Goal: Task Accomplishment & Management: Use online tool/utility

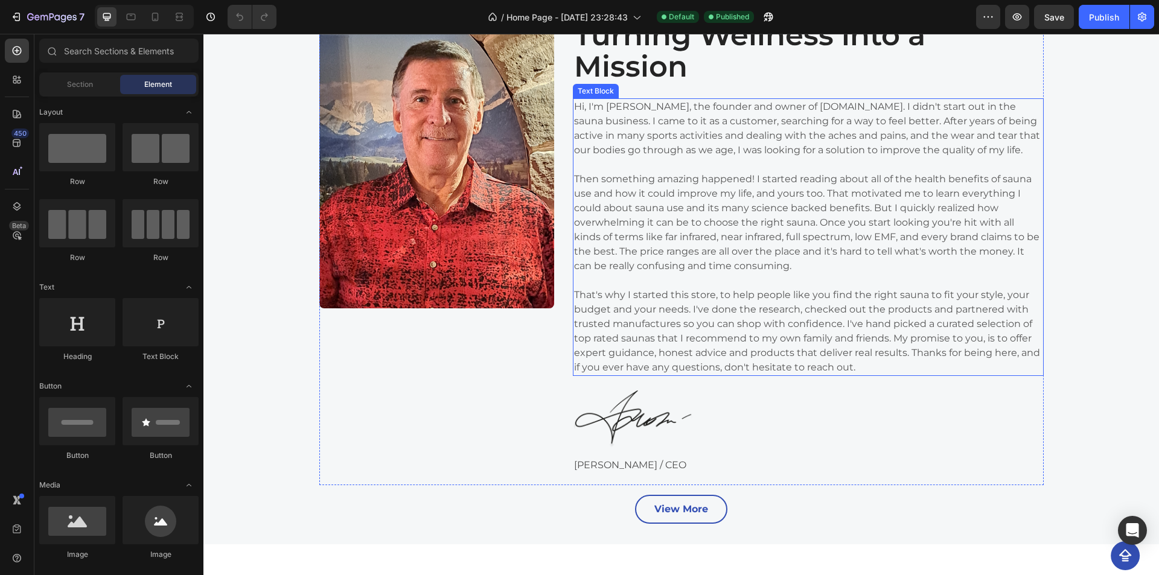
scroll to position [2534, 0]
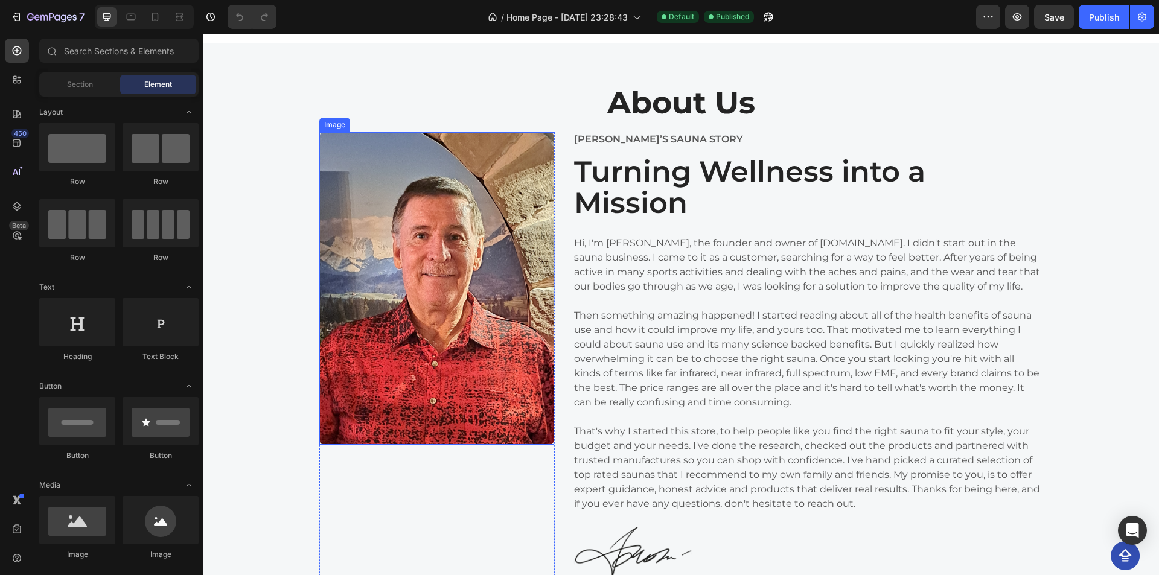
click at [515, 314] on img at bounding box center [436, 288] width 235 height 313
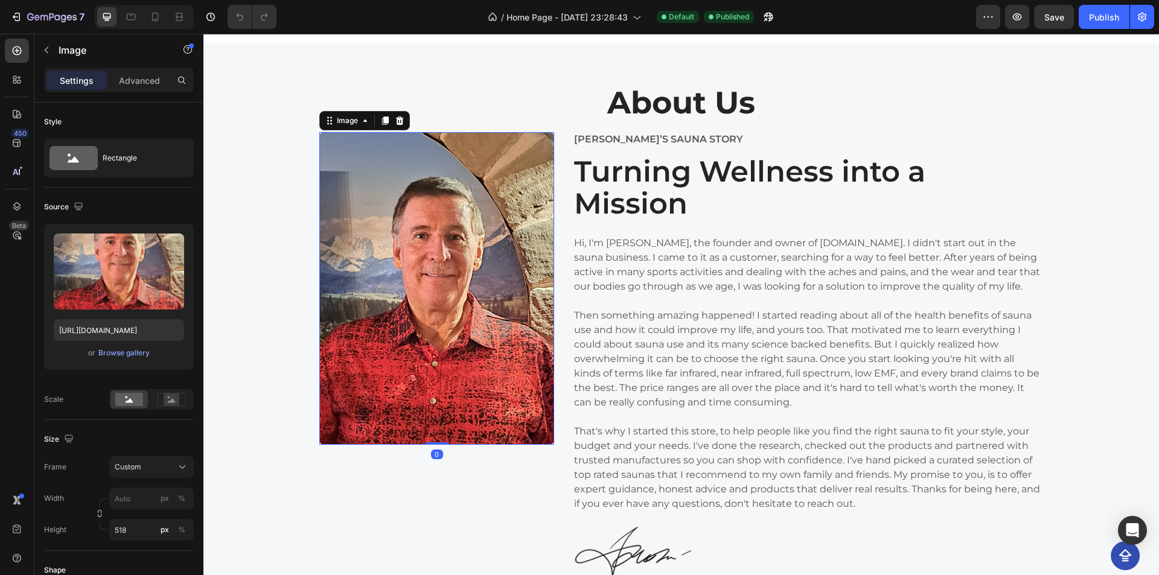
click at [440, 413] on div "Image 0" at bounding box center [436, 288] width 235 height 313
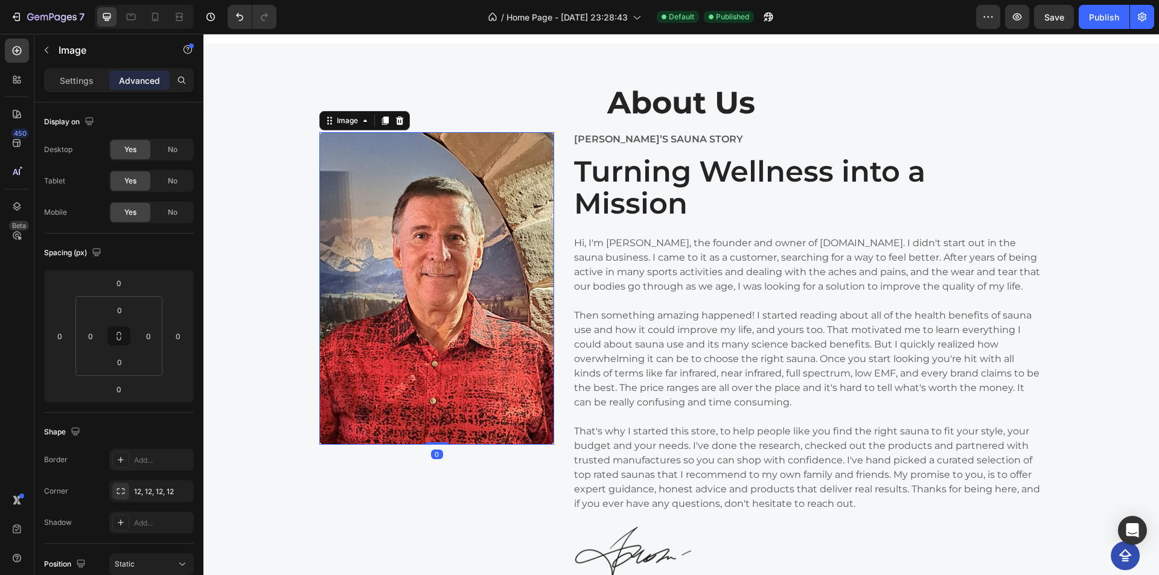
drag, startPoint x: 429, startPoint y: 443, endPoint x: 434, endPoint y: 413, distance: 30.1
click at [434, 413] on div "Image 0" at bounding box center [436, 288] width 235 height 313
click at [75, 80] on p "Settings" at bounding box center [77, 80] width 34 height 13
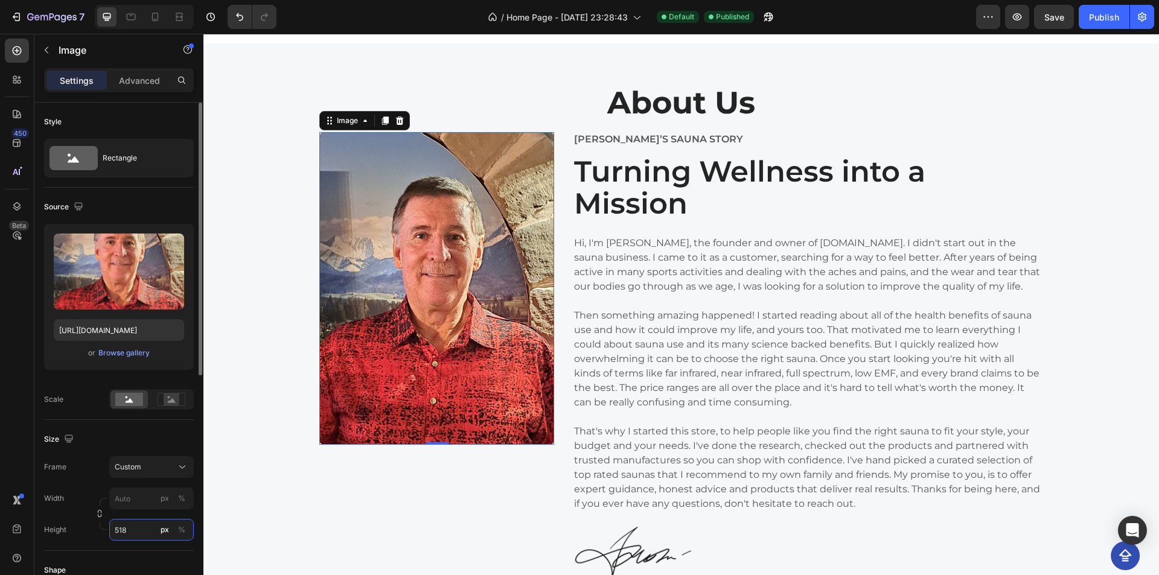
click at [129, 530] on input "518" at bounding box center [151, 530] width 84 height 22
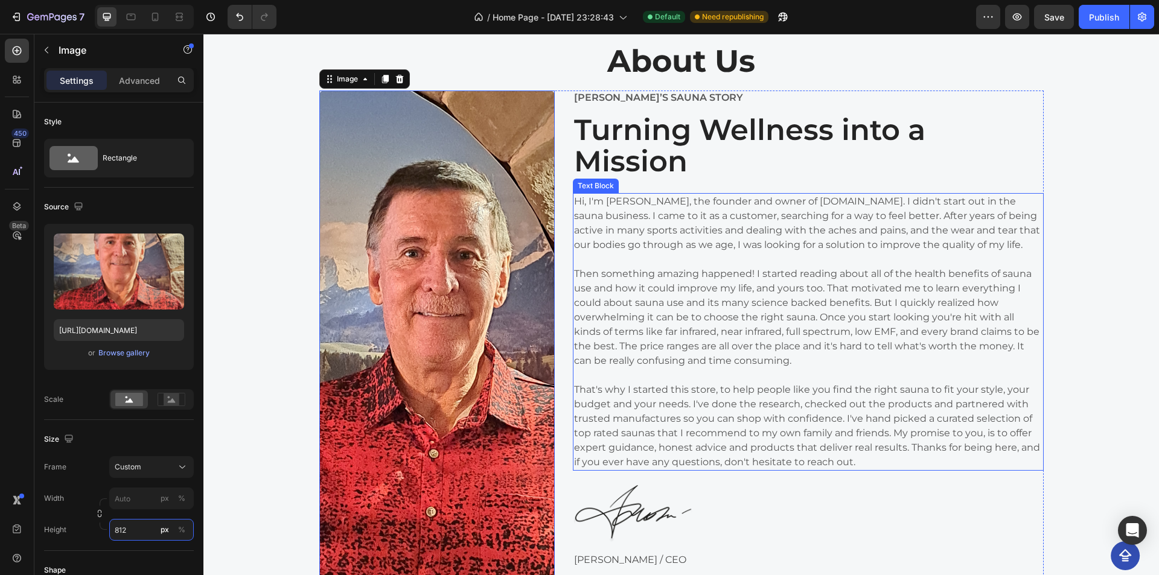
scroll to position [2595, 0]
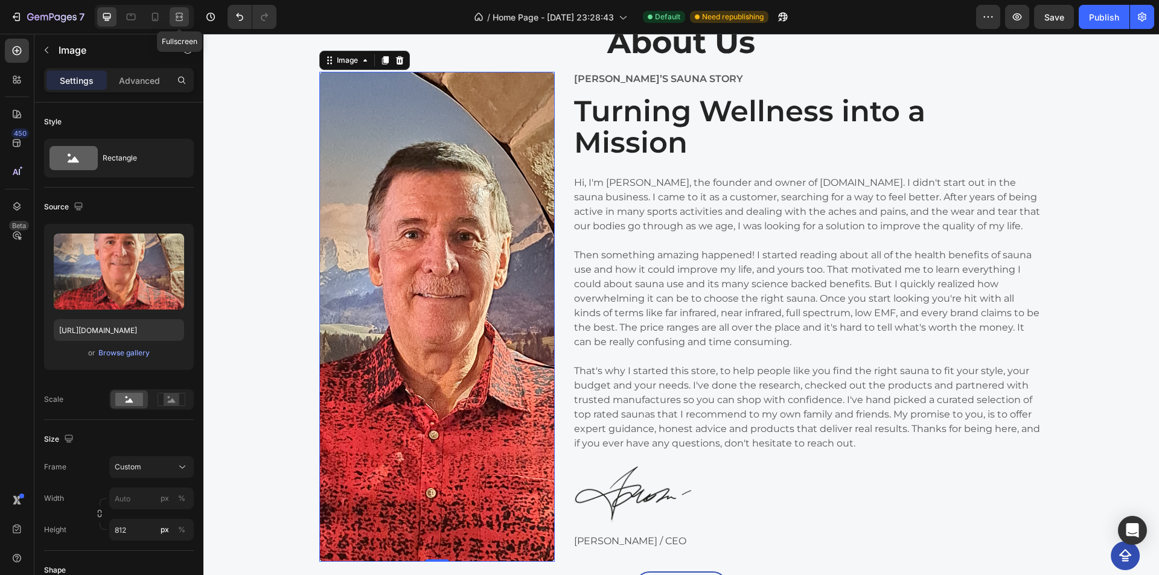
click at [176, 15] on icon at bounding box center [179, 17] width 12 height 12
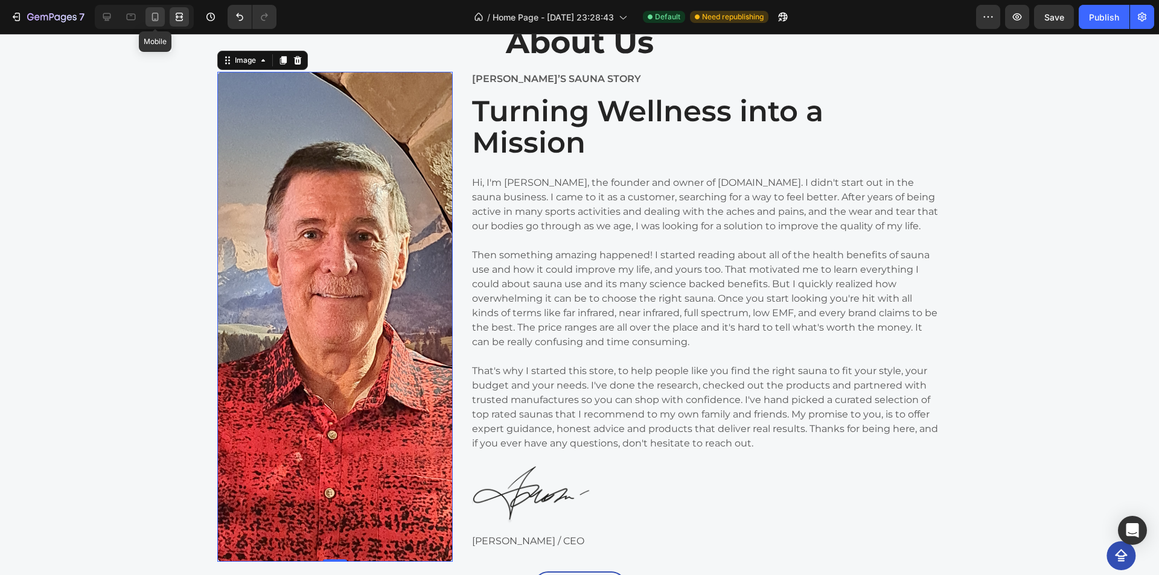
click at [150, 22] on icon at bounding box center [155, 17] width 12 height 12
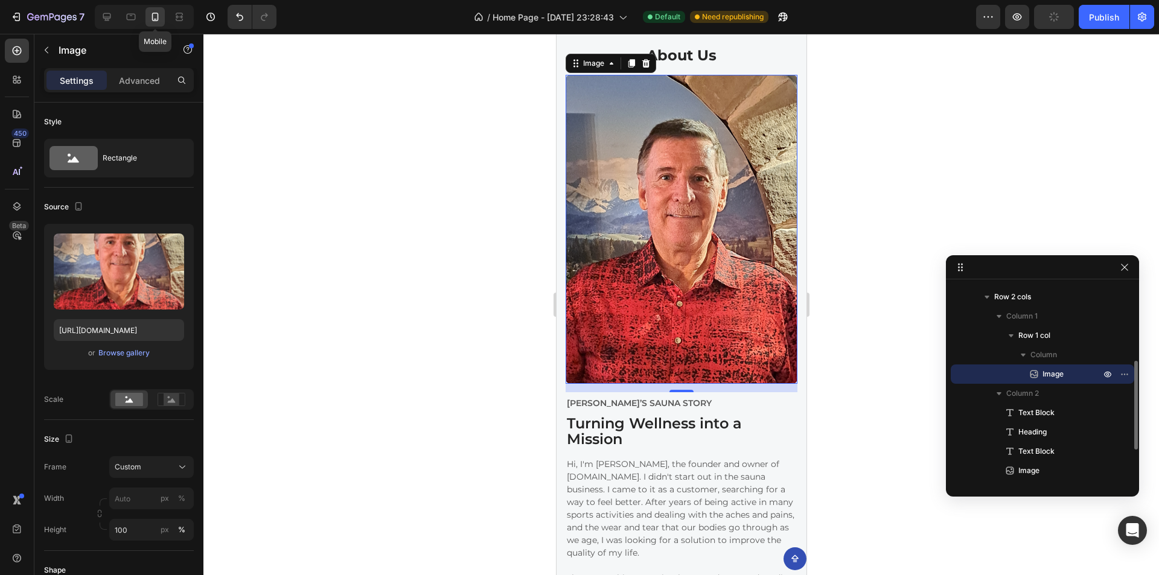
scroll to position [2548, 0]
click at [138, 14] on div at bounding box center [130, 16] width 19 height 19
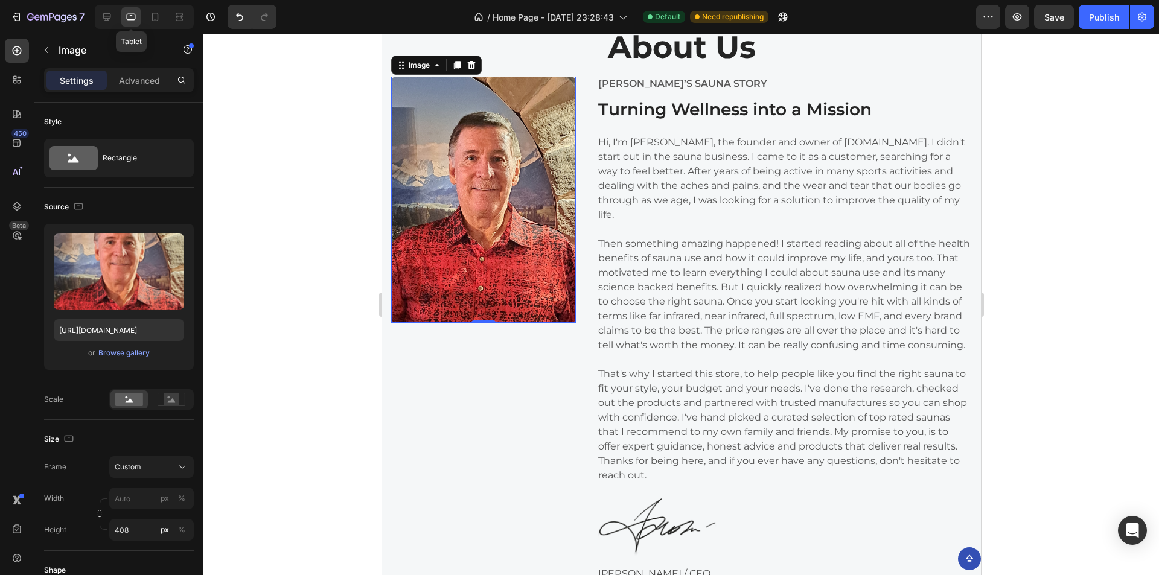
scroll to position [2590, 0]
click at [114, 13] on div at bounding box center [106, 16] width 19 height 19
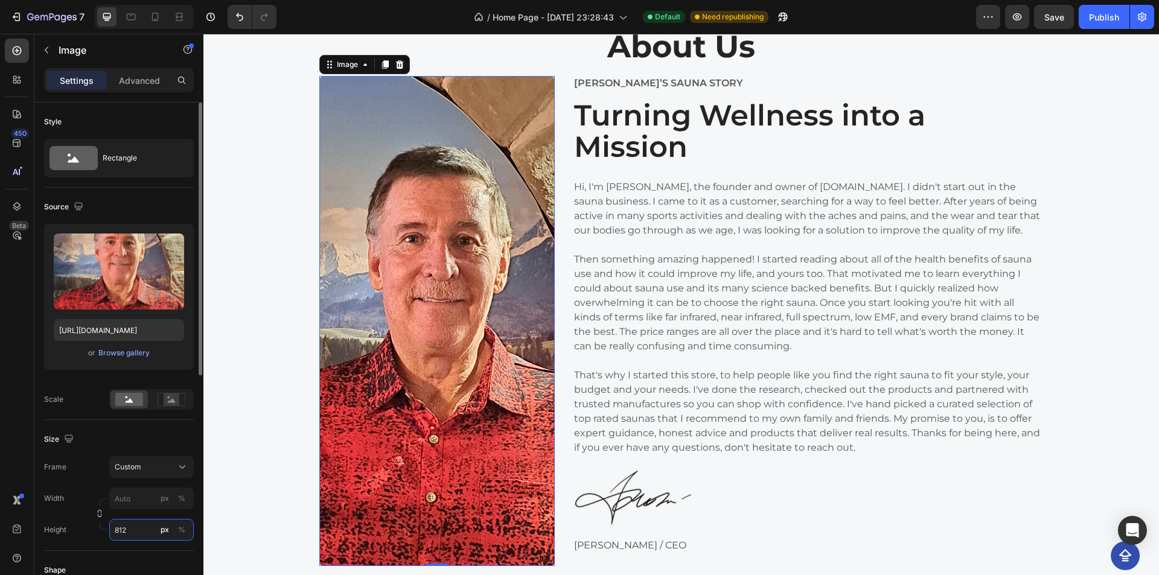
click at [150, 526] on input "812" at bounding box center [151, 530] width 84 height 22
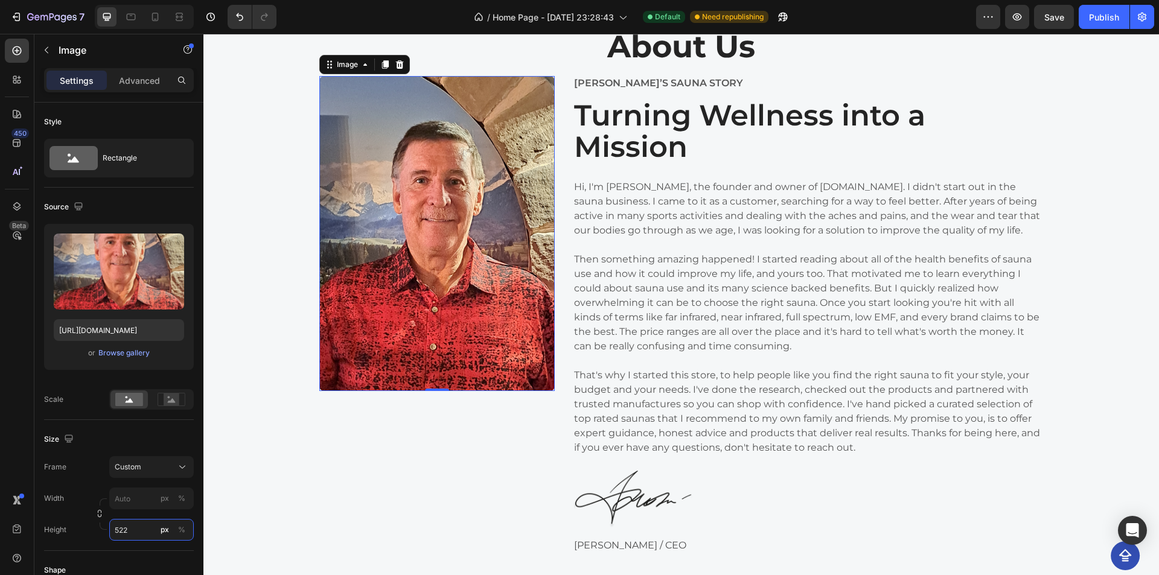
type input "521"
drag, startPoint x: 426, startPoint y: 388, endPoint x: 447, endPoint y: 386, distance: 20.7
click at [447, 386] on div "Image 0" at bounding box center [436, 233] width 235 height 314
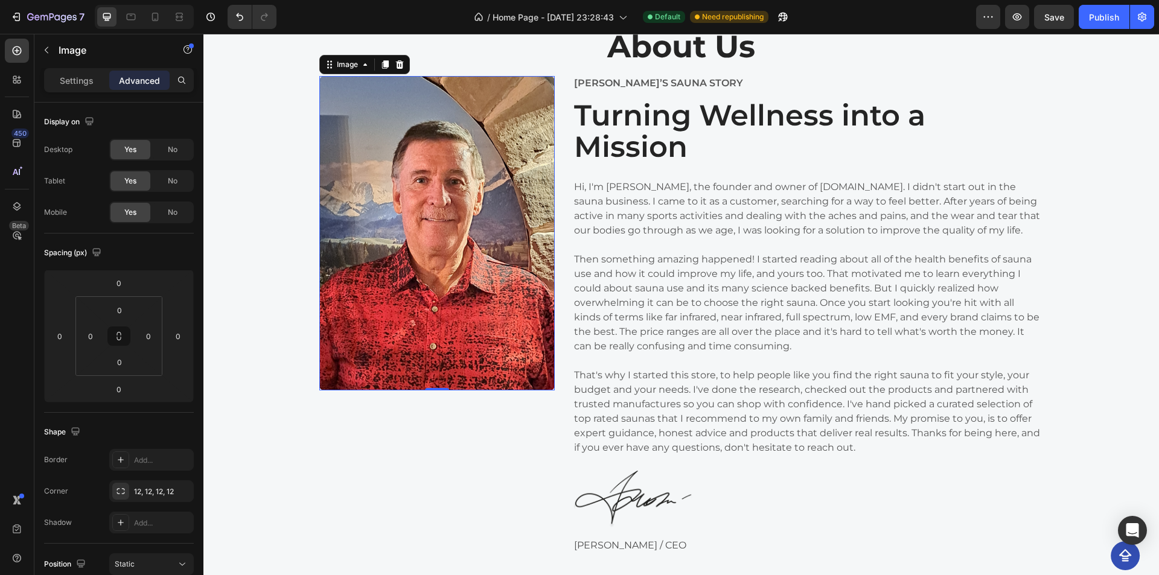
click at [433, 87] on img at bounding box center [436, 233] width 235 height 314
click at [71, 87] on div "Settings" at bounding box center [76, 80] width 60 height 19
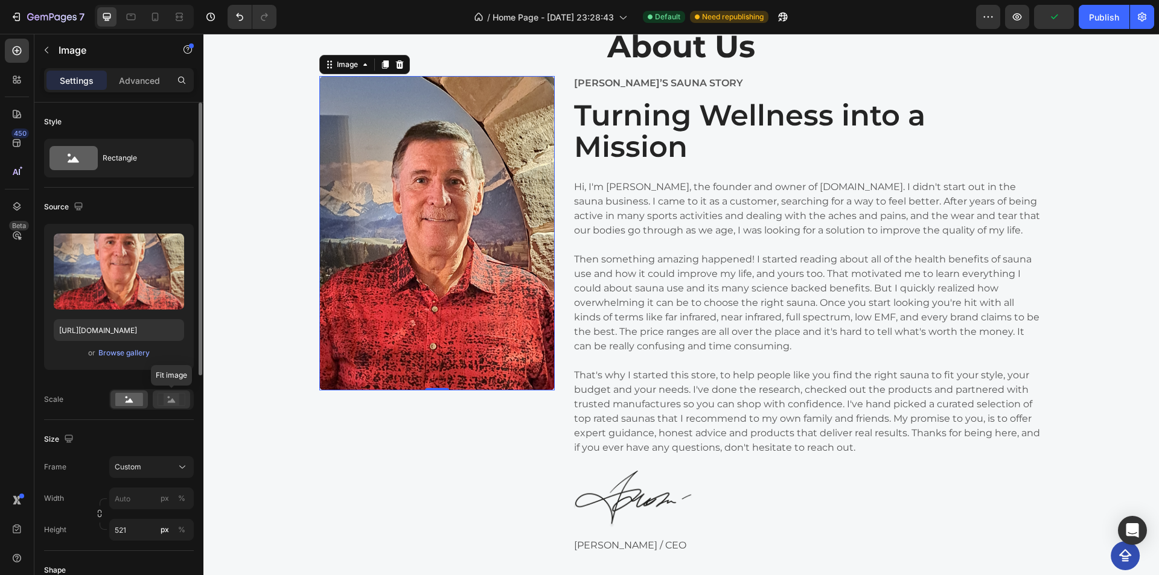
click at [165, 399] on rect at bounding box center [172, 399] width 16 height 12
click at [111, 399] on div at bounding box center [128, 399] width 37 height 18
click at [159, 396] on icon at bounding box center [171, 399] width 28 height 13
click at [139, 531] on input "521" at bounding box center [151, 530] width 84 height 22
click at [148, 562] on p "Full 100%" at bounding box center [149, 558] width 70 height 11
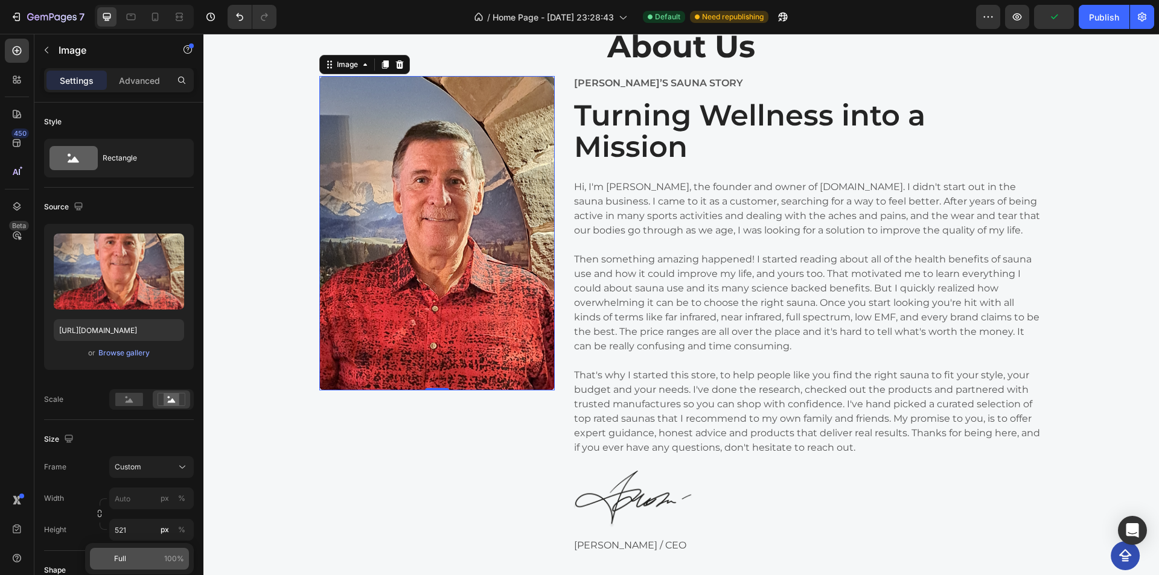
type input "100"
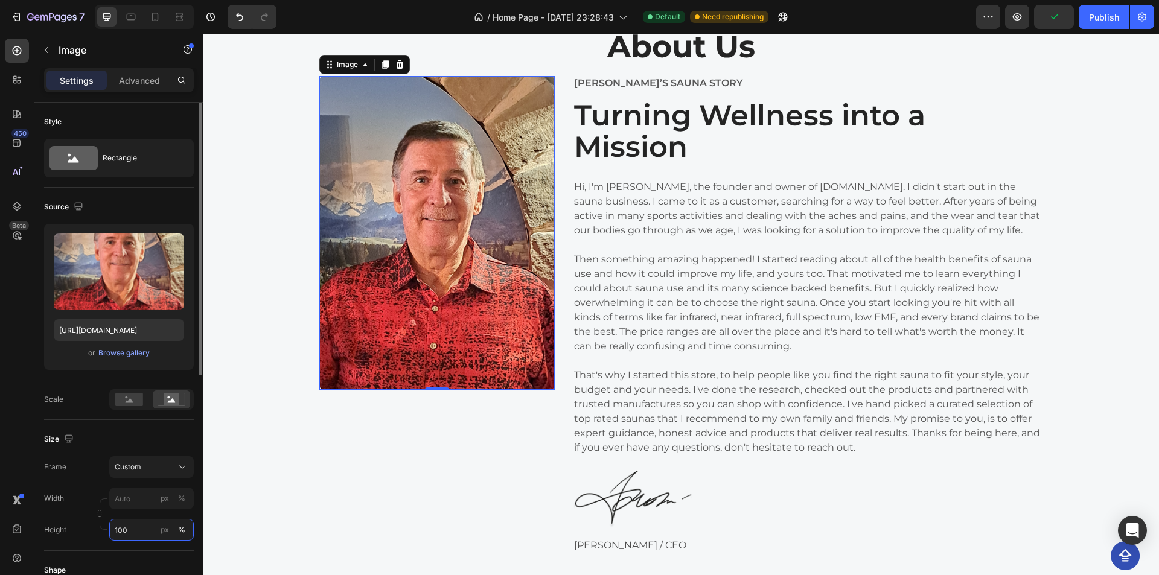
click at [135, 532] on input "100" at bounding box center [151, 530] width 84 height 22
click at [136, 520] on input "100" at bounding box center [151, 530] width 84 height 22
click at [121, 402] on rect at bounding box center [129, 399] width 28 height 13
click at [161, 398] on icon at bounding box center [171, 399] width 28 height 13
click at [164, 527] on div "px" at bounding box center [165, 529] width 8 height 11
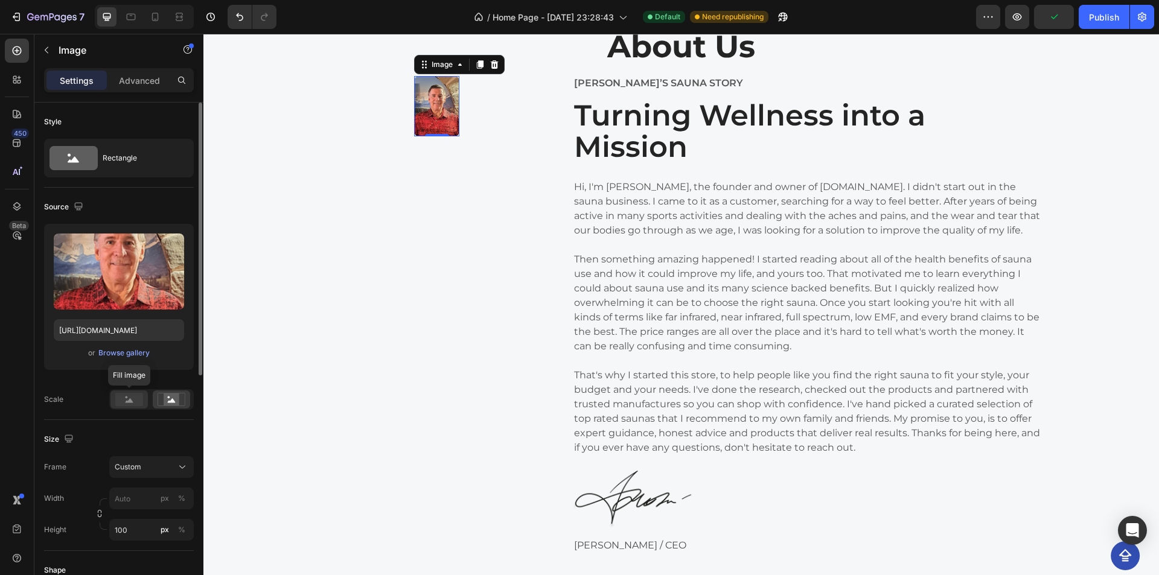
click at [133, 396] on rect at bounding box center [129, 399] width 28 height 13
click at [153, 396] on div at bounding box center [171, 399] width 37 height 18
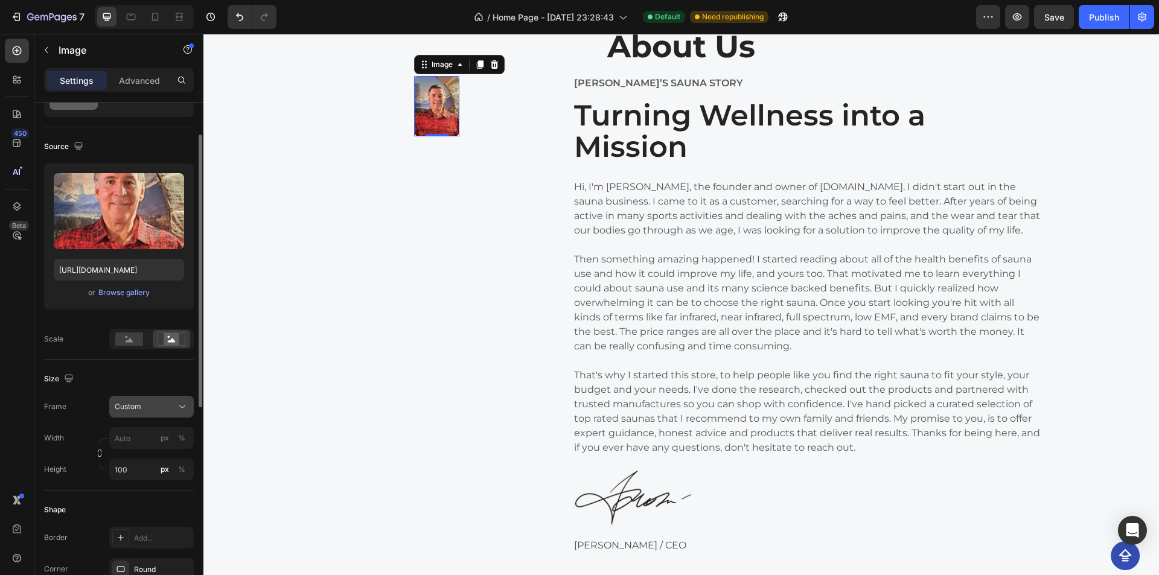
click at [124, 409] on span "Custom" at bounding box center [128, 406] width 27 height 11
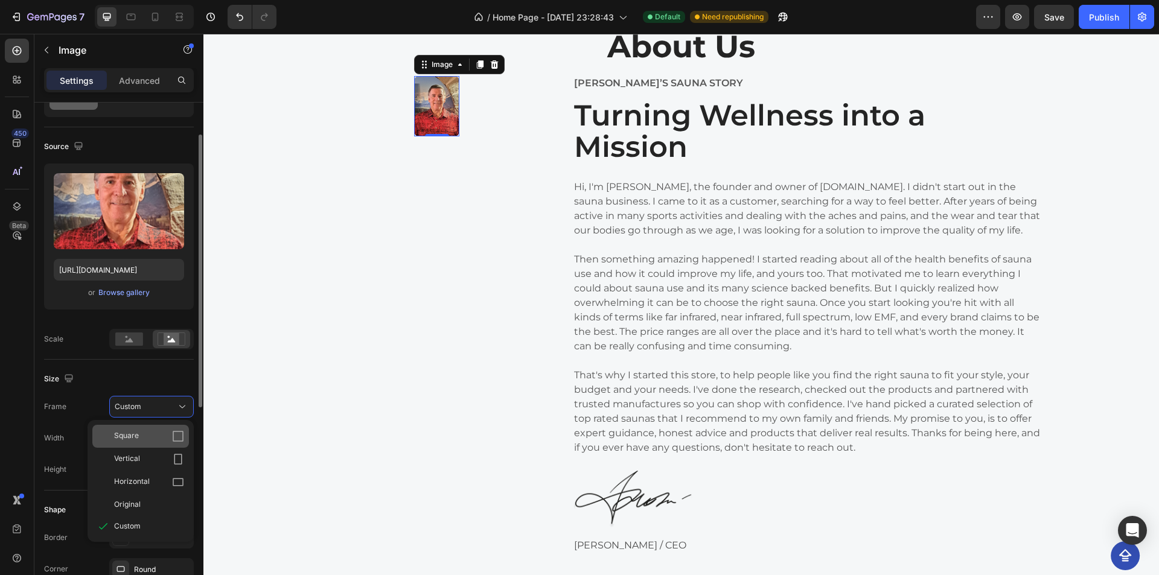
click at [150, 435] on div "Square" at bounding box center [149, 436] width 70 height 12
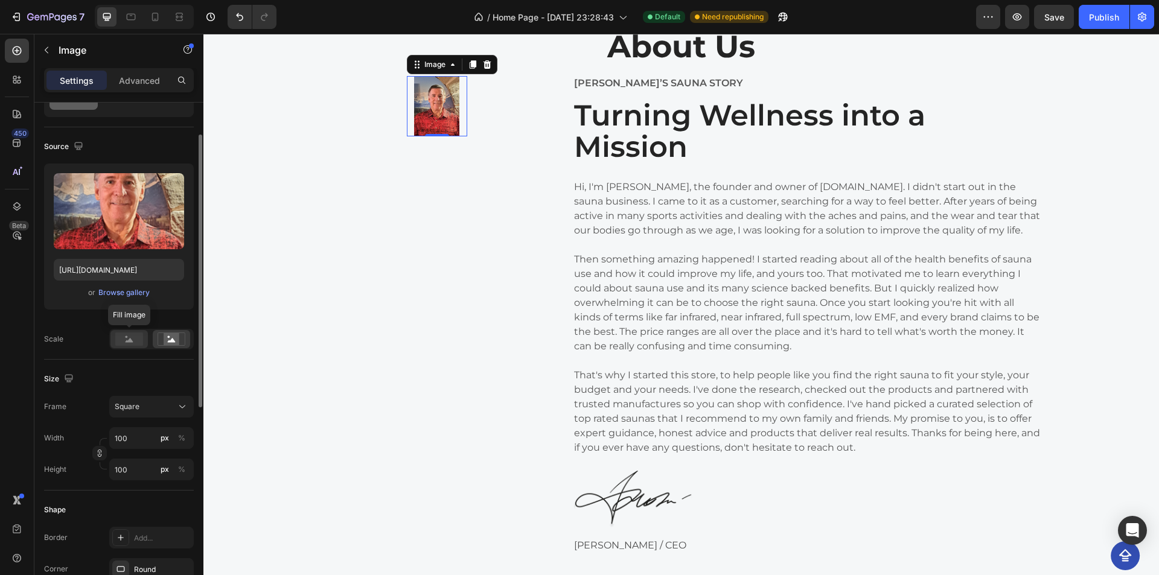
click at [140, 343] on rect at bounding box center [129, 338] width 28 height 13
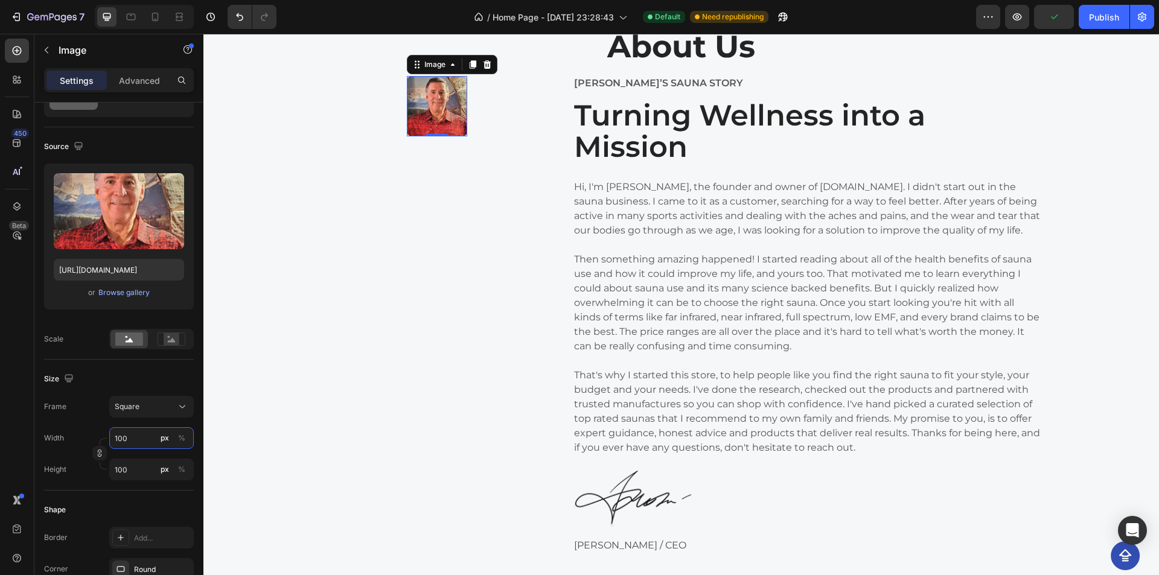
click at [134, 440] on input "100" at bounding box center [151, 438] width 84 height 22
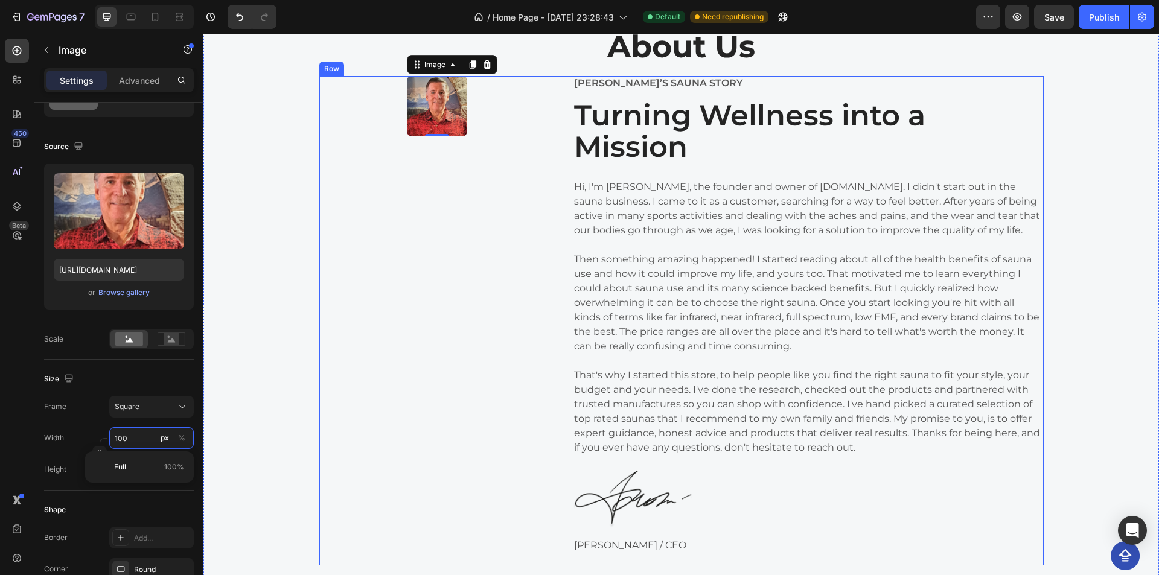
type input "101"
type input "102"
type input "103"
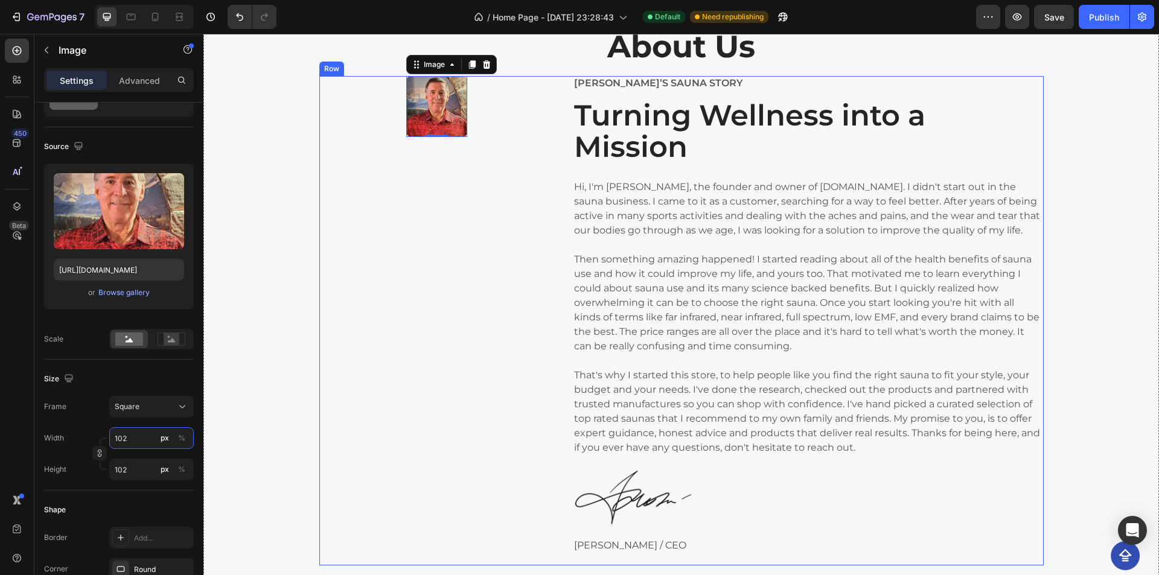
type input "103"
type input "104"
type input "105"
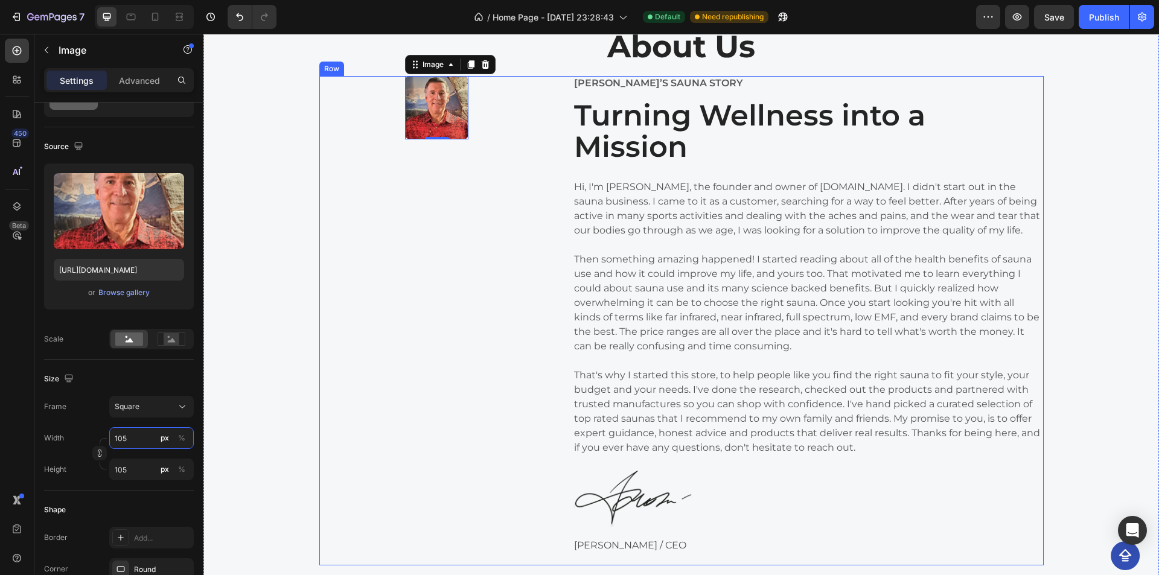
type input "106"
type input "107"
type input "108"
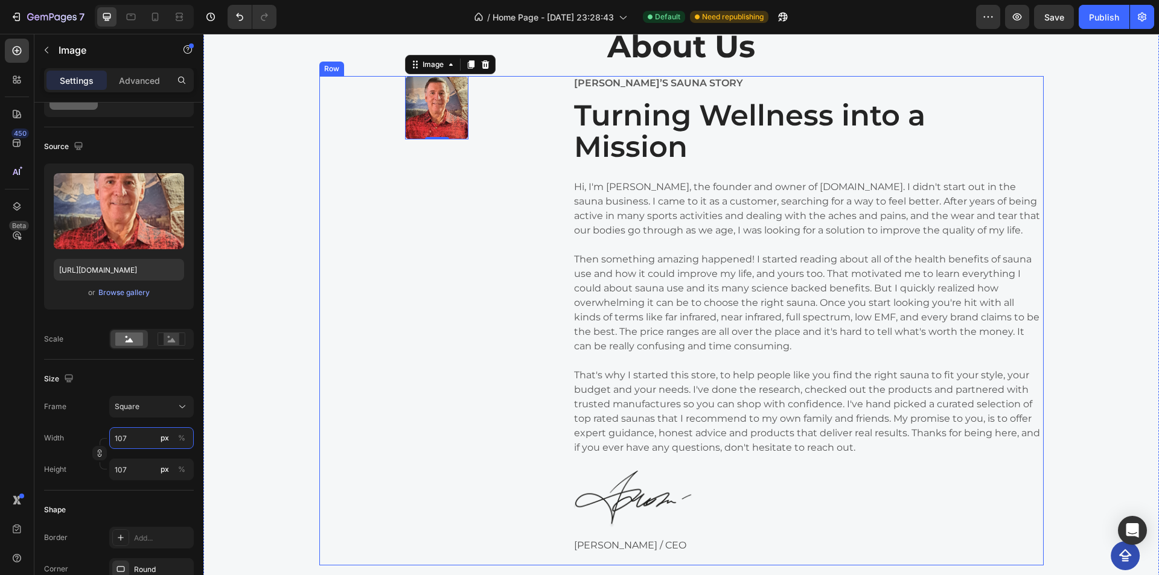
type input "108"
type input "109"
type input "110"
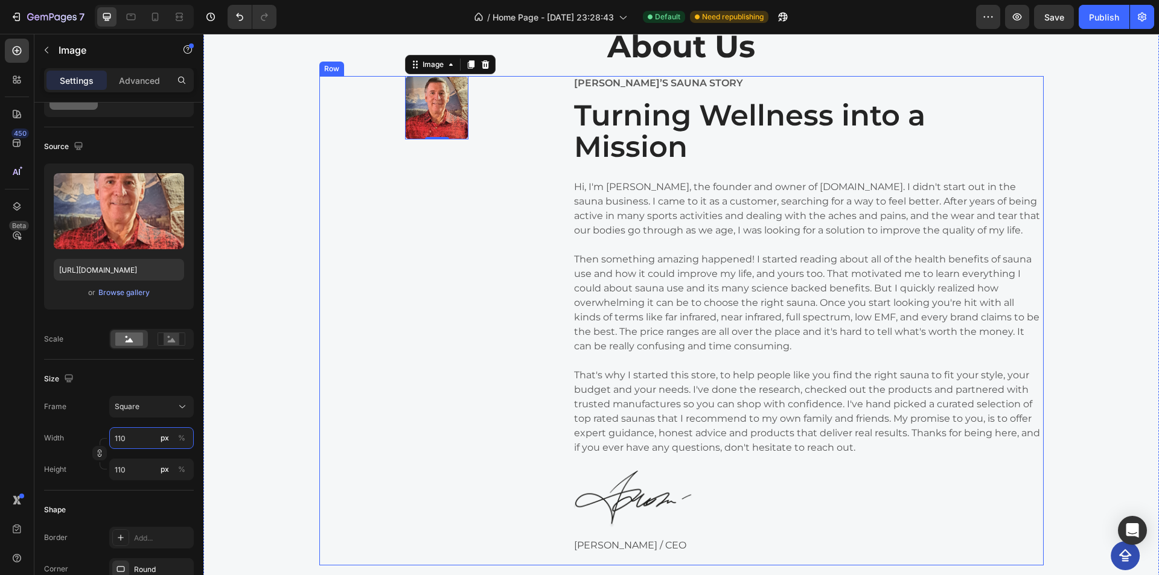
type input "111"
type input "112"
type input "113"
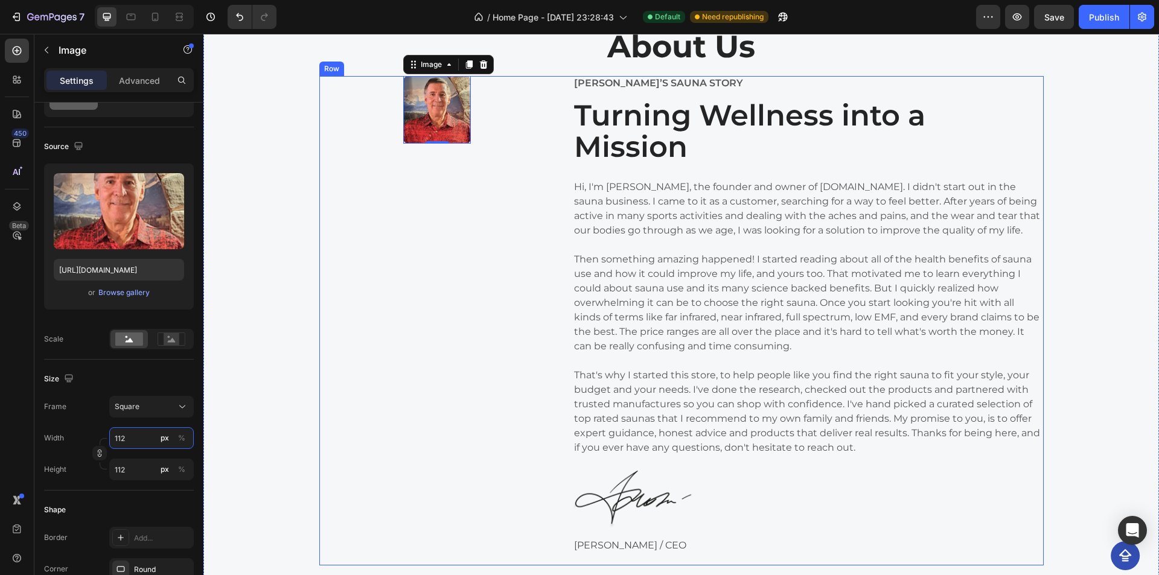
type input "113"
type input "114"
type input "115"
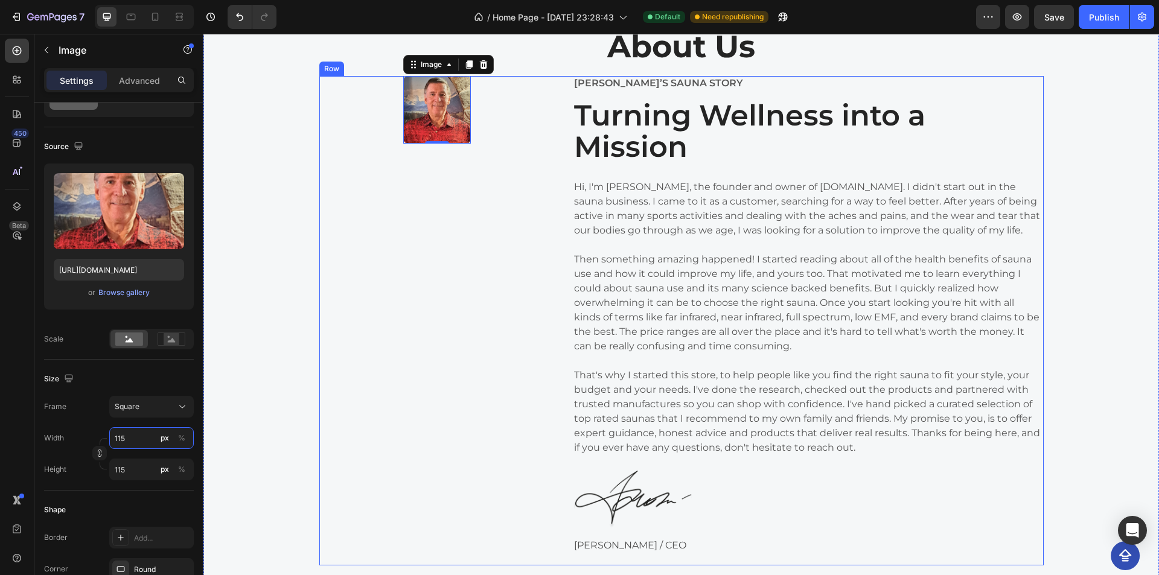
type input "116"
type input "117"
type input "118"
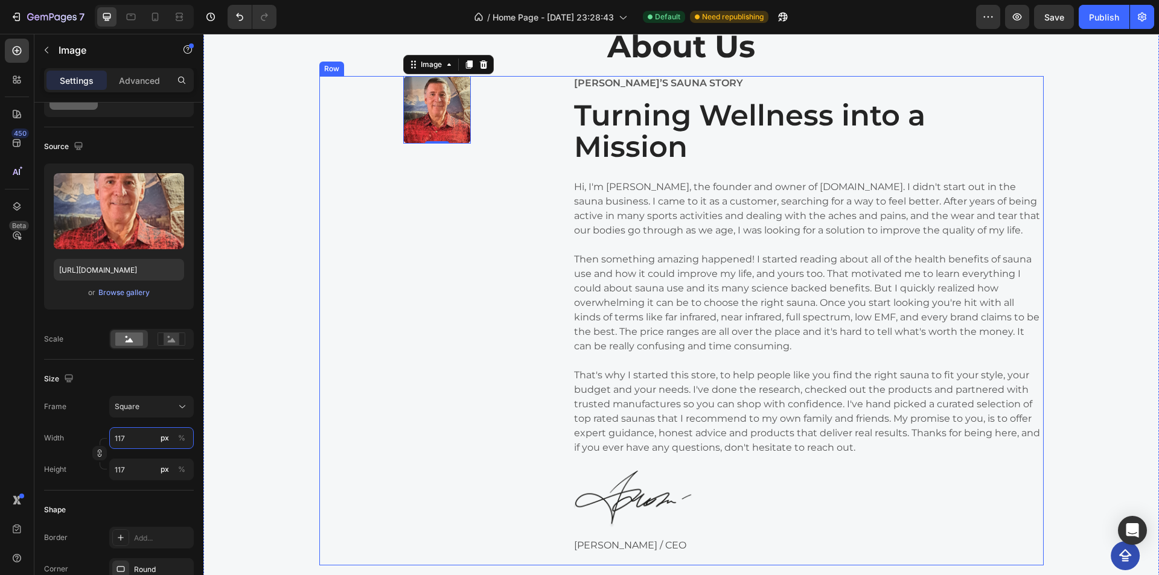
type input "118"
type input "119"
type input "120"
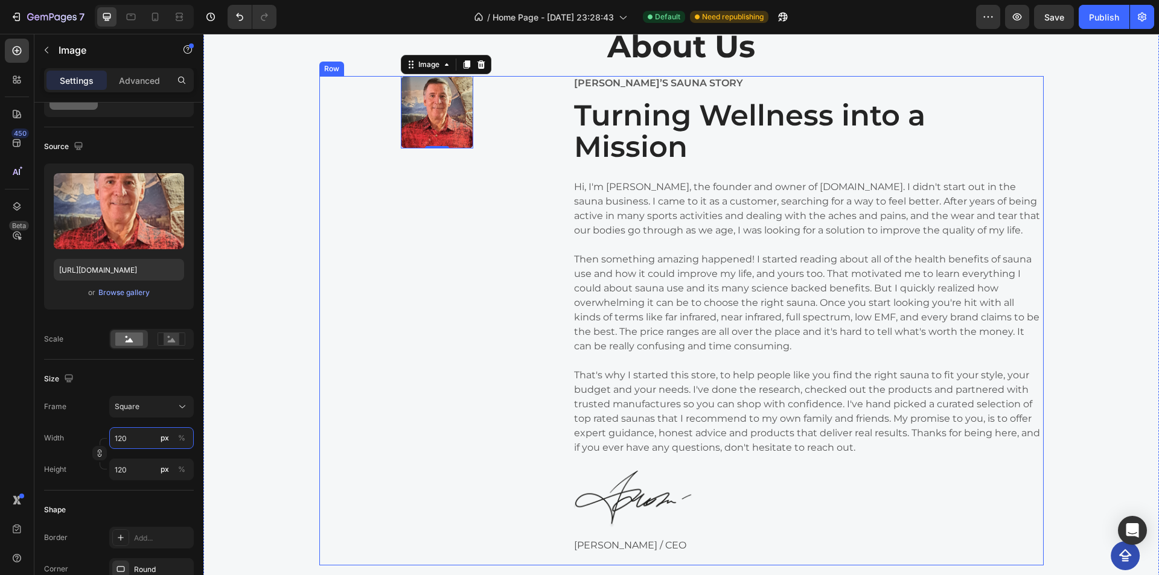
type input "121"
type input "122"
type input "123"
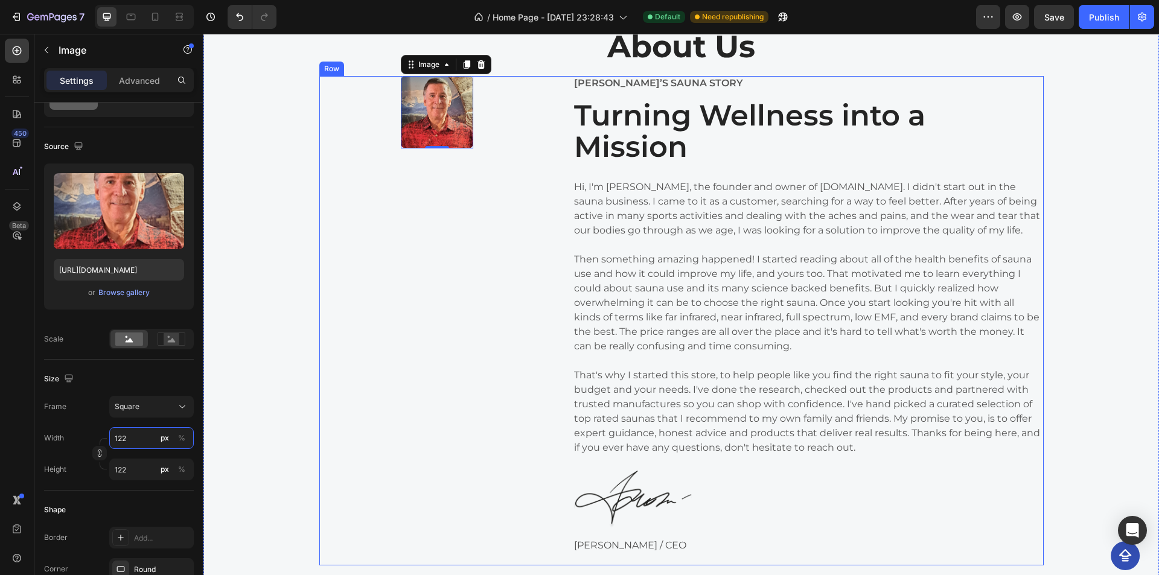
type input "123"
type input "124"
type input "125"
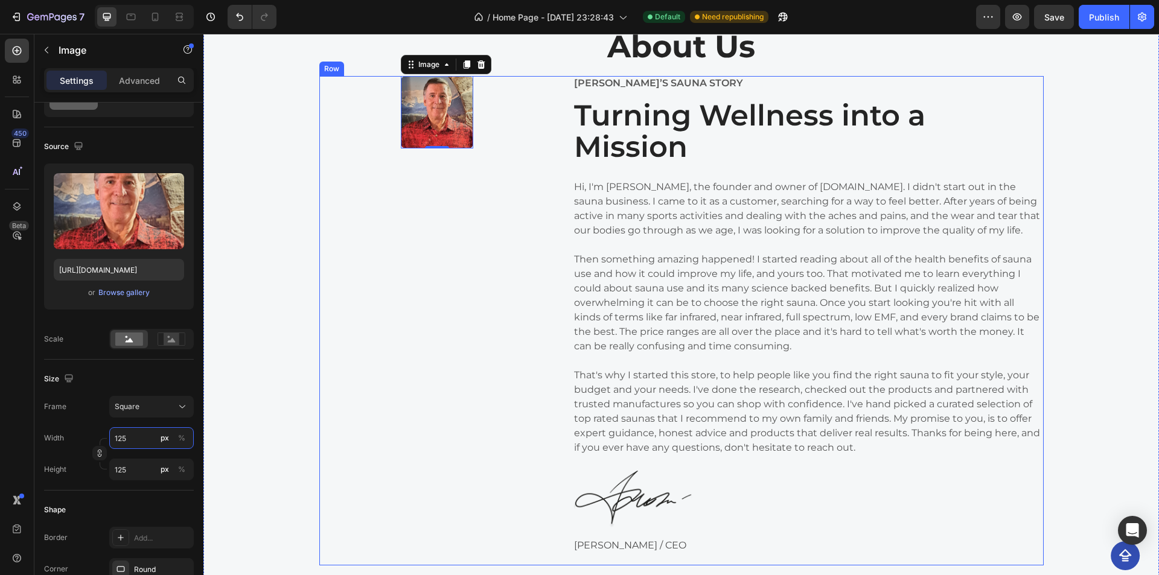
type input "126"
type input "127"
type input "128"
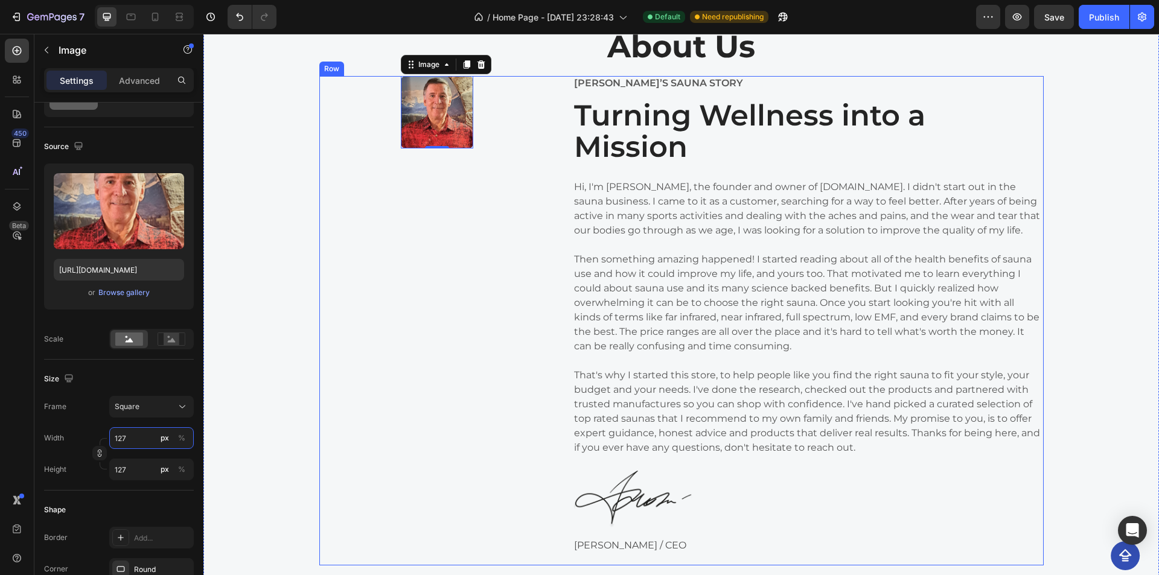
type input "128"
type input "129"
type input "130"
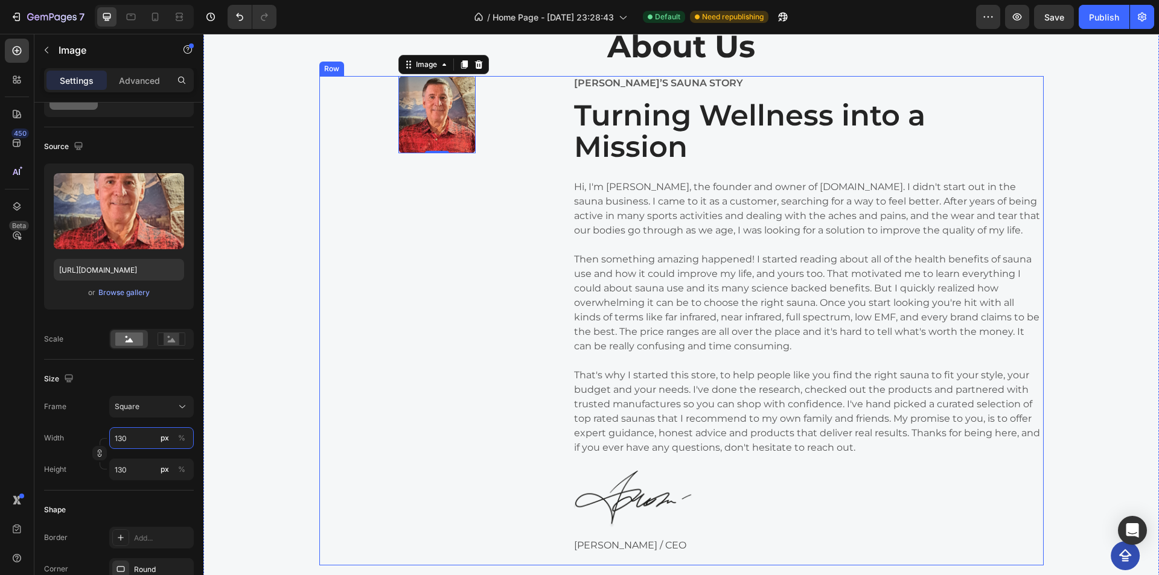
type input "131"
type input "132"
type input "133"
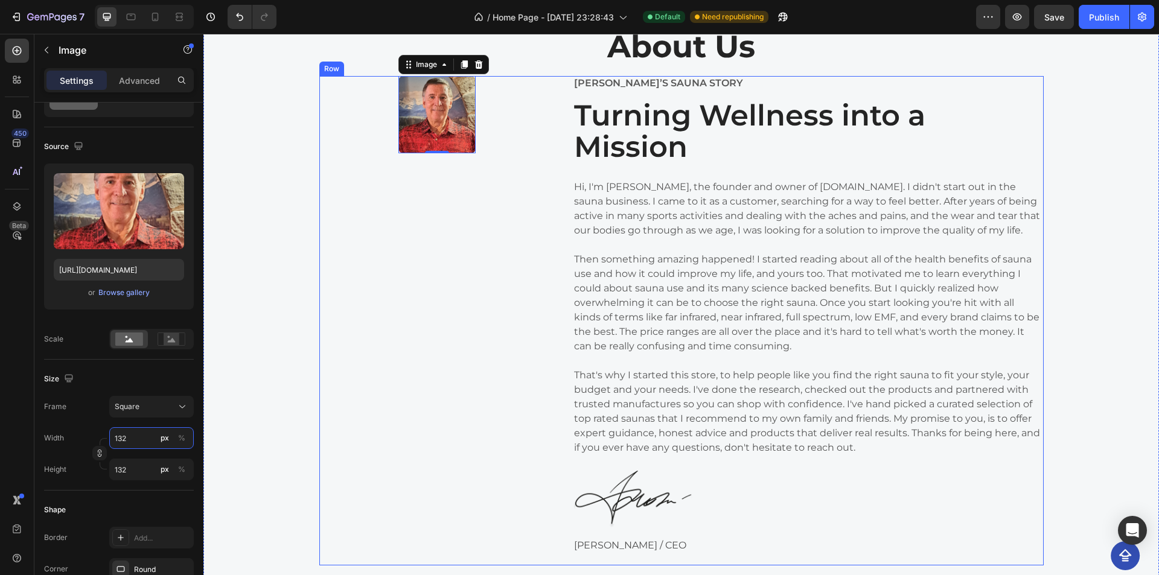
type input "133"
type input "134"
type input "135"
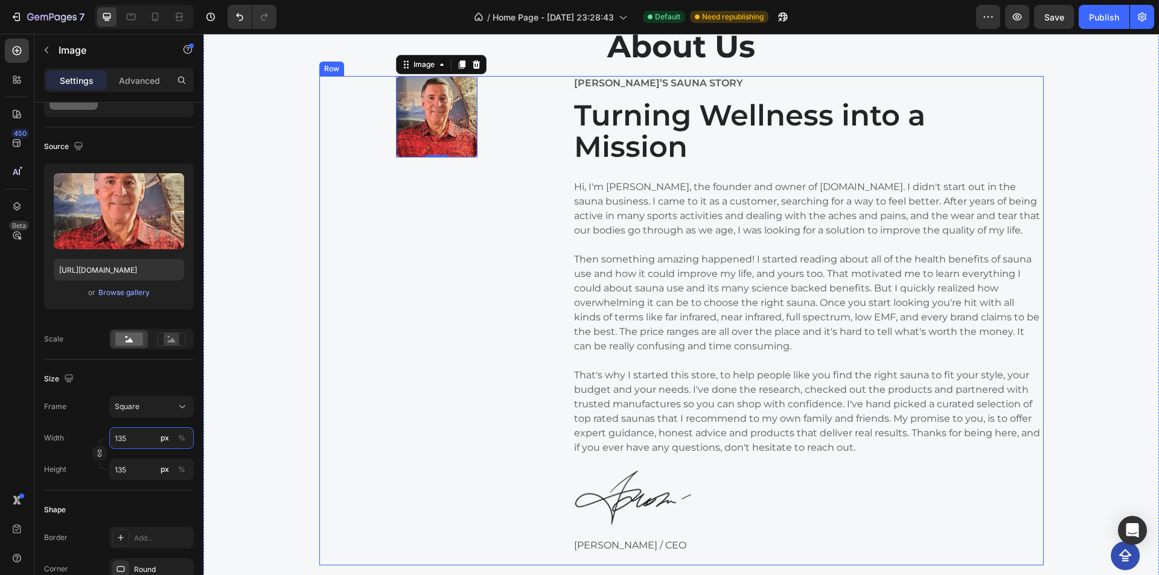
type input "136"
type input "137"
type input "138"
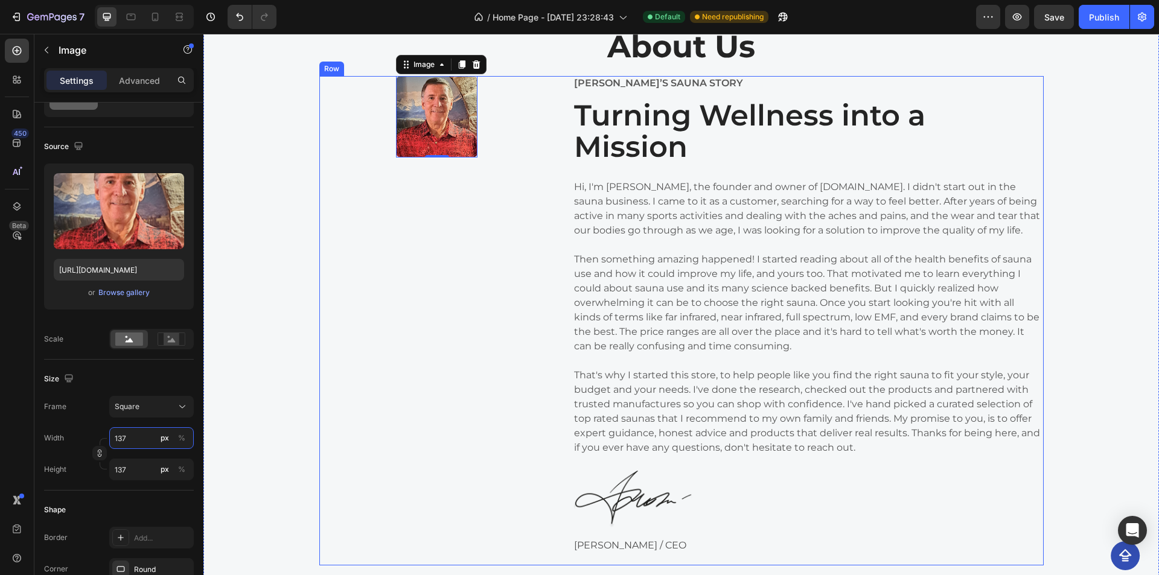
type input "138"
type input "139"
type input "140"
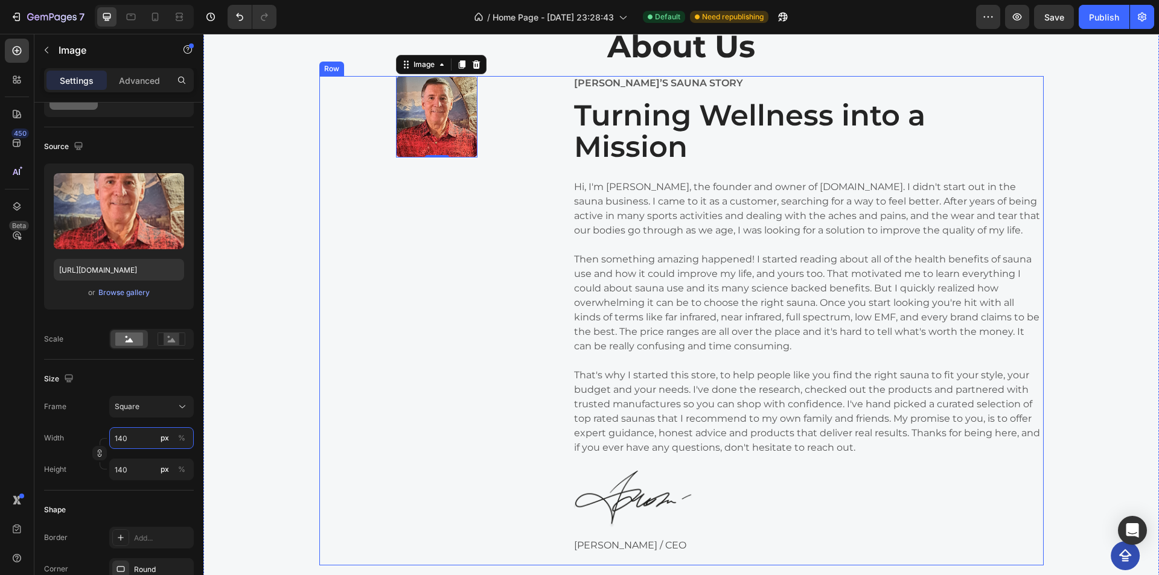
type input "141"
type input "142"
type input "143"
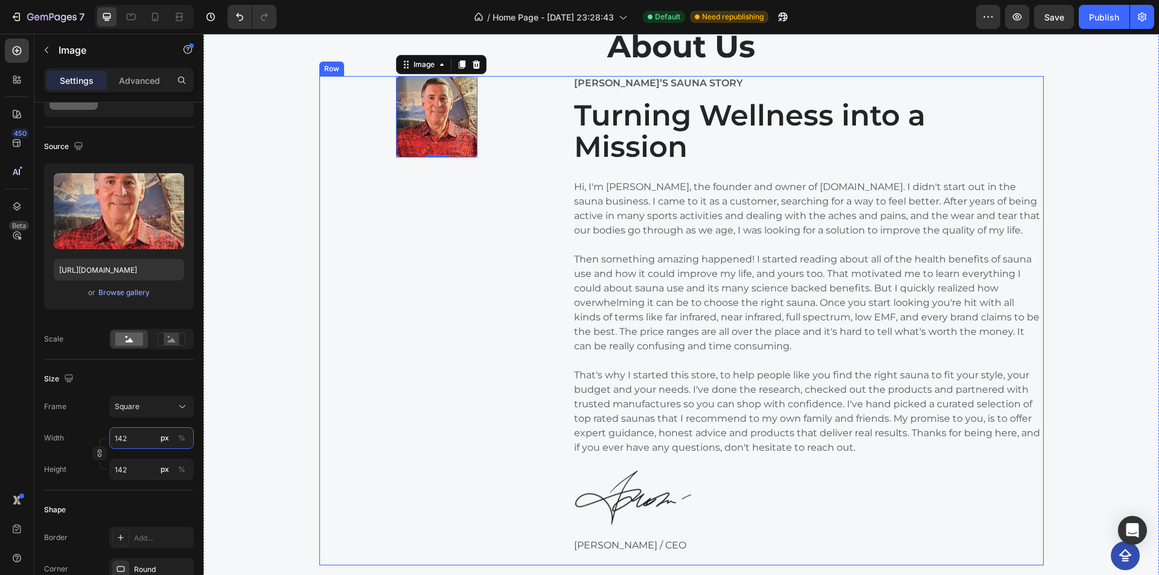
type input "143"
type input "144"
type input "145"
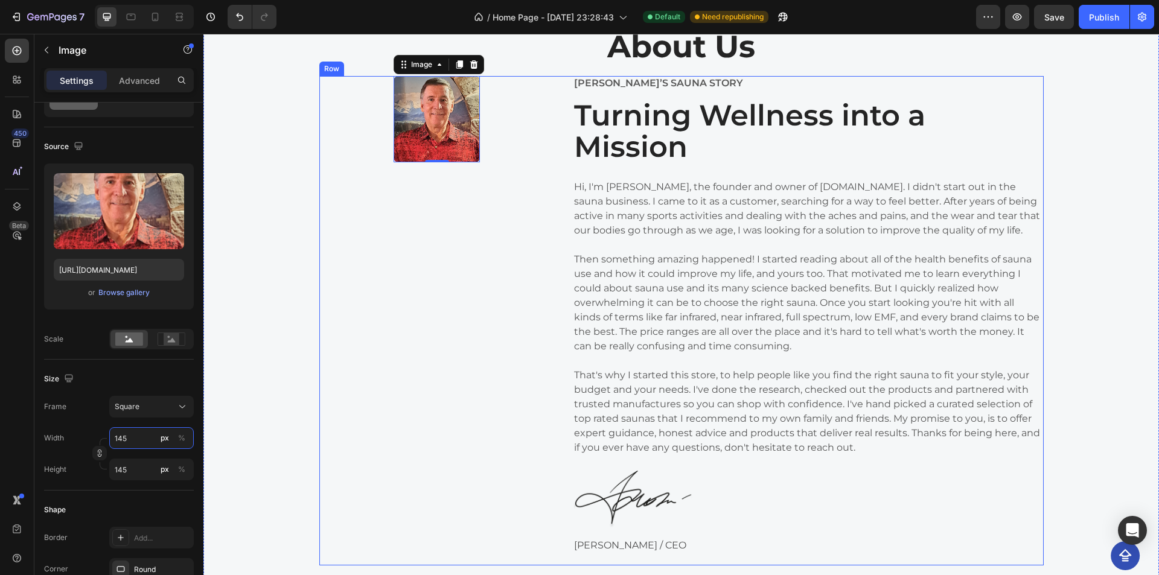
type input "146"
type input "147"
type input "148"
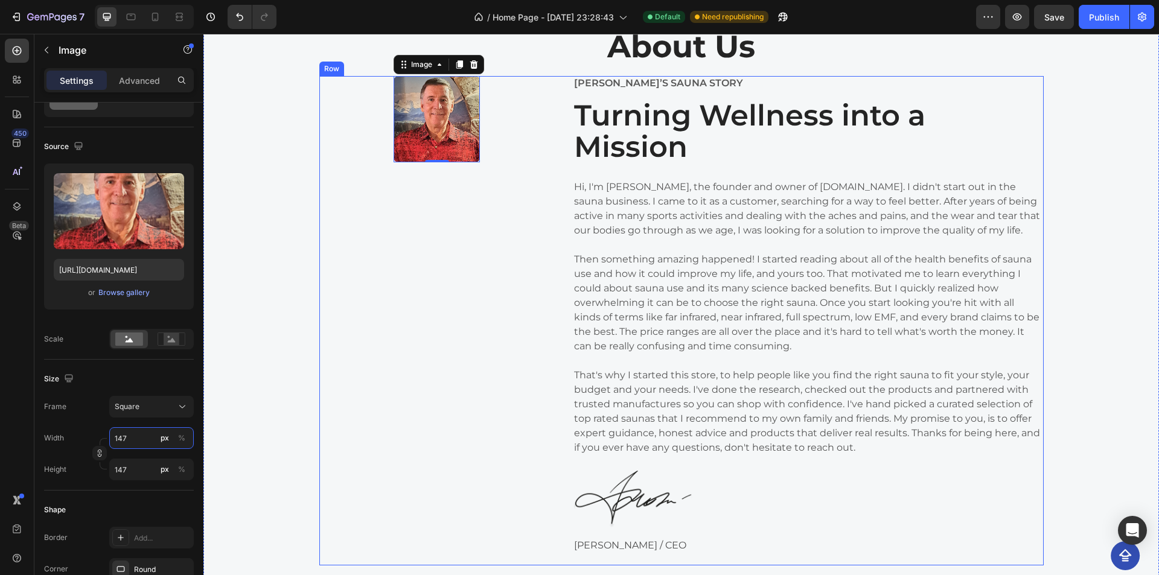
type input "148"
type input "149"
type input "150"
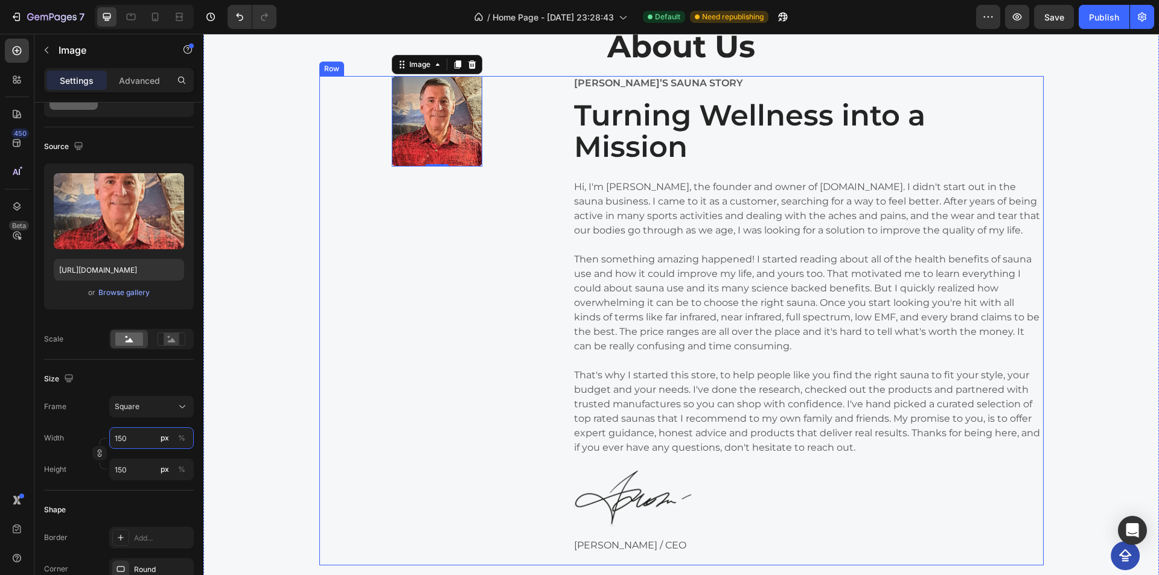
type input "151"
type input "152"
type input "153"
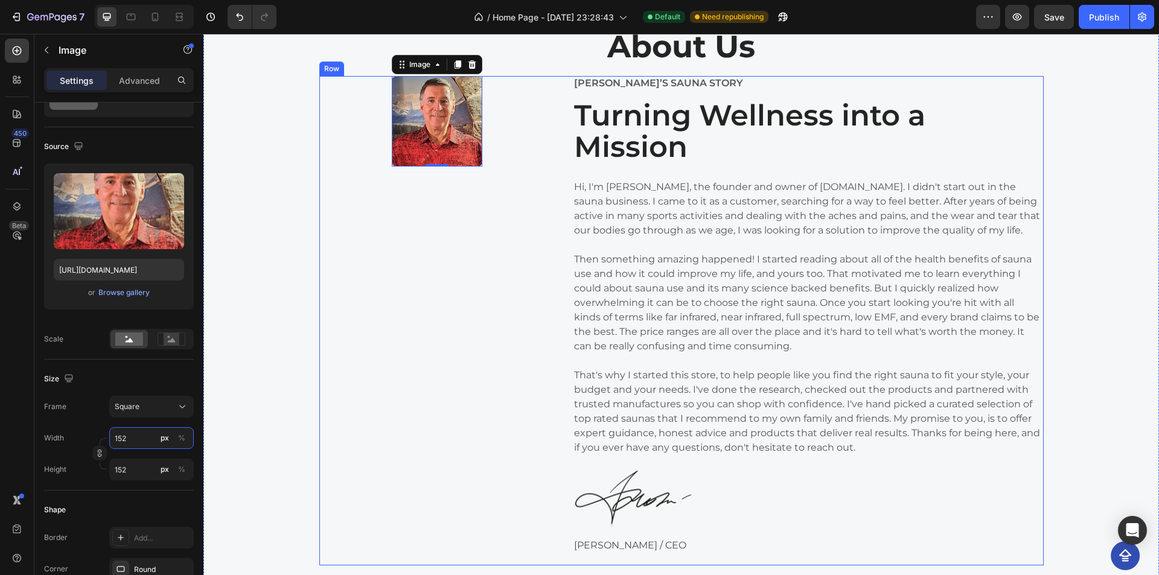
type input "153"
type input "154"
type input "155"
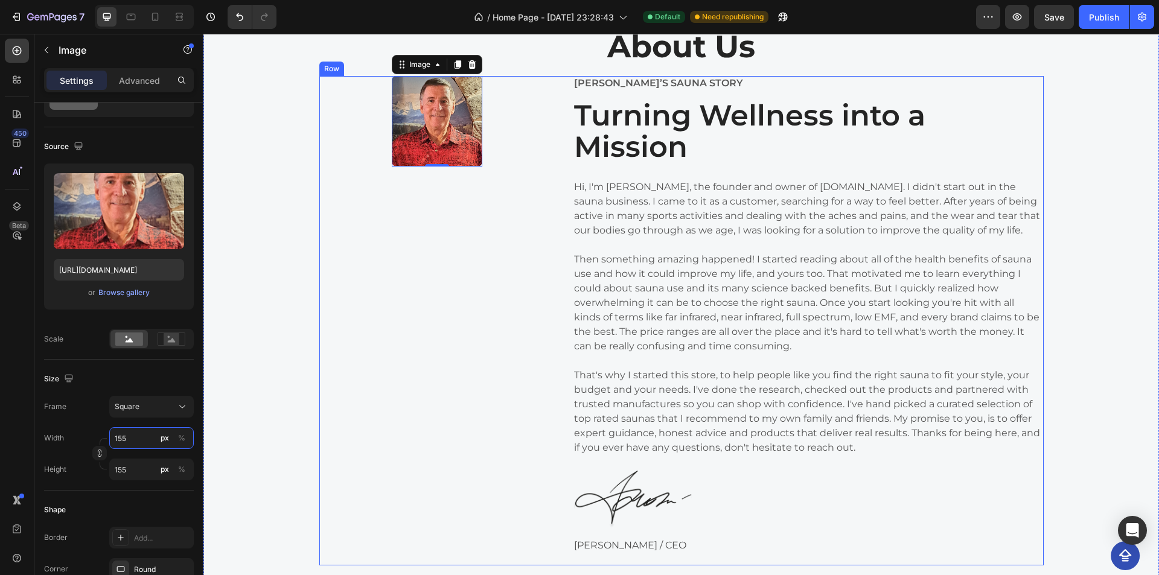
type input "156"
type input "157"
type input "158"
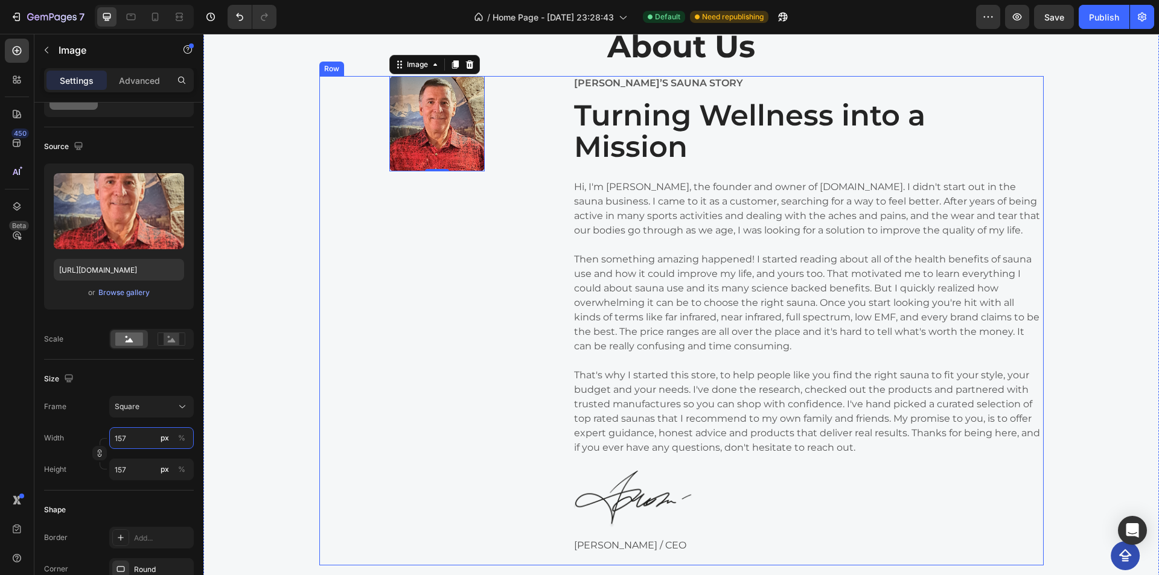
type input "158"
type input "159"
type input "160"
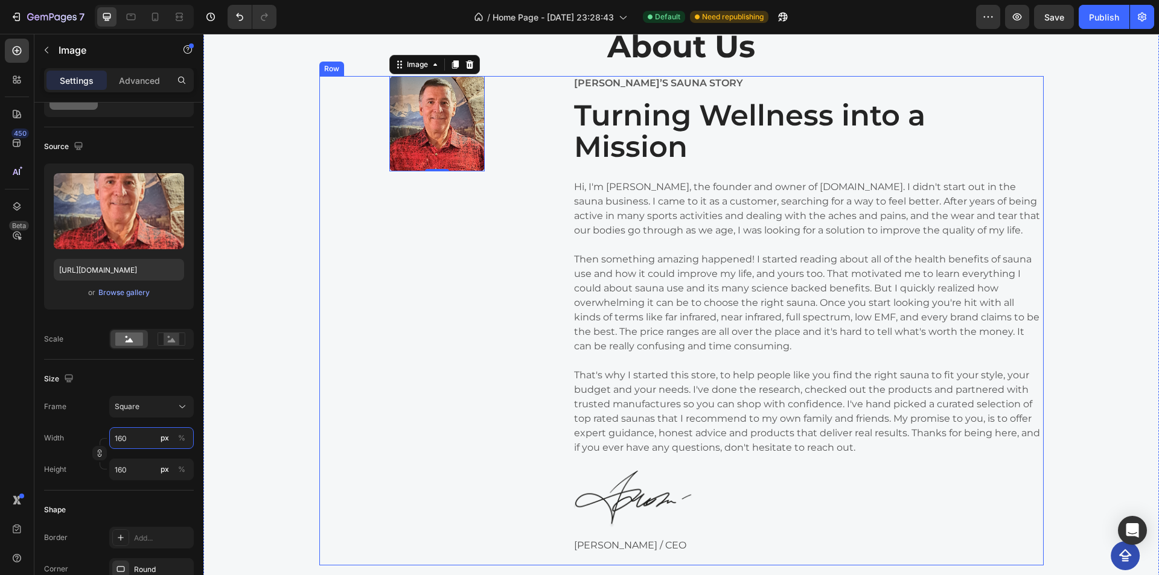
type input "161"
type input "162"
type input "163"
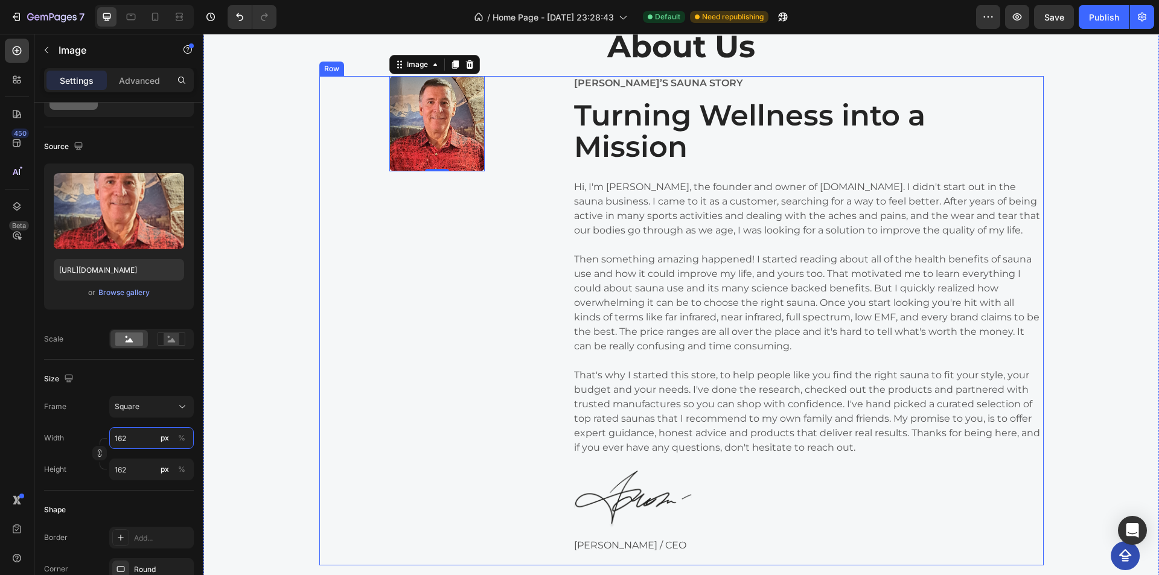
type input "163"
type input "164"
type input "165"
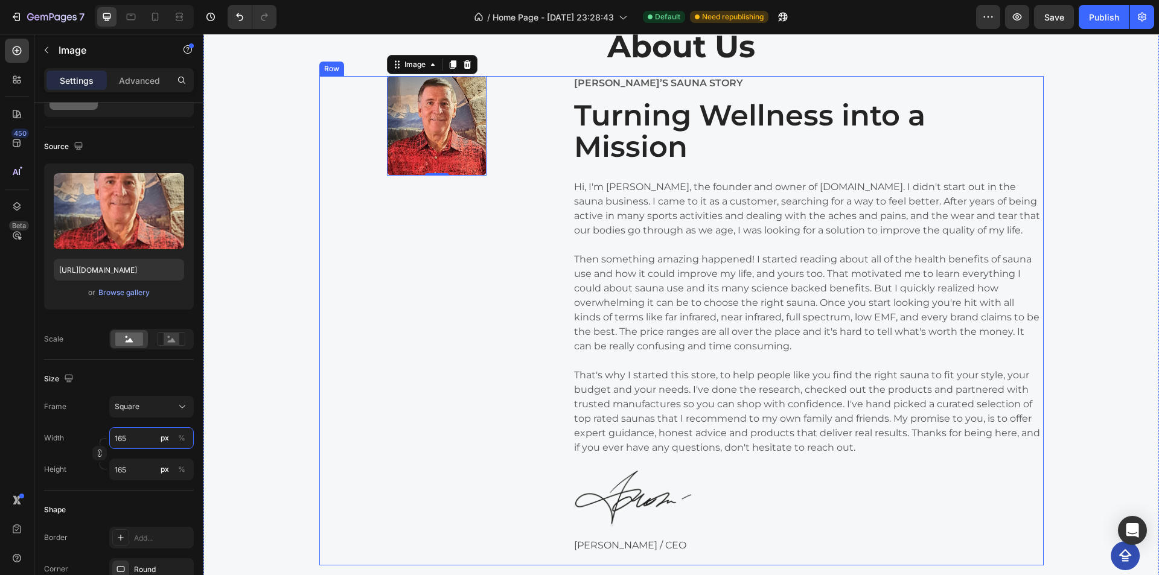
type input "166"
type input "167"
type input "168"
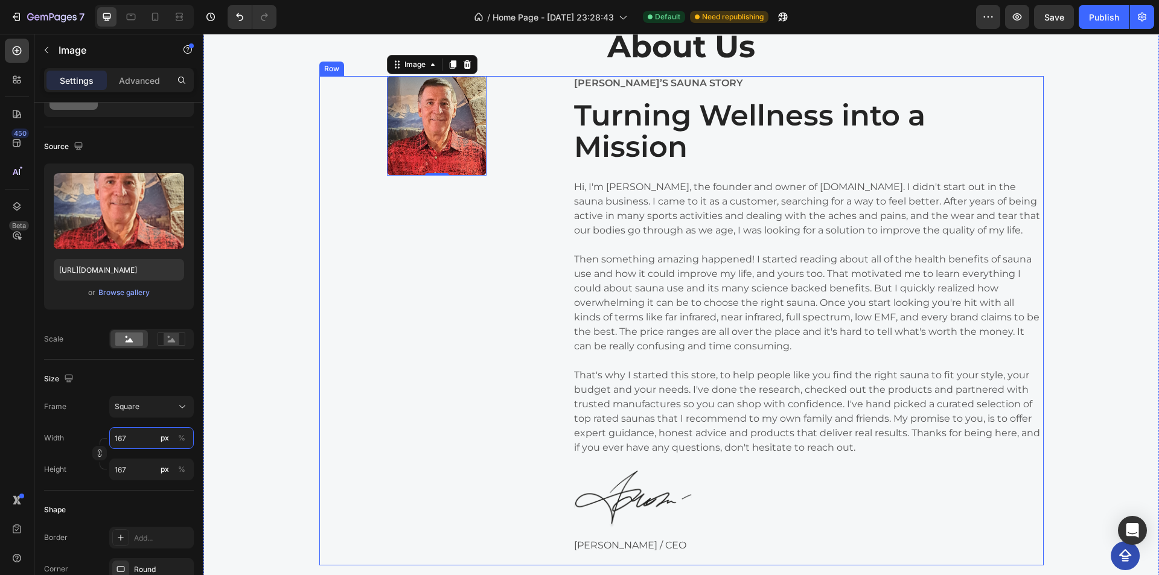
type input "168"
type input "169"
type input "170"
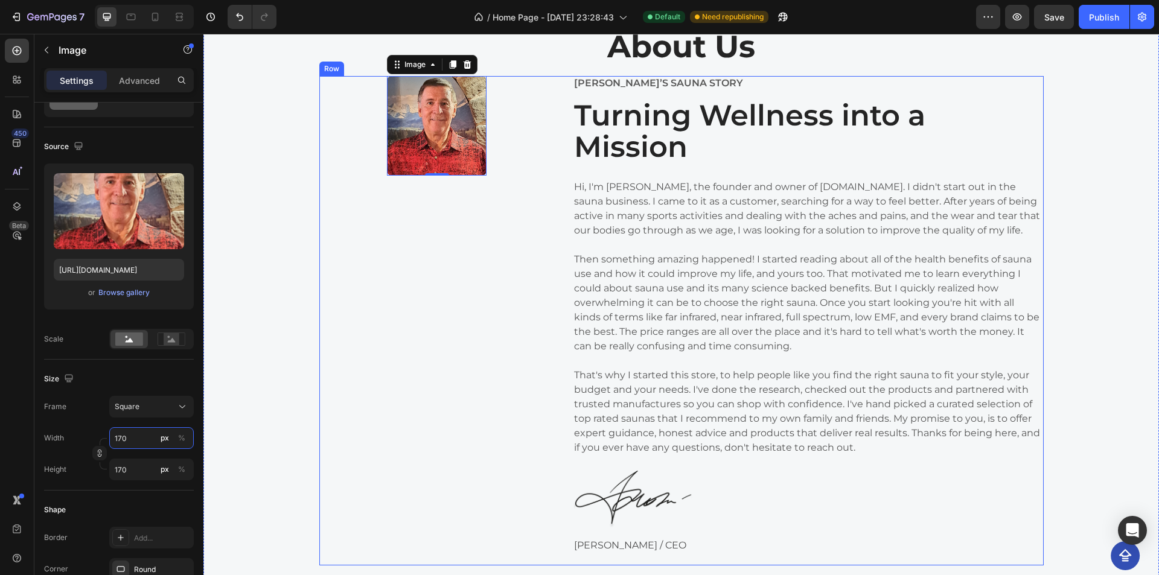
type input "171"
type input "172"
type input "173"
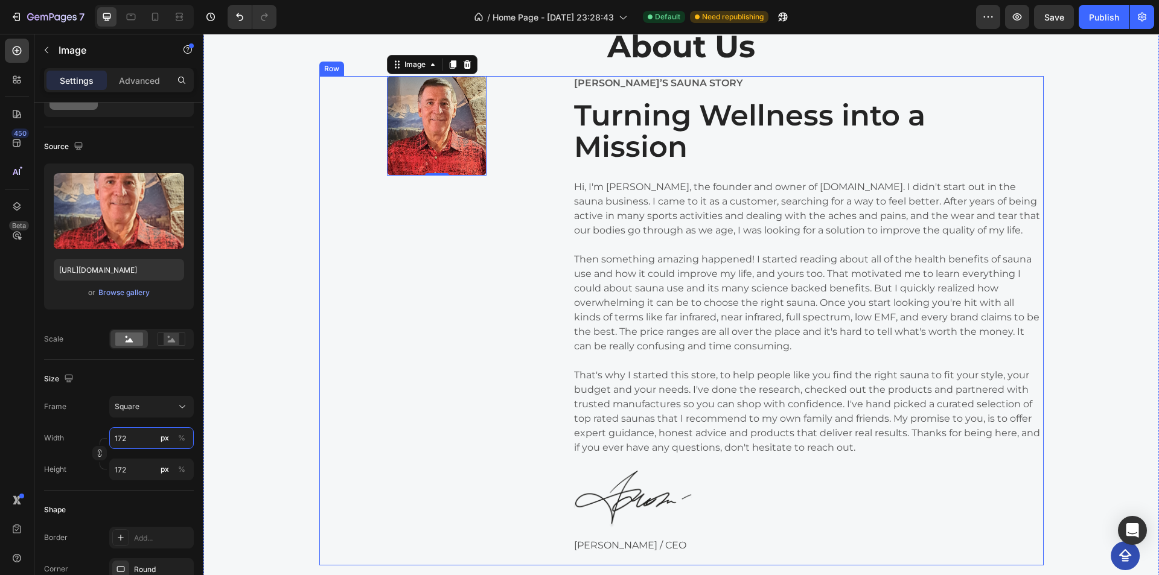
type input "173"
type input "174"
type input "175"
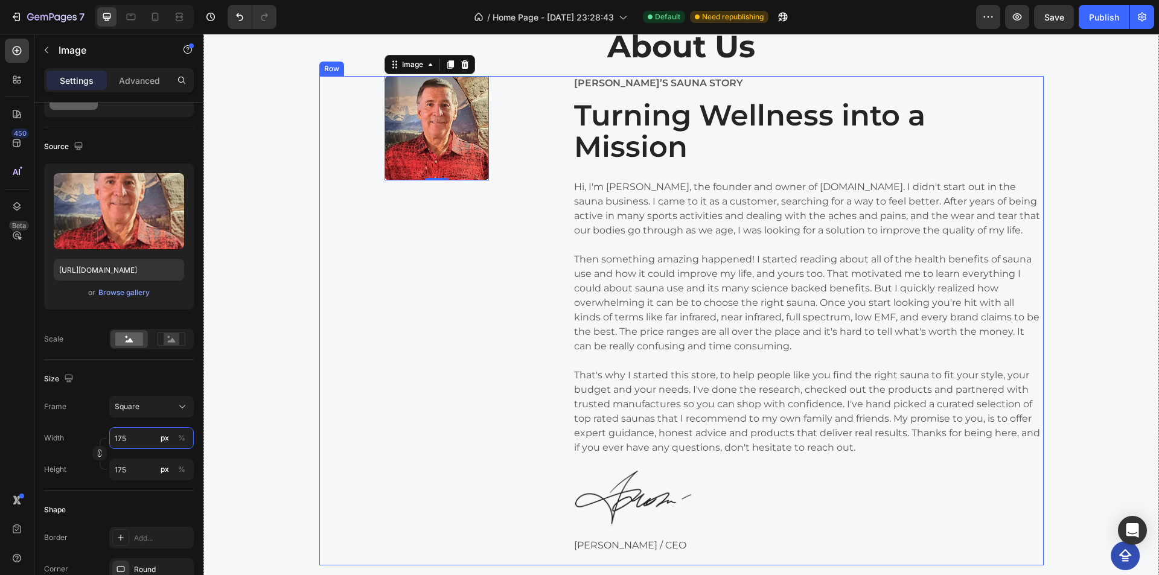
type input "176"
type input "177"
type input "178"
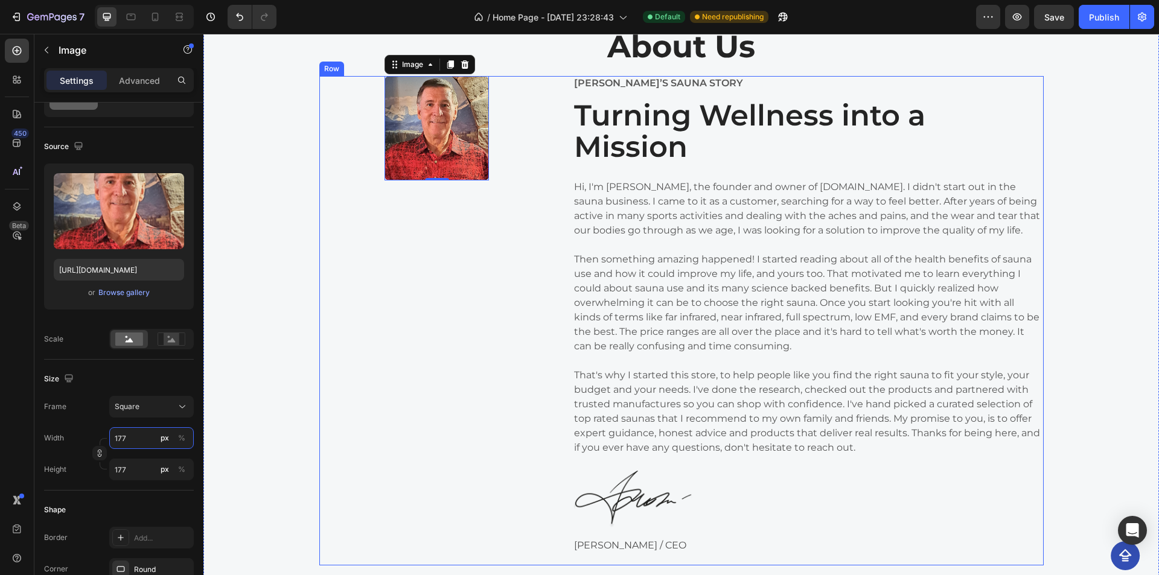
type input "178"
type input "179"
type input "180"
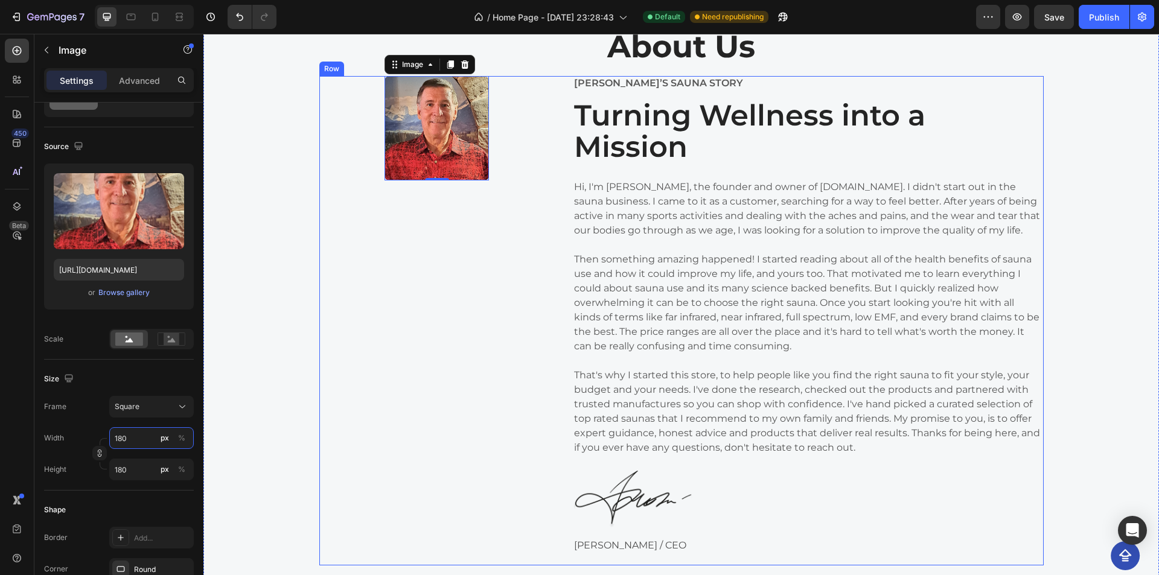
type input "181"
type input "182"
type input "183"
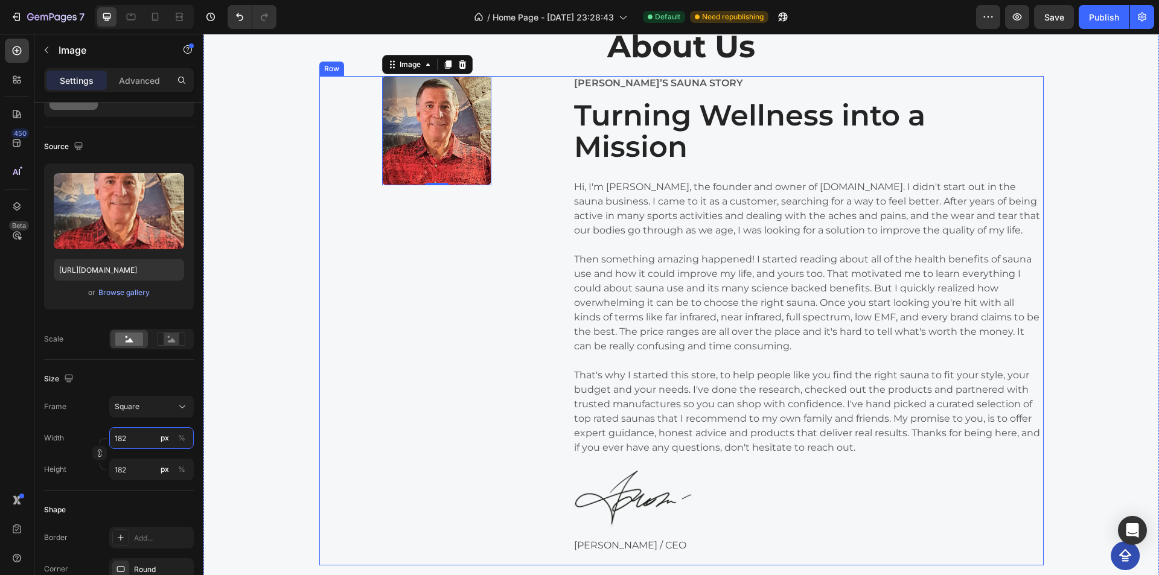
type input "183"
type input "184"
type input "185"
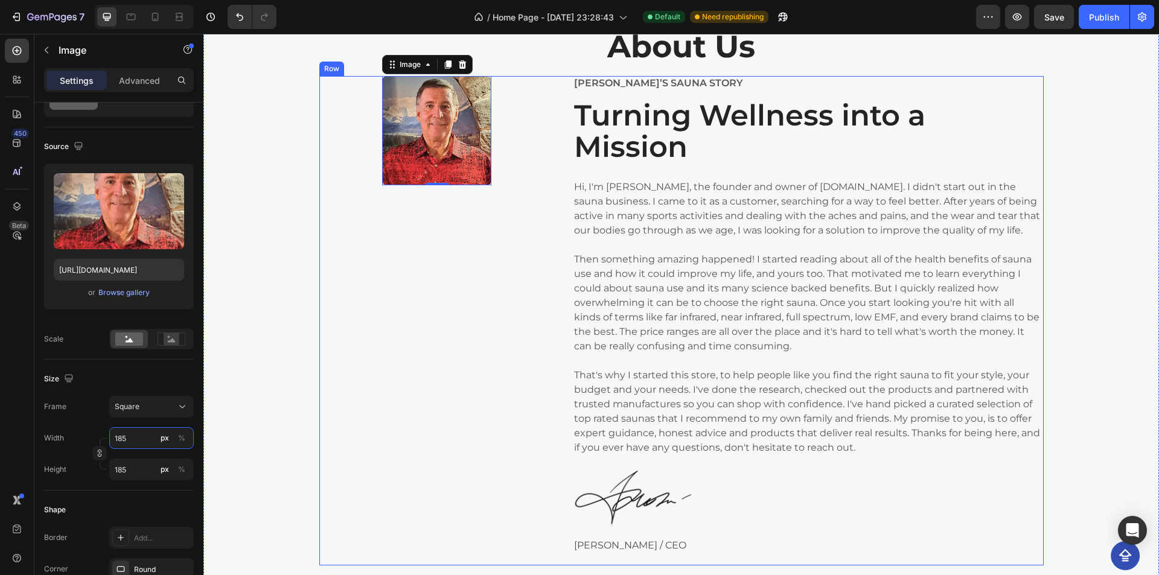
type input "186"
type input "187"
type input "188"
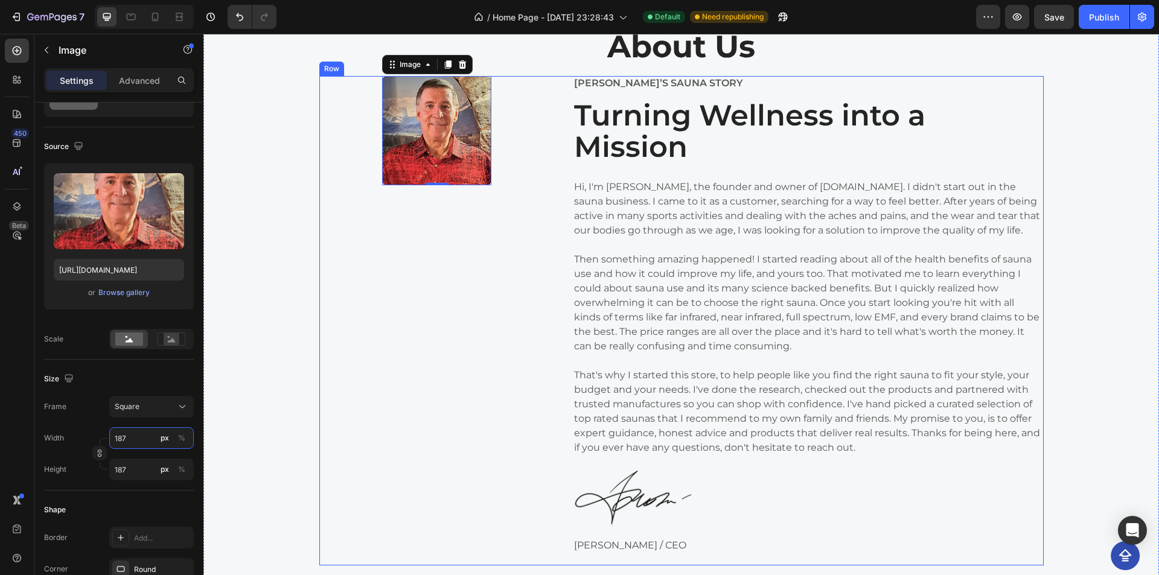
type input "188"
type input "189"
type input "190"
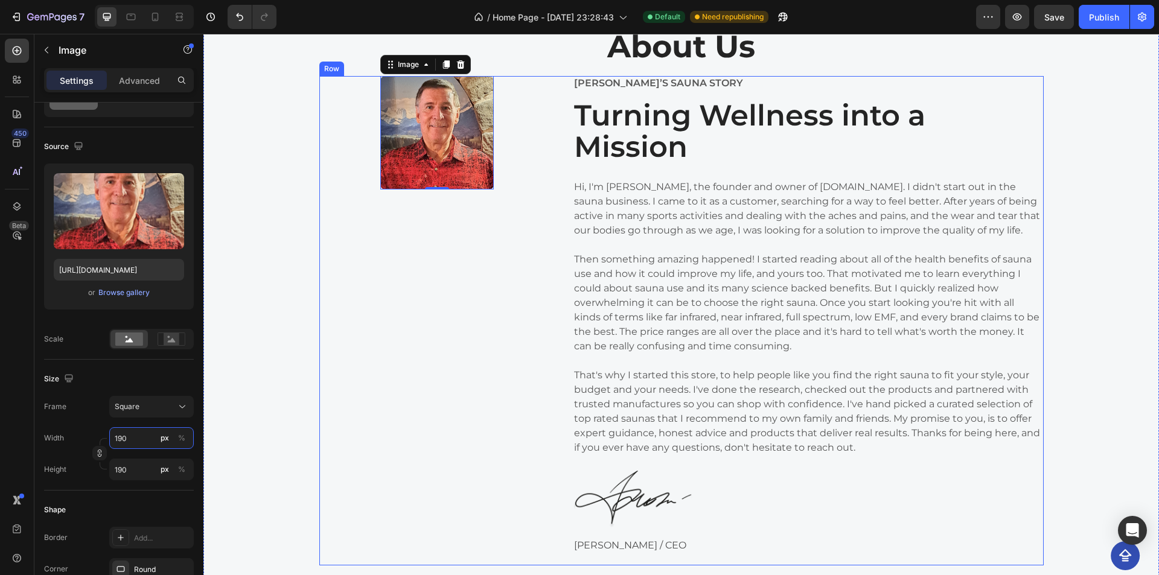
type input "191"
type input "192"
type input "193"
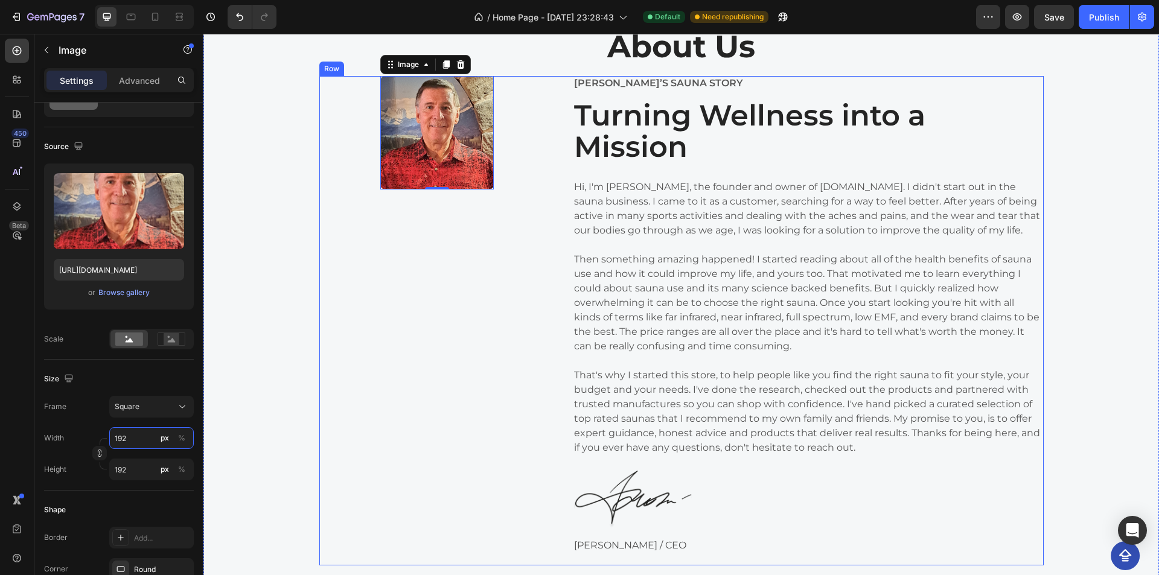
type input "193"
type input "194"
type input "195"
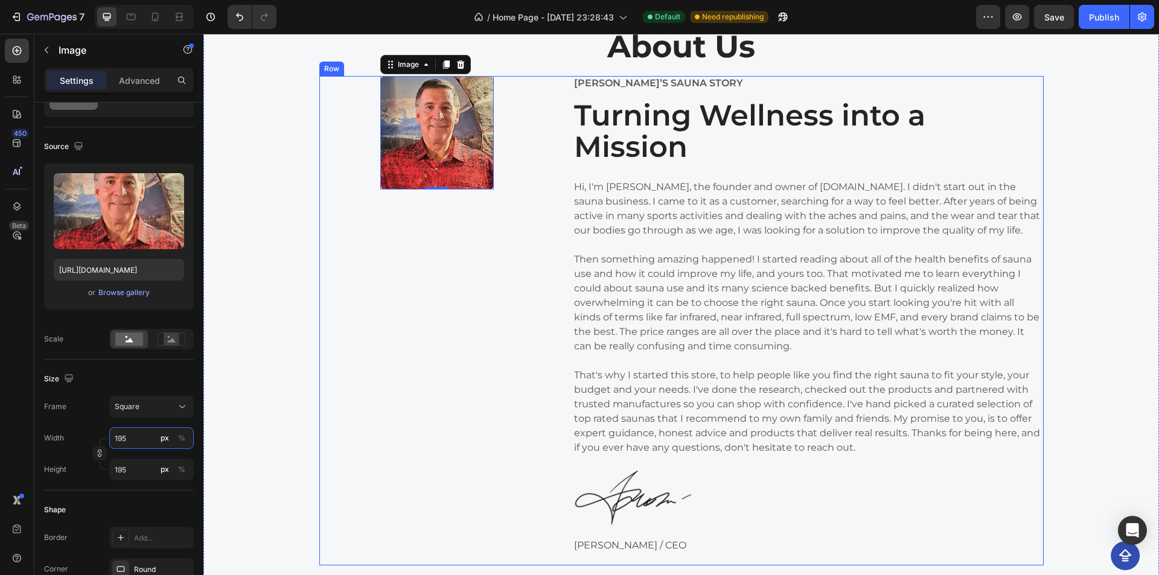
type input "196"
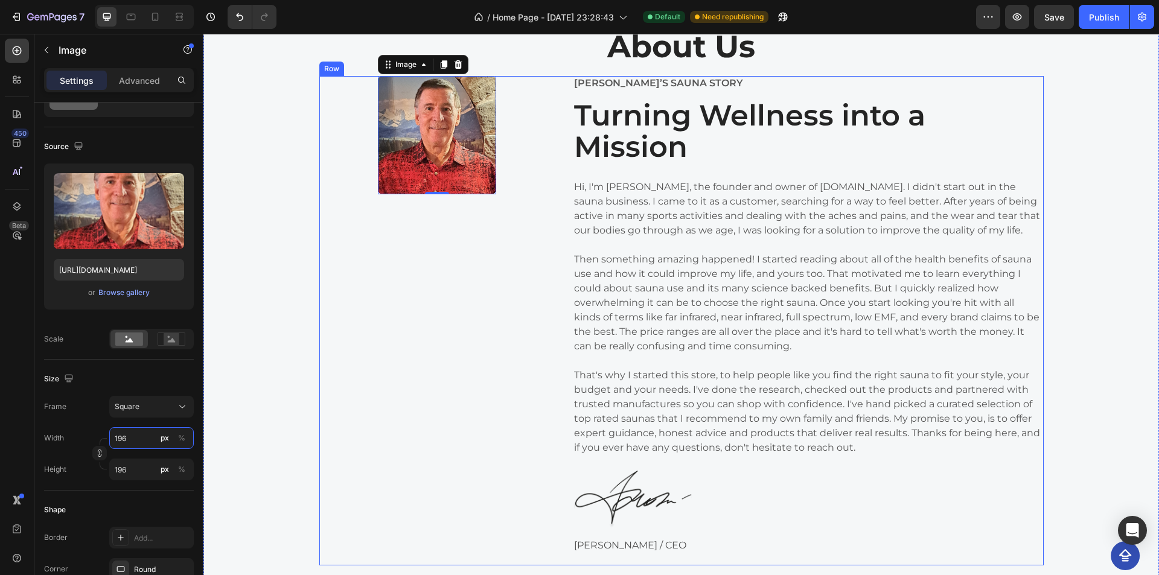
type input "197"
type input "198"
type input "199"
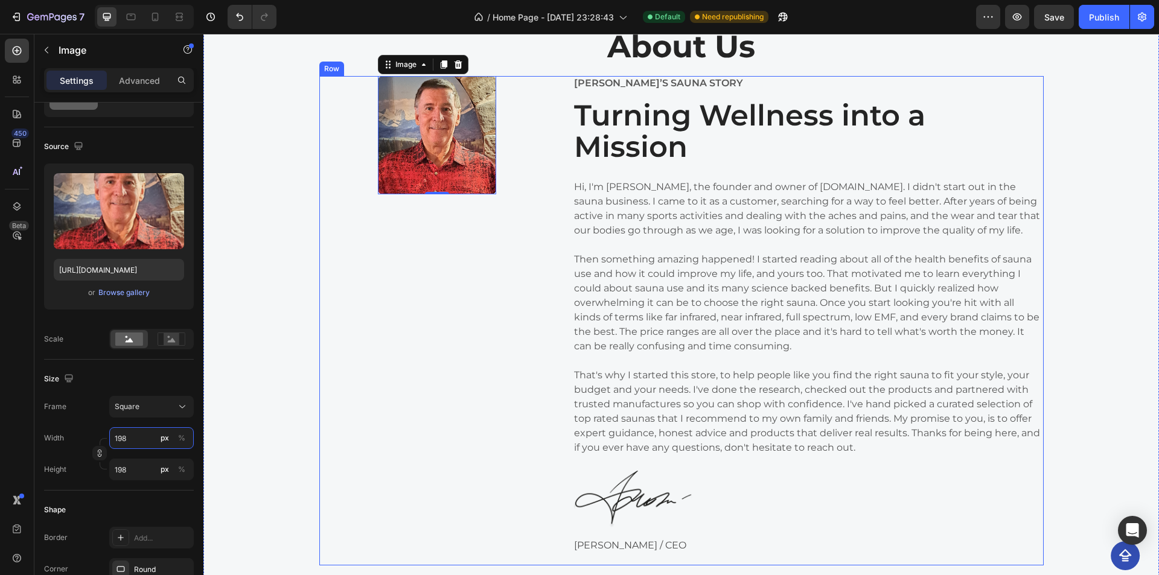
type input "199"
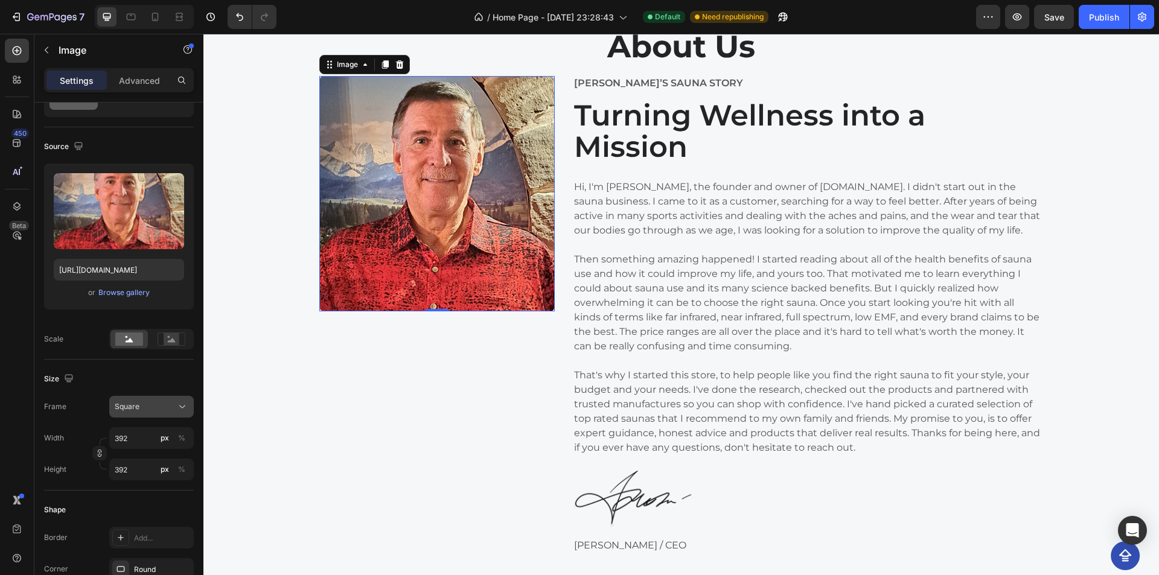
click at [135, 407] on span "Square" at bounding box center [127, 406] width 25 height 11
click at [133, 412] on span "Square" at bounding box center [127, 406] width 25 height 11
click at [136, 407] on span "Square" at bounding box center [127, 406] width 25 height 11
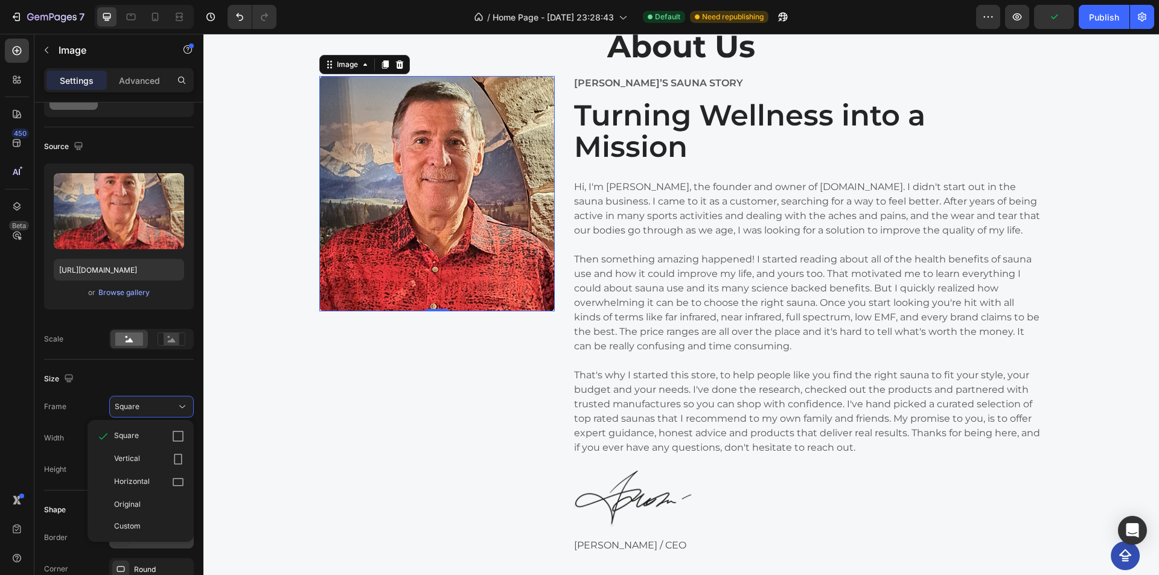
click at [173, 498] on div "Original" at bounding box center [140, 505] width 97 height 22
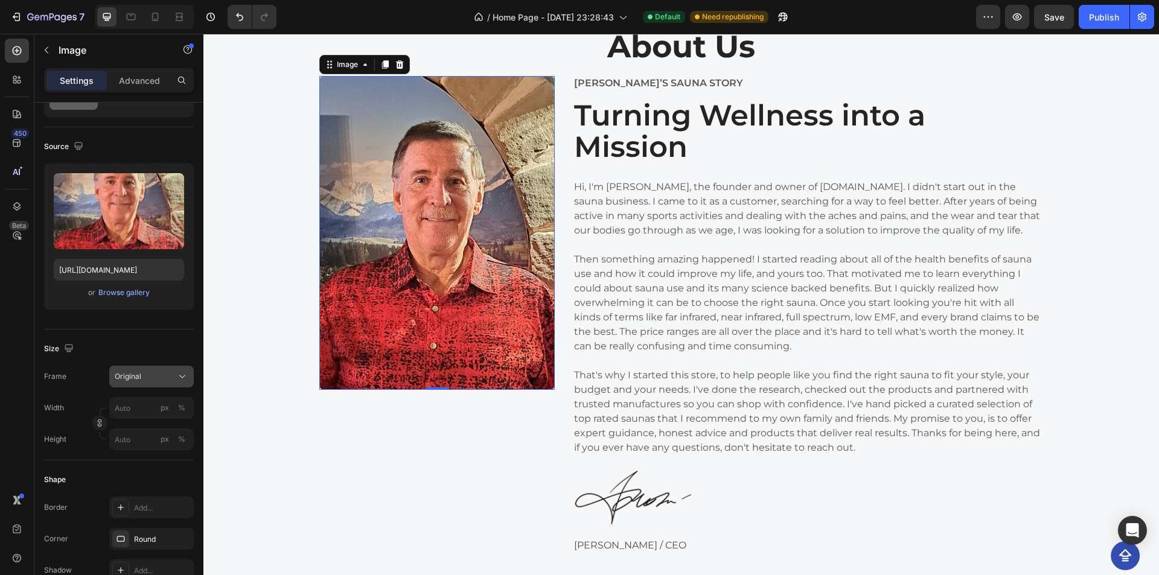
click at [161, 374] on div "Original" at bounding box center [144, 376] width 59 height 11
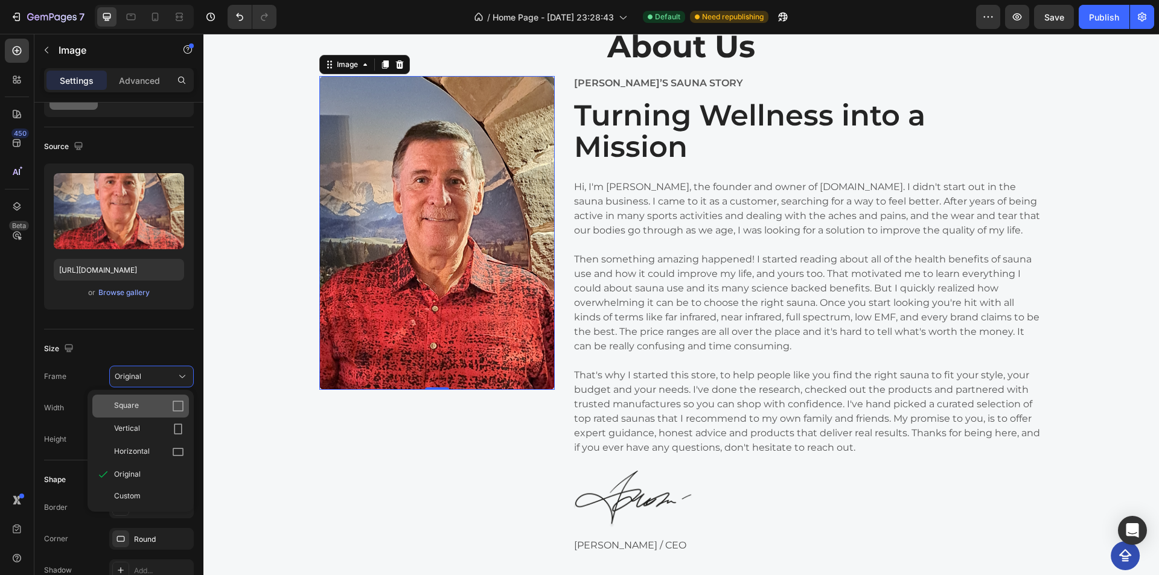
click at [153, 396] on div "Square" at bounding box center [140, 406] width 97 height 23
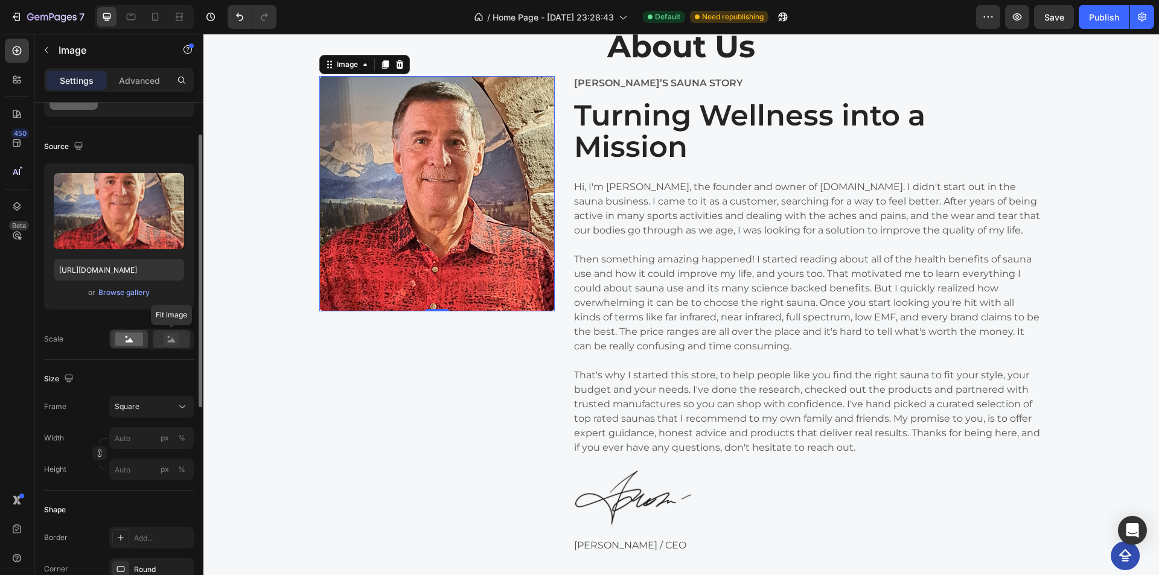
click at [171, 340] on icon at bounding box center [172, 340] width 8 height 4
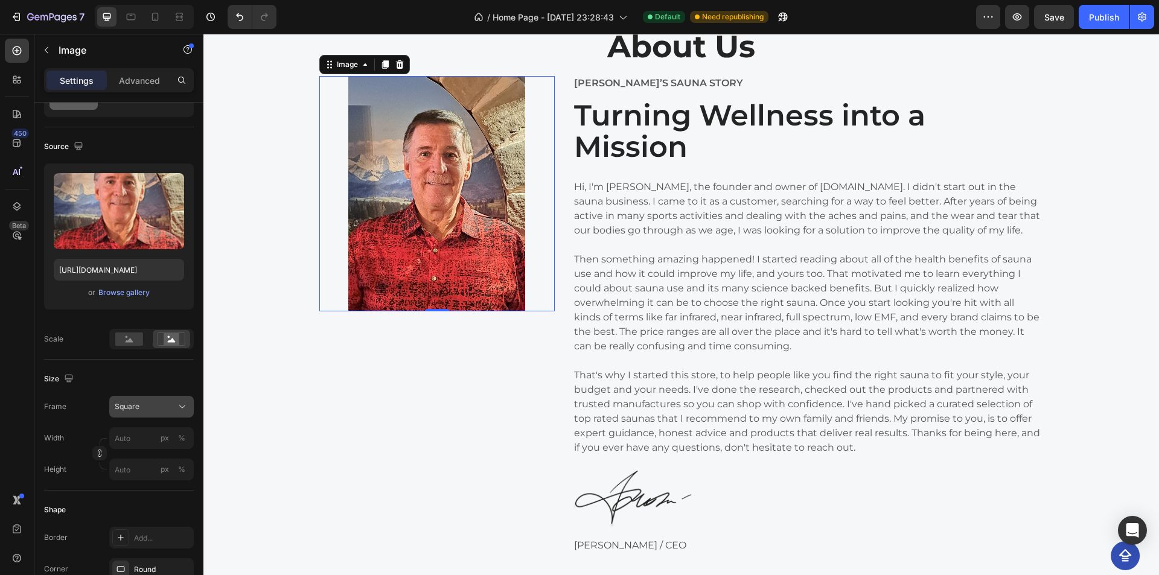
click at [136, 406] on span "Square" at bounding box center [127, 406] width 25 height 11
click at [158, 507] on div "Original" at bounding box center [149, 504] width 70 height 11
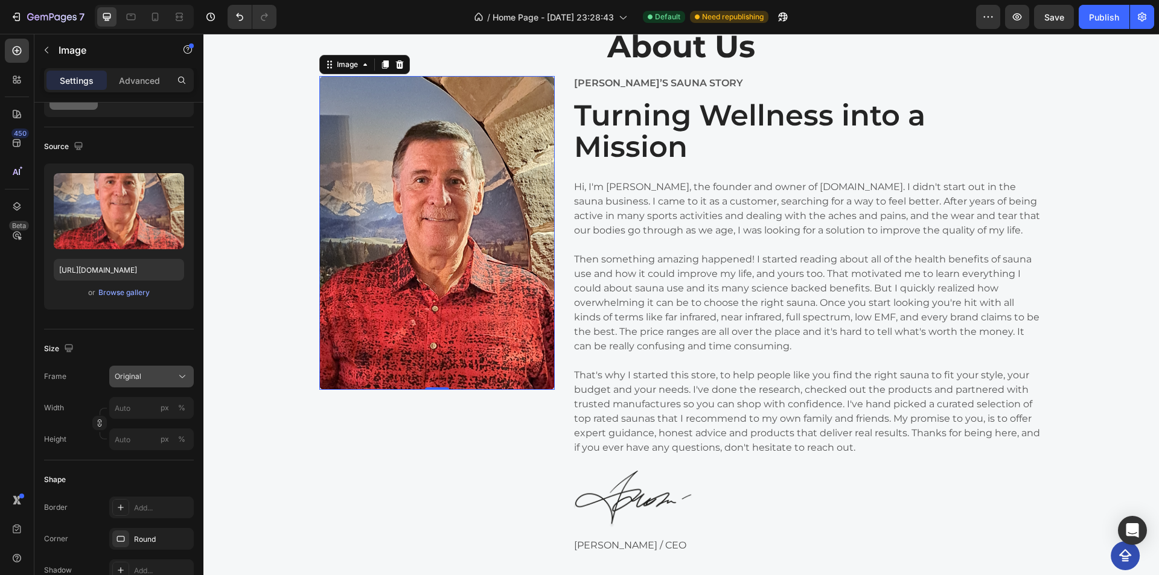
click at [150, 377] on div "Original" at bounding box center [144, 376] width 59 height 11
click at [158, 394] on div "Square Vertical Horizontal Original Custom" at bounding box center [140, 451] width 106 height 122
click at [159, 407] on div "Square" at bounding box center [149, 406] width 70 height 12
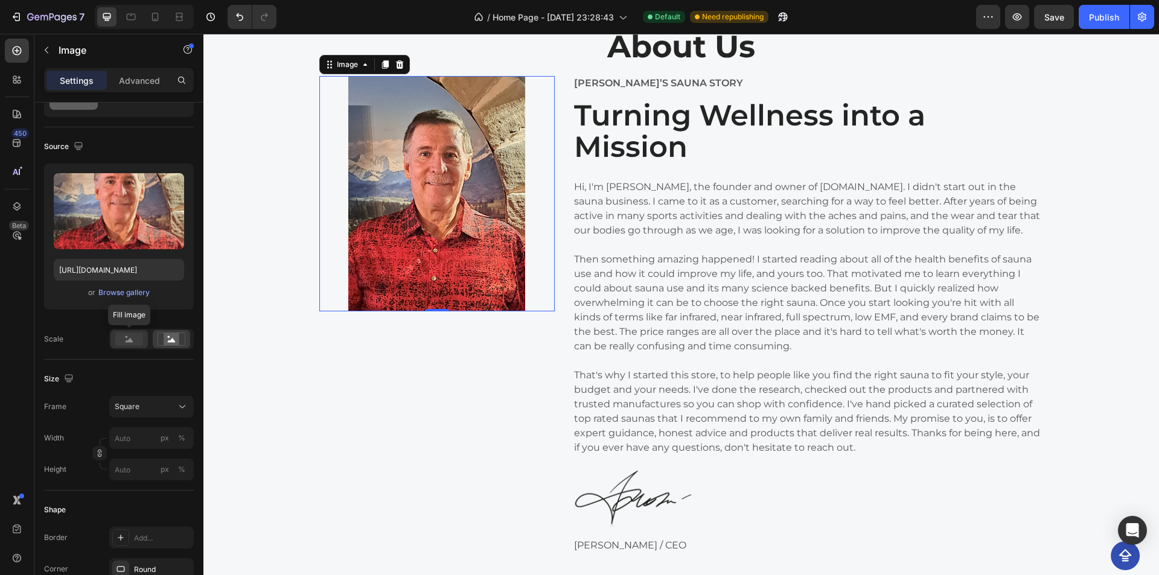
click at [119, 343] on rect at bounding box center [129, 338] width 28 height 13
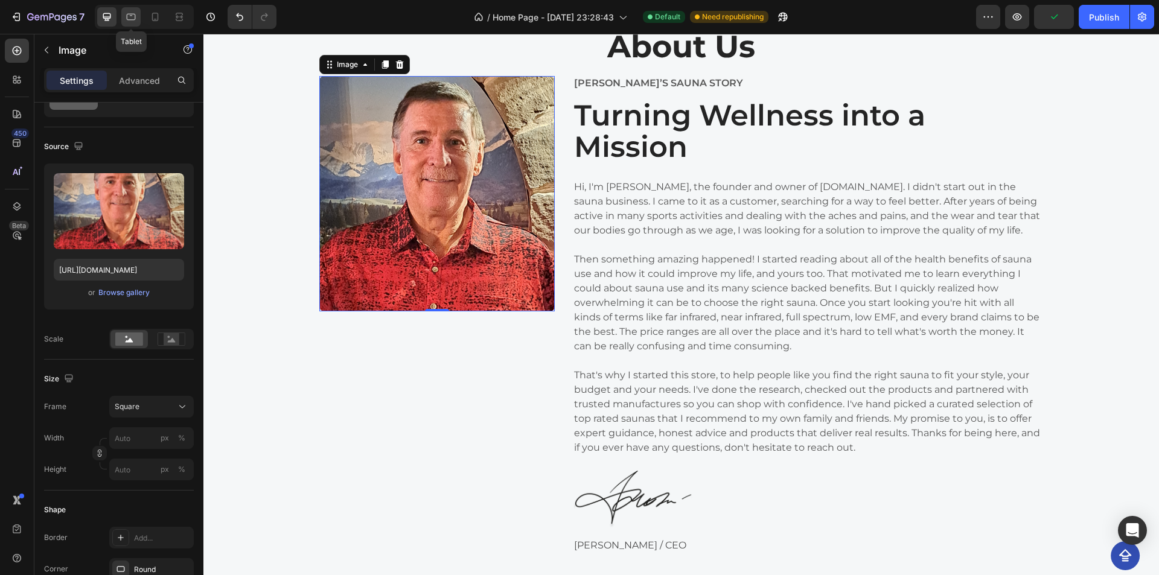
click at [135, 16] on icon at bounding box center [131, 17] width 9 height 7
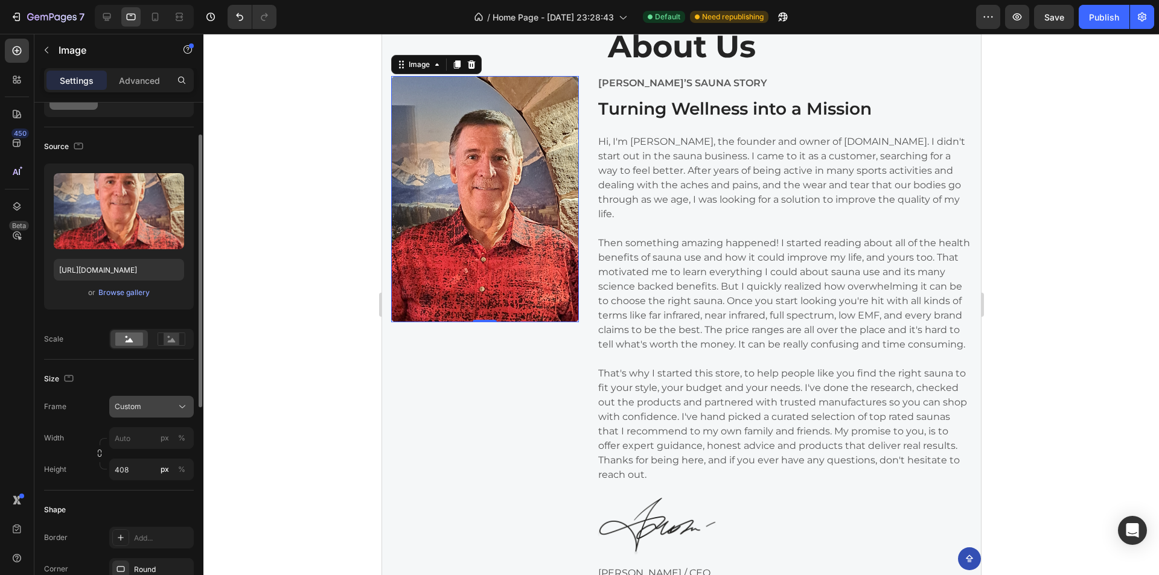
click at [160, 413] on button "Custom" at bounding box center [151, 407] width 84 height 22
click at [164, 495] on div "Original" at bounding box center [140, 505] width 97 height 22
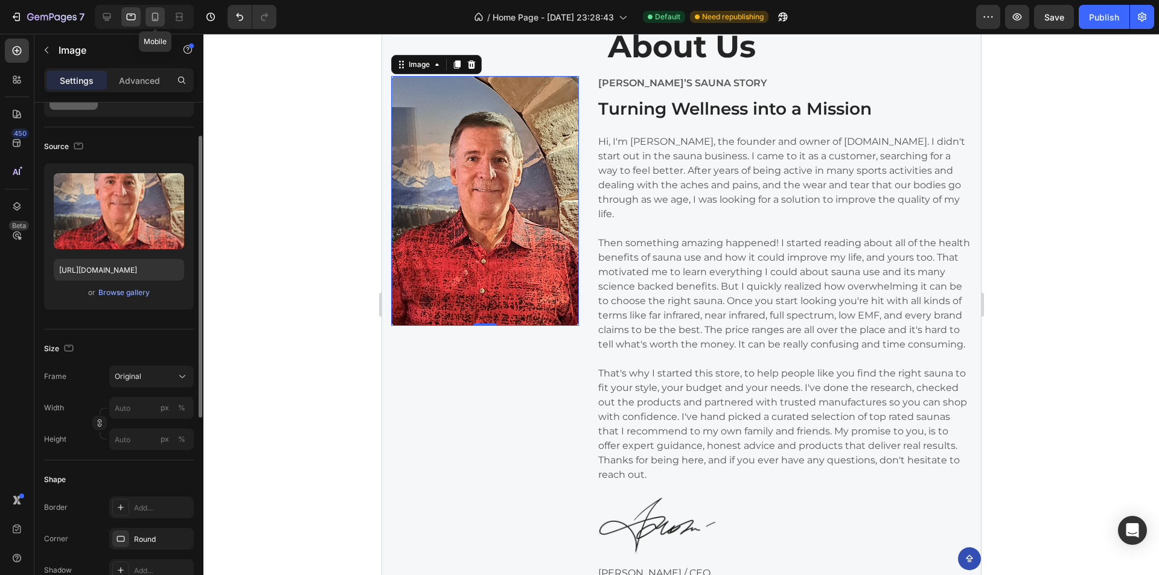
click at [152, 19] on icon at bounding box center [155, 17] width 7 height 8
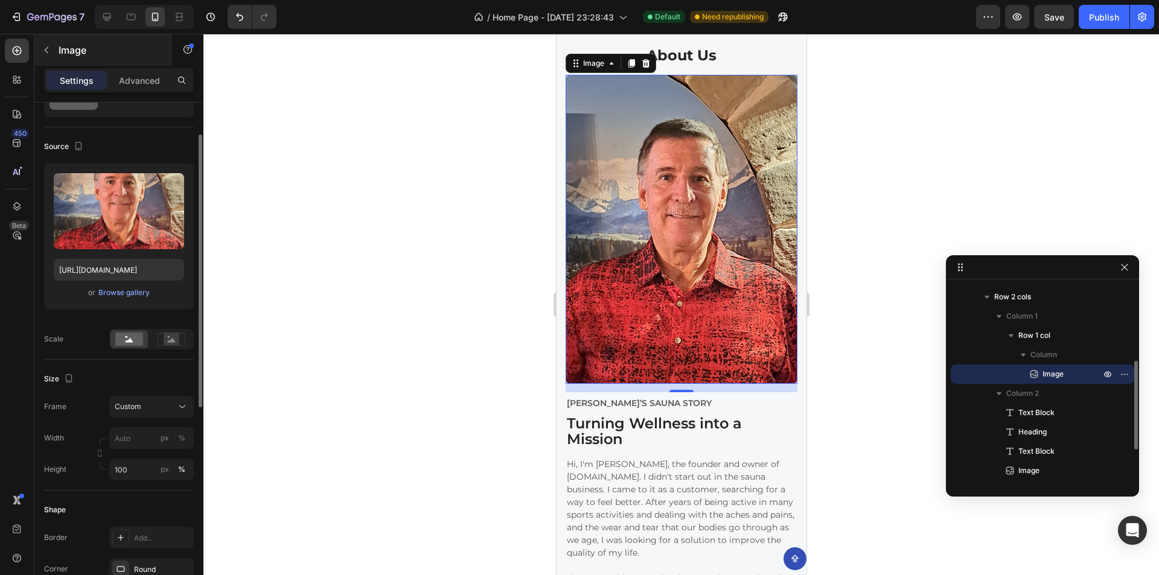
scroll to position [2548, 0]
click at [144, 412] on div "Custom" at bounding box center [144, 406] width 59 height 11
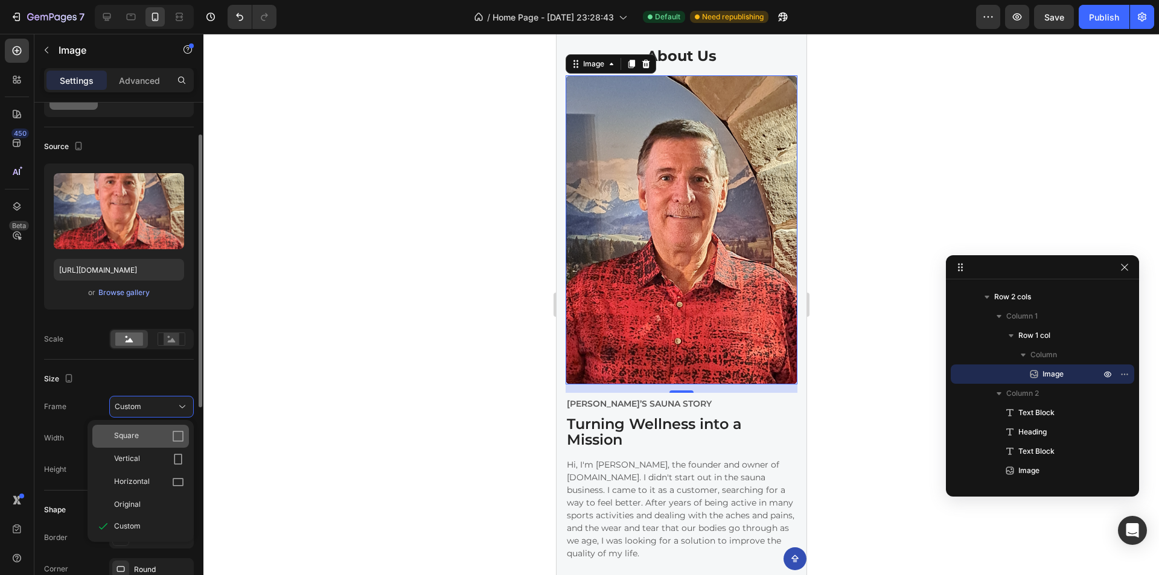
click at [149, 436] on div "Square" at bounding box center [149, 436] width 70 height 12
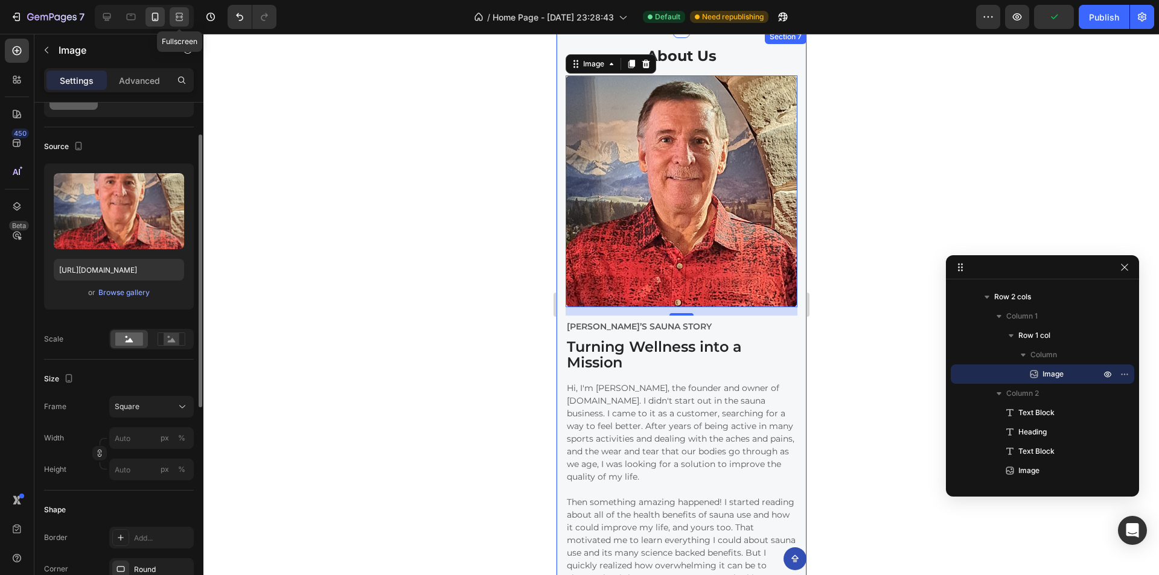
click at [179, 22] on icon at bounding box center [179, 17] width 12 height 12
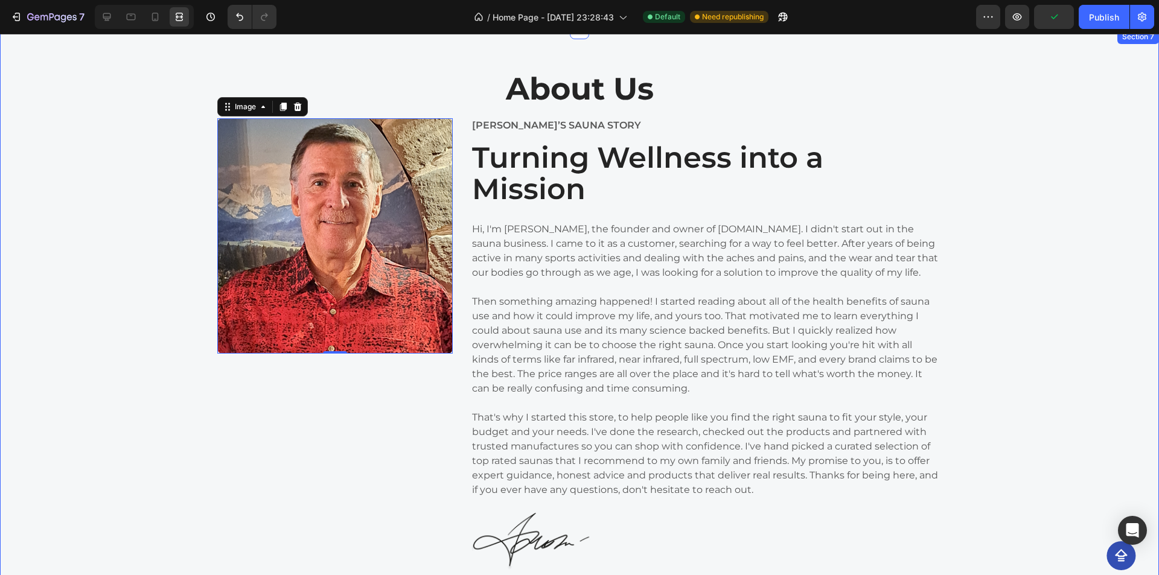
scroll to position [2590, 0]
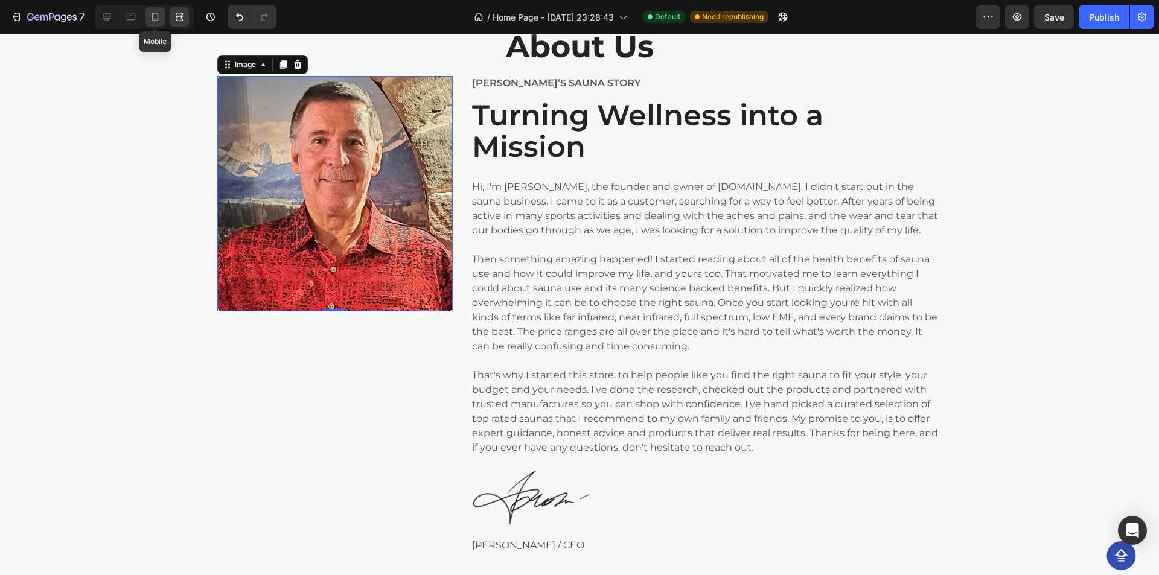
click at [154, 19] on icon at bounding box center [155, 19] width 3 height 1
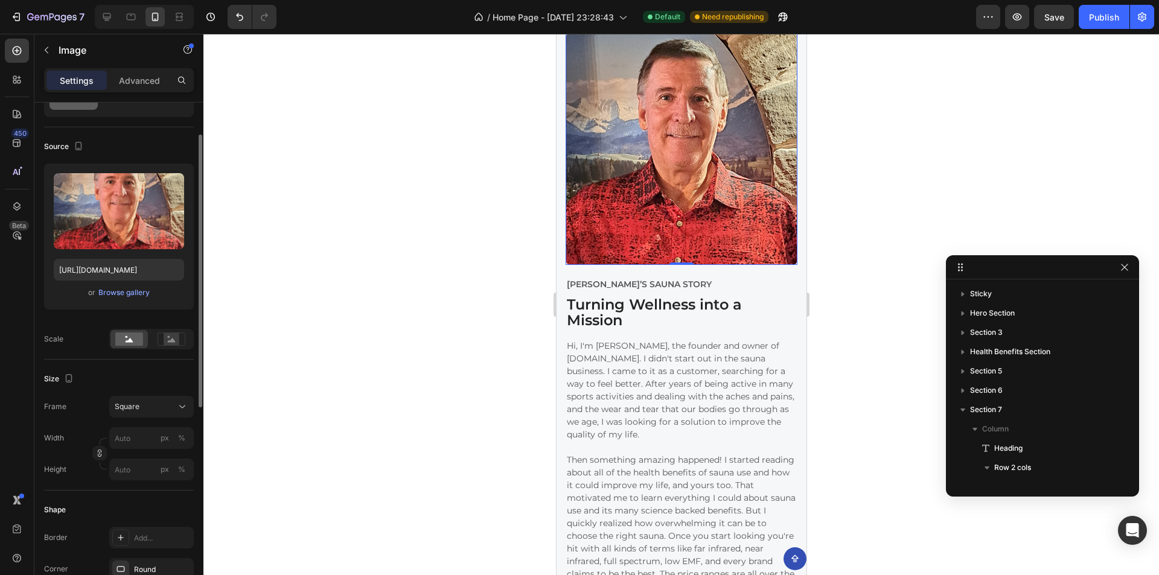
scroll to position [171, 0]
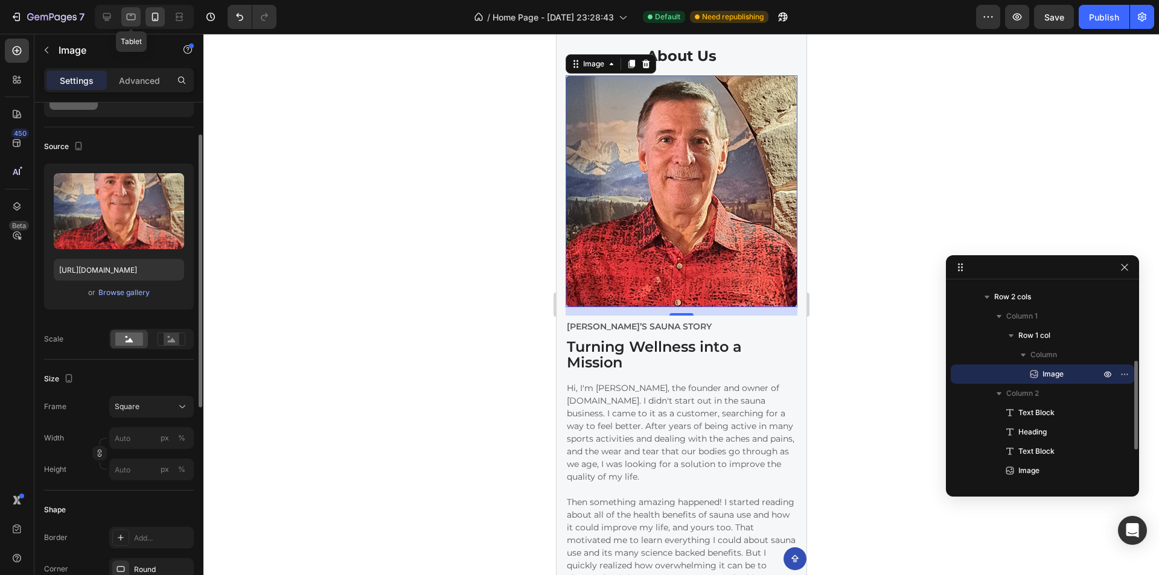
click at [136, 16] on icon at bounding box center [131, 17] width 12 height 12
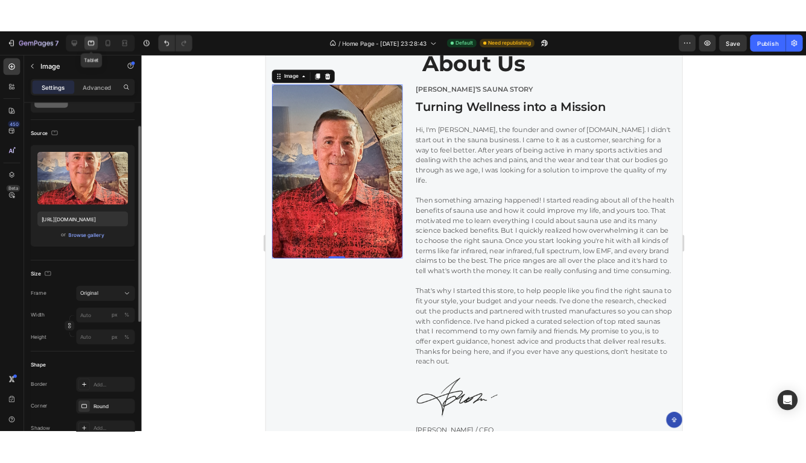
scroll to position [2590, 0]
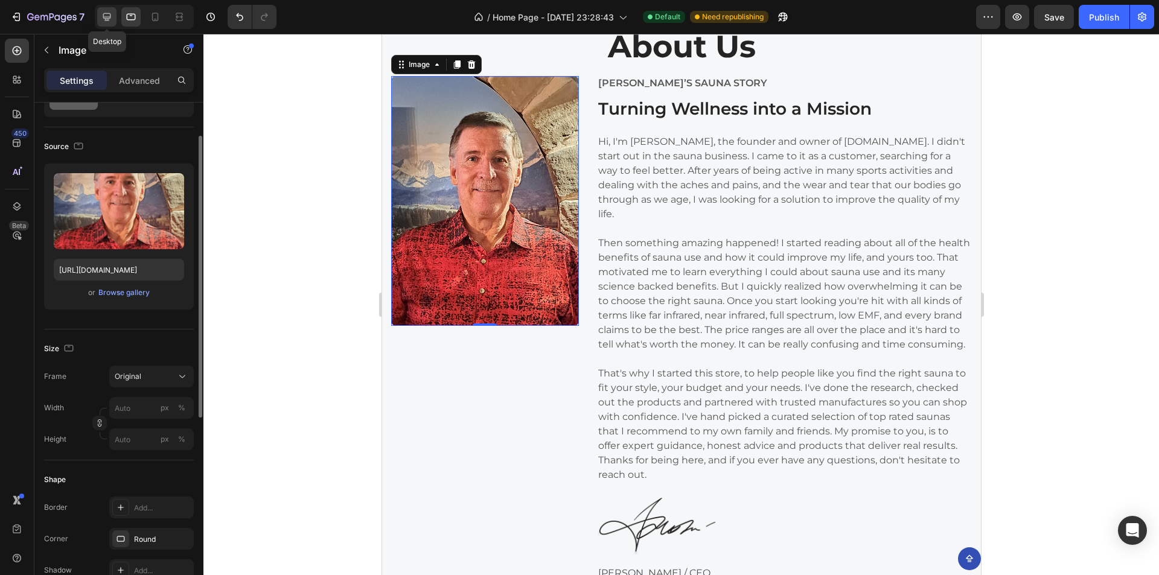
click at [104, 13] on icon at bounding box center [107, 17] width 12 height 12
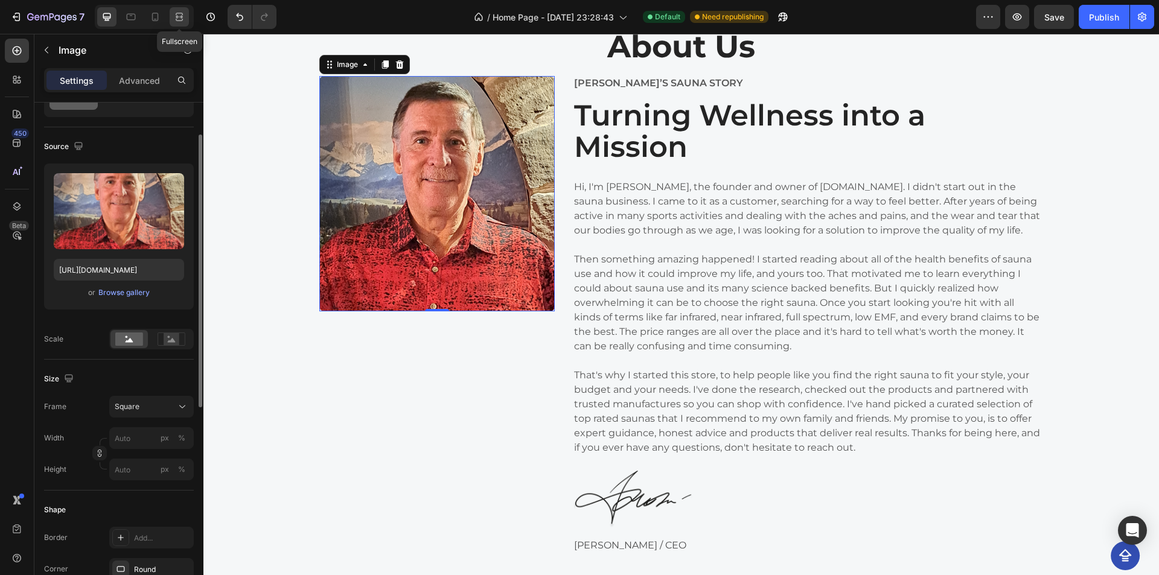
click at [179, 15] on icon at bounding box center [179, 17] width 12 height 12
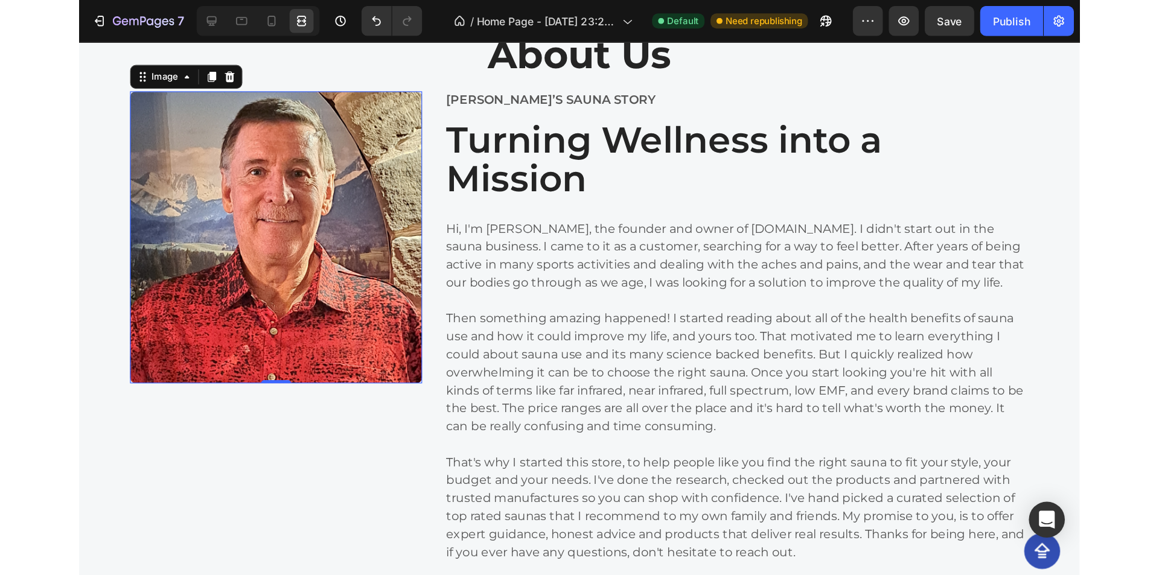
scroll to position [2470, 0]
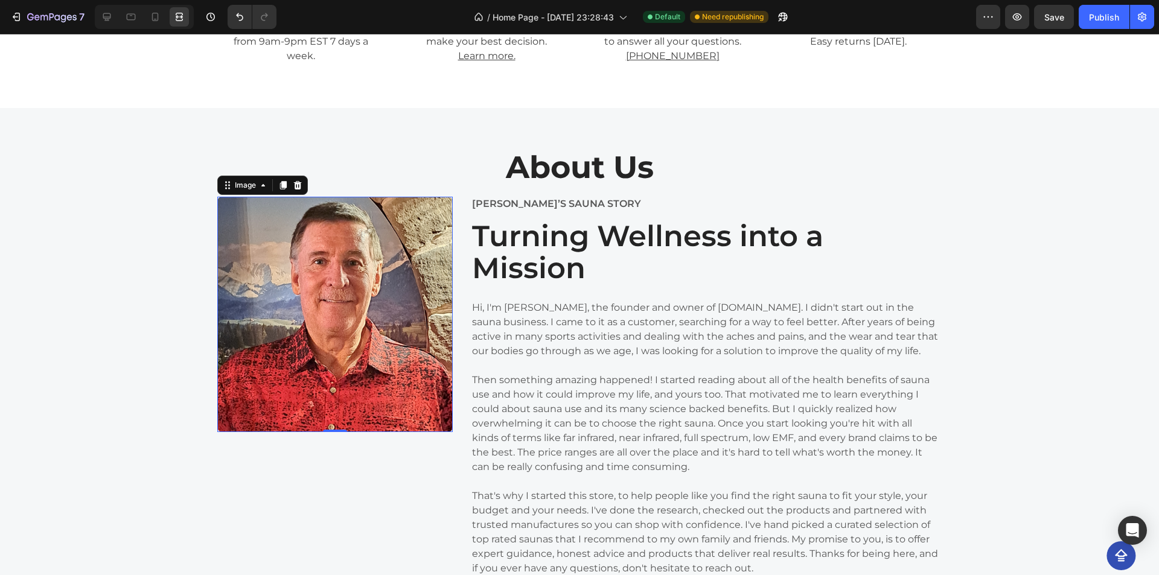
click at [118, 14] on div at bounding box center [144, 17] width 99 height 24
click at [115, 14] on div at bounding box center [106, 16] width 19 height 19
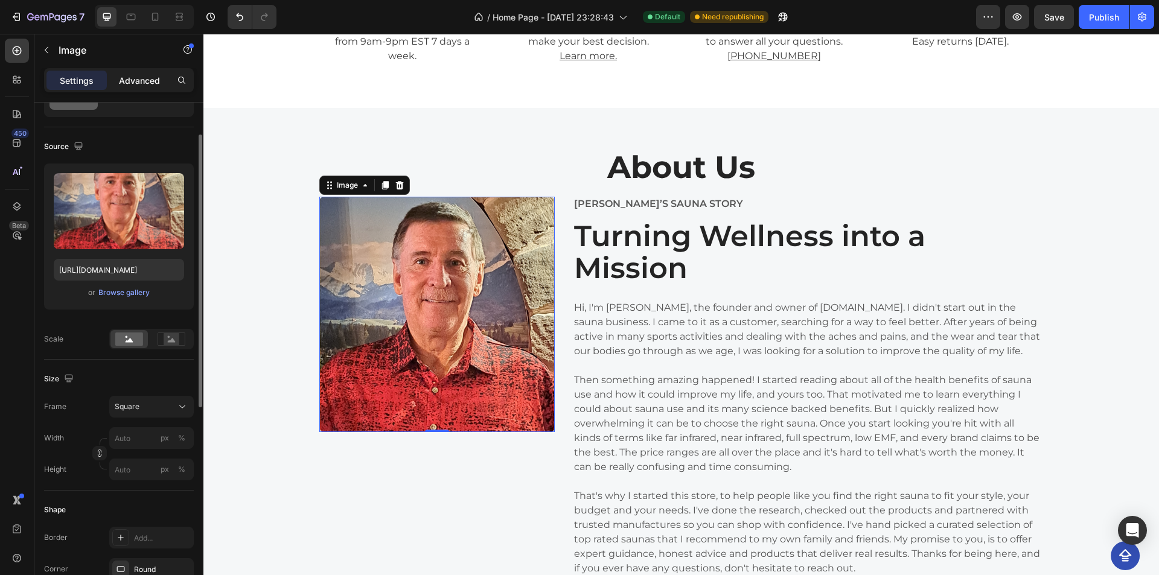
click at [158, 82] on p "Advanced" at bounding box center [139, 80] width 41 height 13
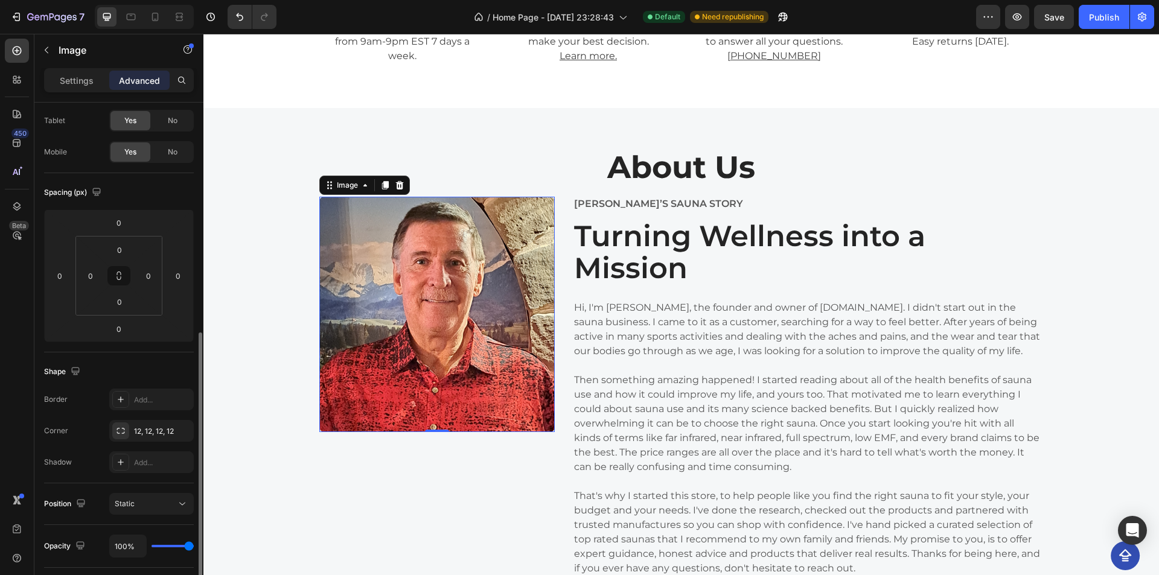
scroll to position [241, 0]
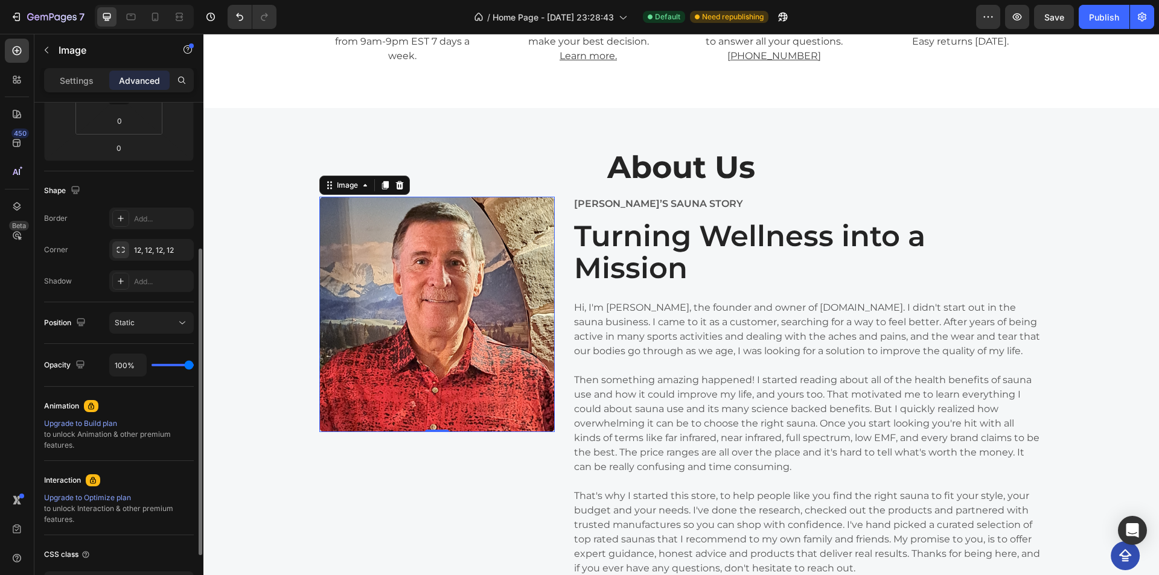
drag, startPoint x: 188, startPoint y: 365, endPoint x: 198, endPoint y: 365, distance: 9.7
click at [194, 365] on input "range" at bounding box center [172, 365] width 42 height 2
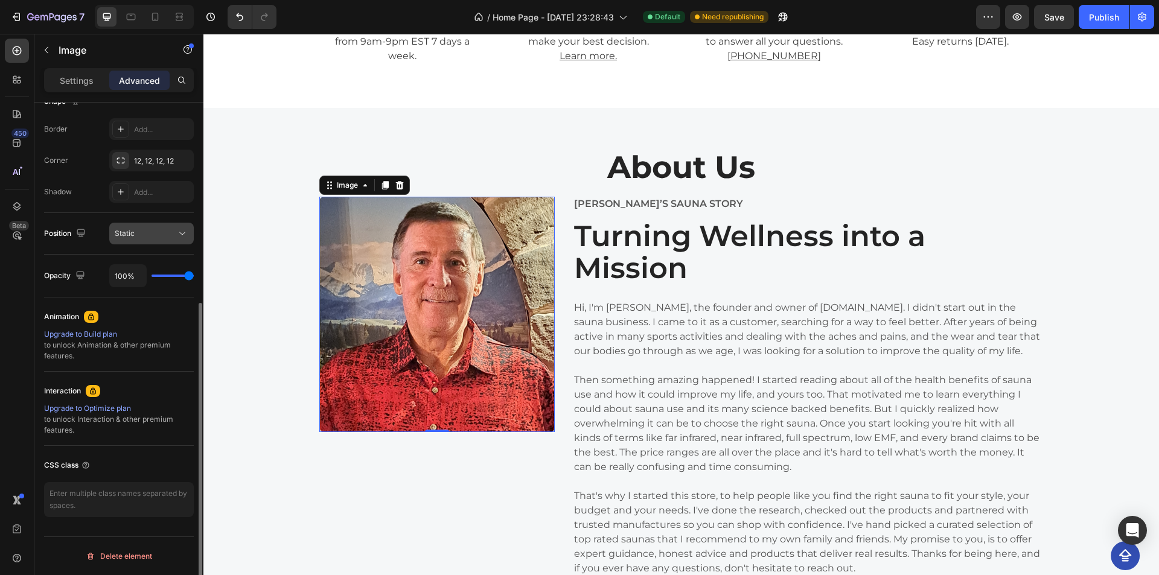
click at [157, 238] on div "Static" at bounding box center [146, 233] width 62 height 11
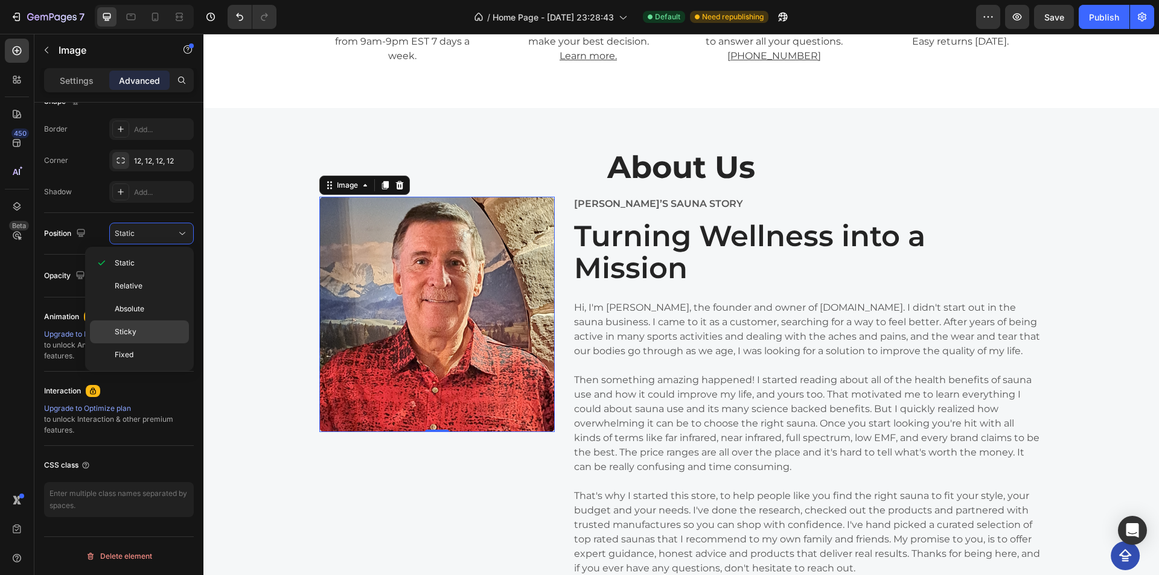
click at [159, 334] on p "Sticky" at bounding box center [149, 331] width 69 height 11
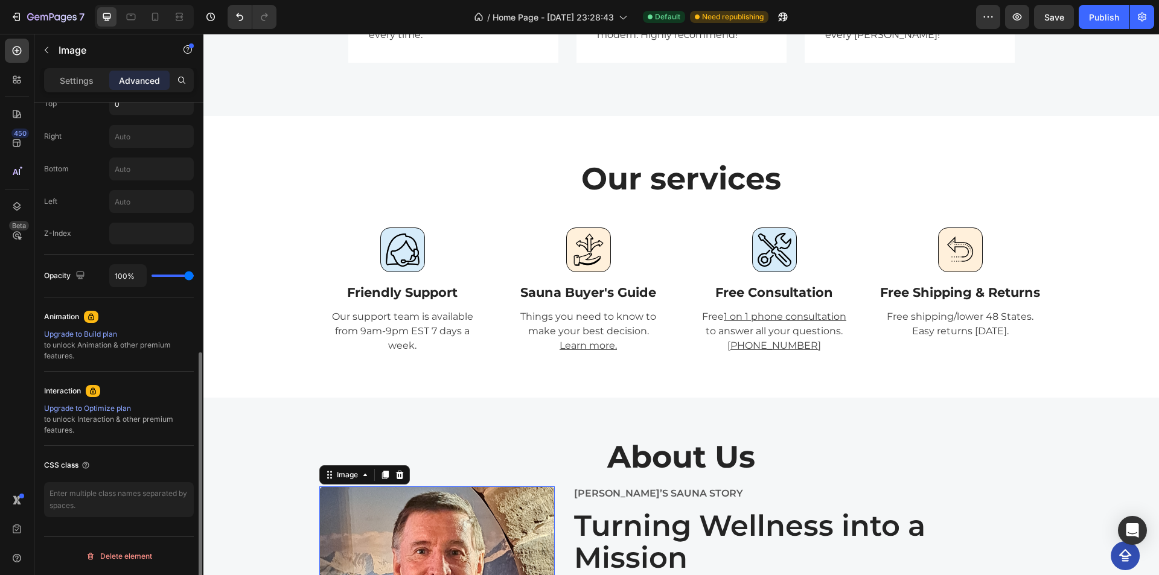
scroll to position [372, 0]
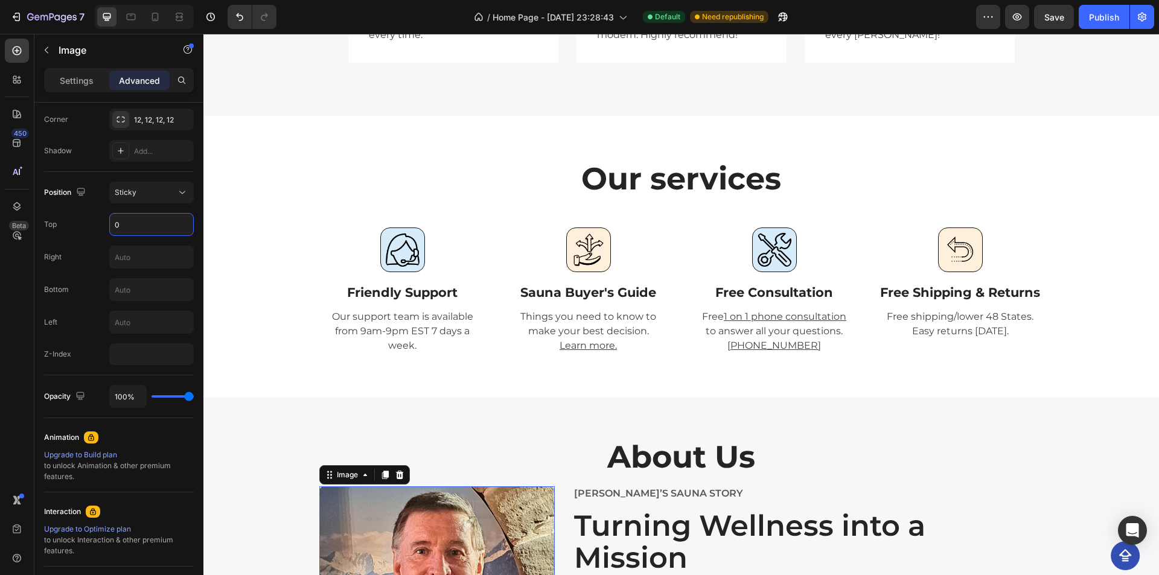
drag, startPoint x: 113, startPoint y: 223, endPoint x: 153, endPoint y: 216, distance: 41.1
click at [113, 224] on input "0" at bounding box center [151, 225] width 83 height 22
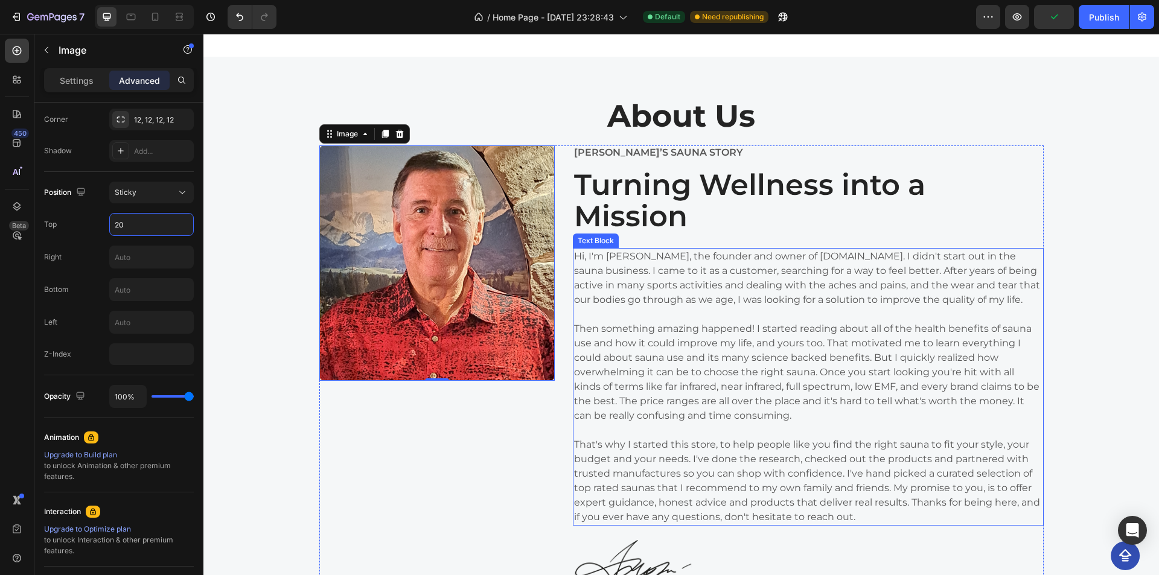
scroll to position [2476, 0]
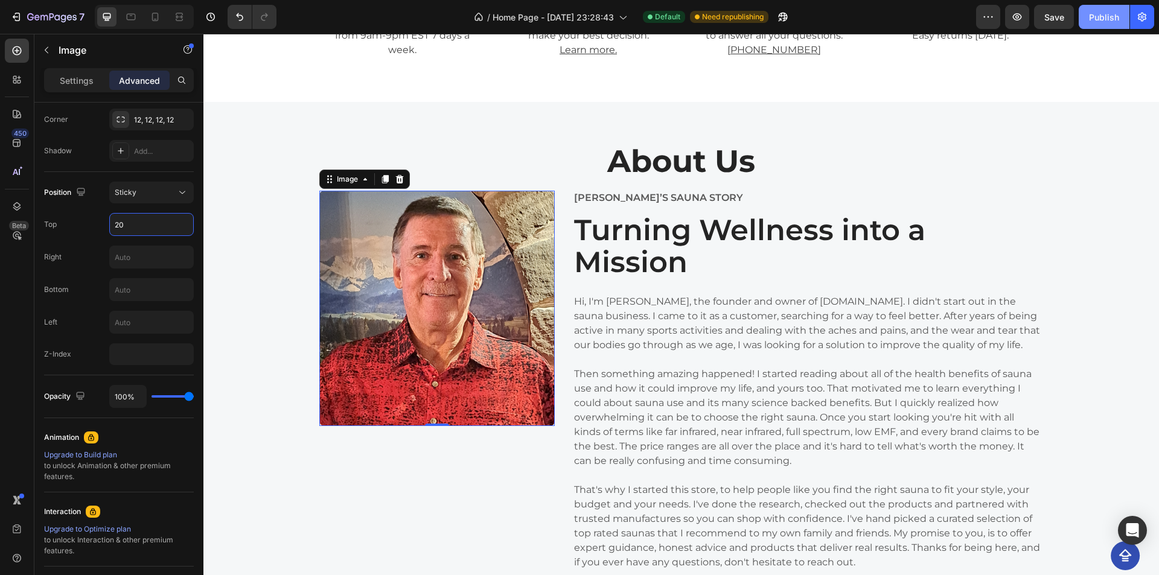
click at [1094, 22] on div "Publish" at bounding box center [1104, 17] width 30 height 13
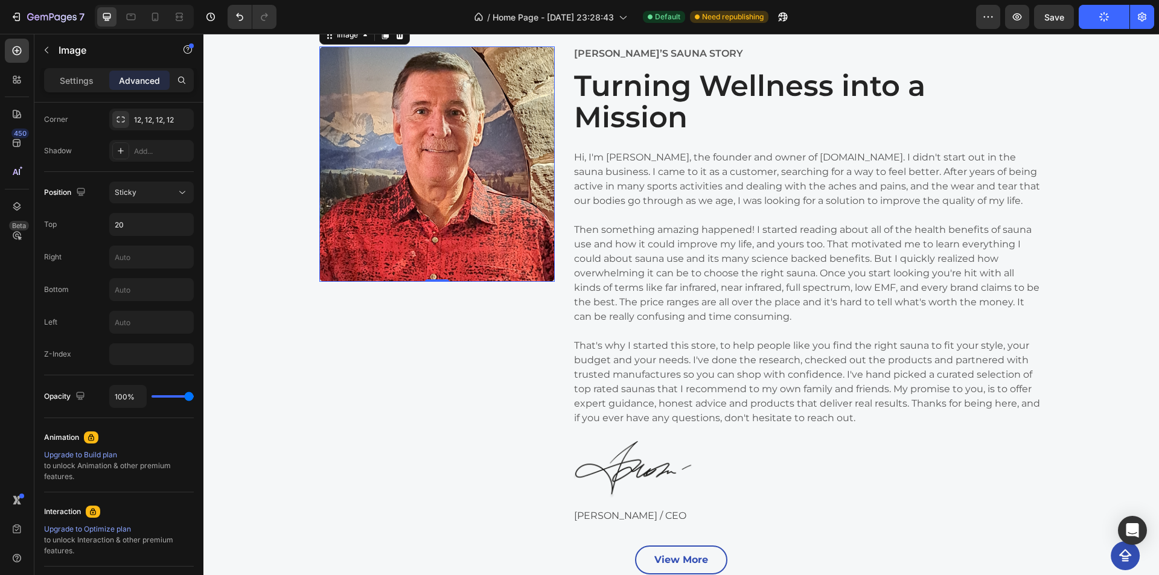
scroll to position [2596, 0]
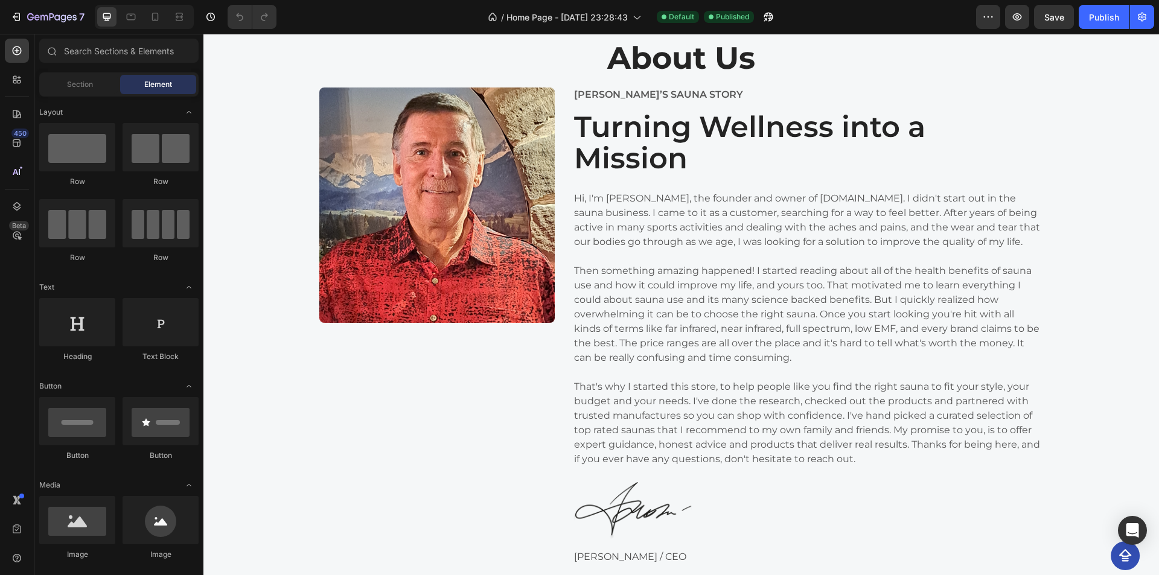
scroll to position [2574, 0]
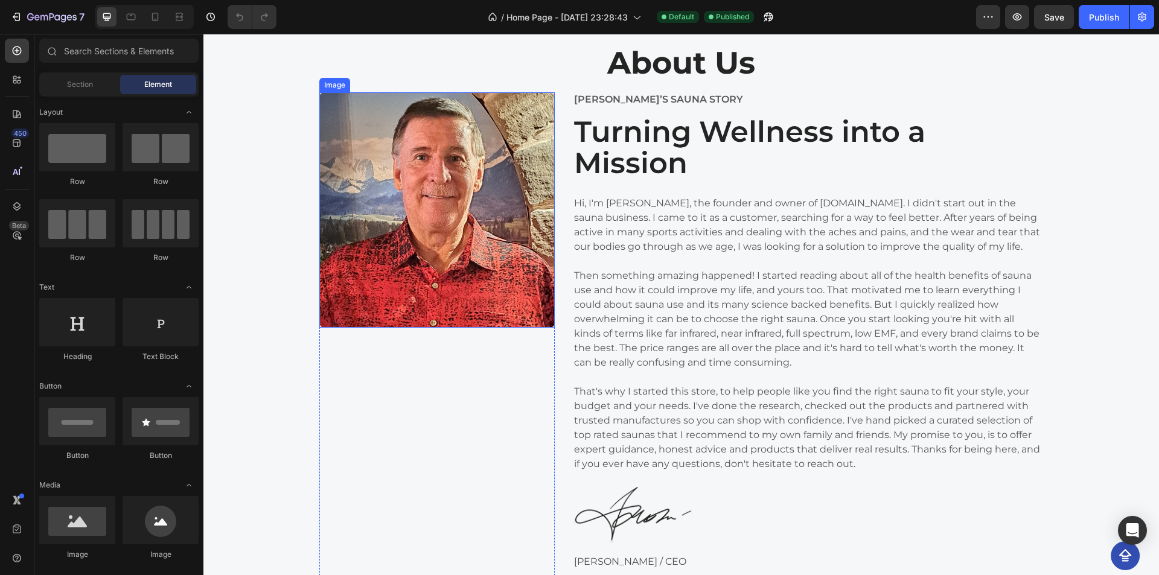
click at [393, 140] on img at bounding box center [436, 209] width 235 height 235
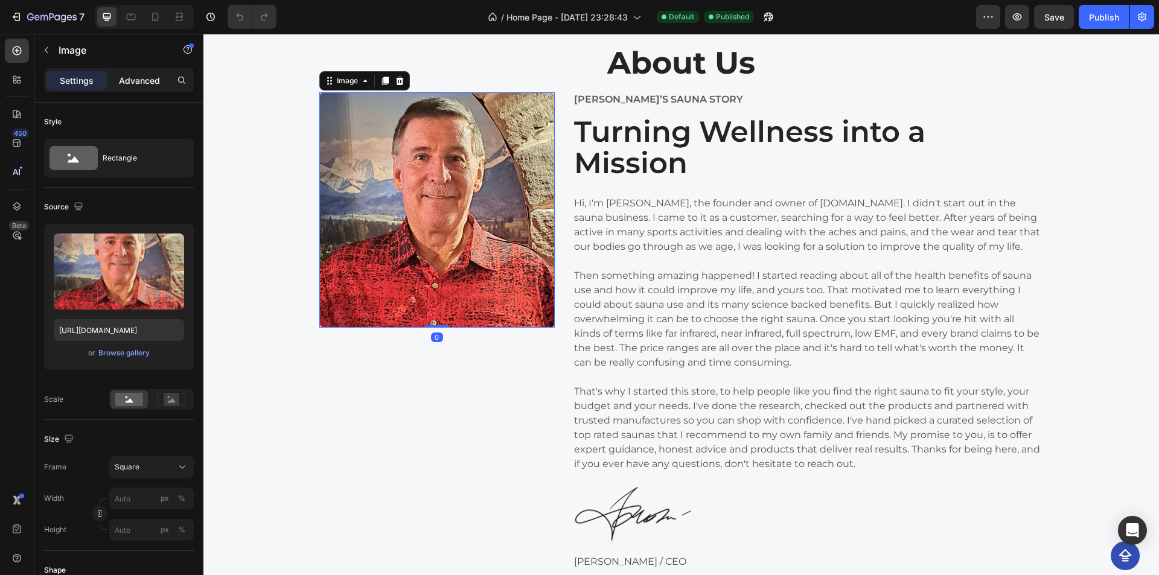
click at [145, 79] on p "Advanced" at bounding box center [139, 80] width 41 height 13
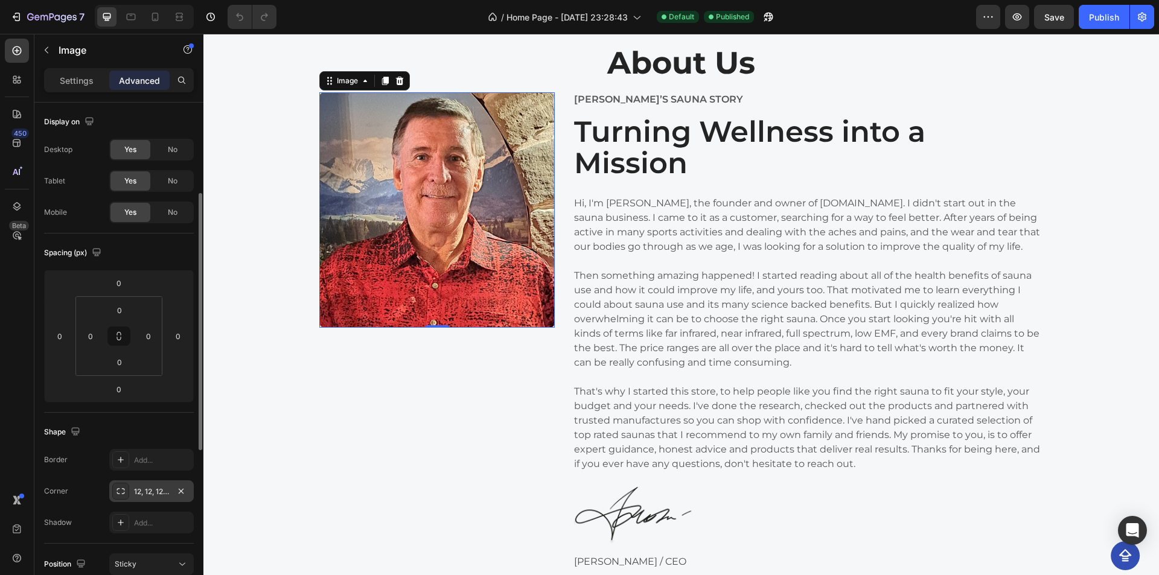
scroll to position [121, 0]
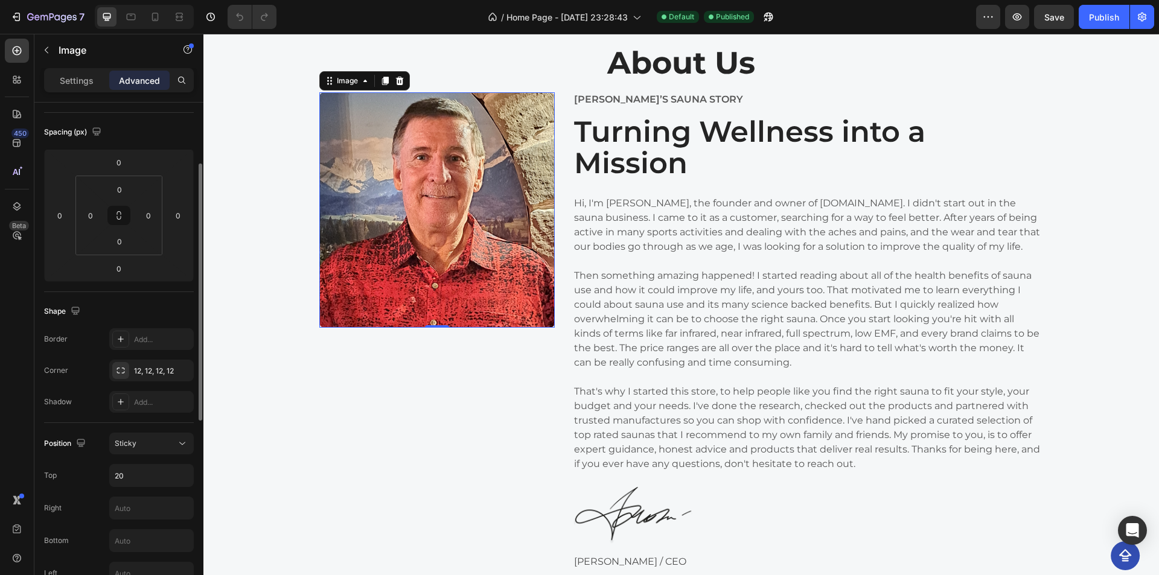
click at [147, 454] on div "Position Sticky Top 20 Right Bottom Left Z-Index" at bounding box center [119, 524] width 150 height 183
click at [156, 443] on div "Sticky" at bounding box center [146, 443] width 62 height 11
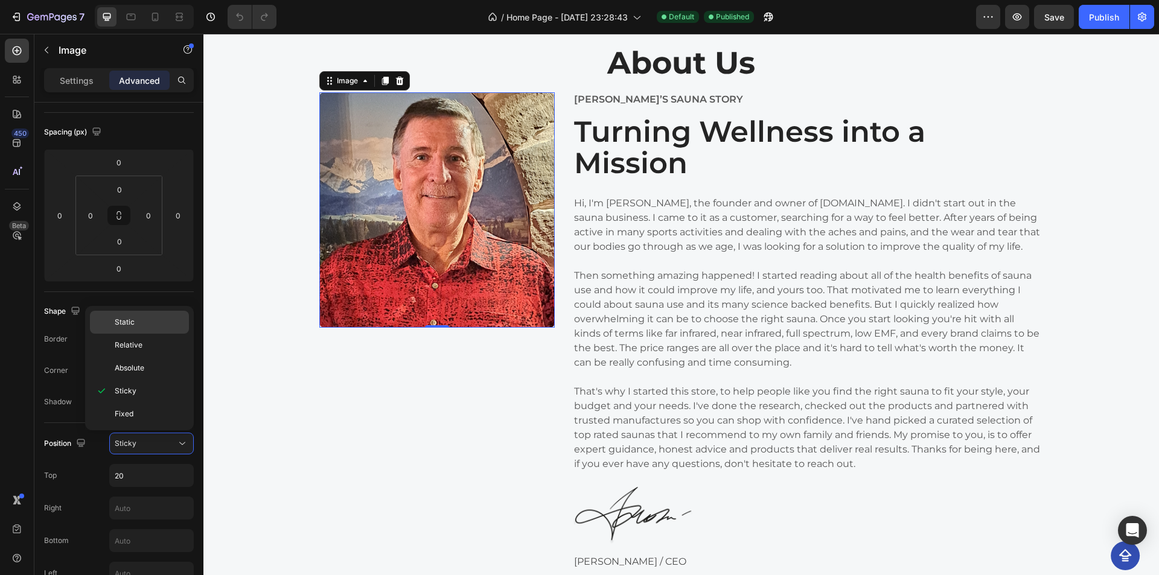
click at [111, 322] on div "Static" at bounding box center [139, 322] width 99 height 23
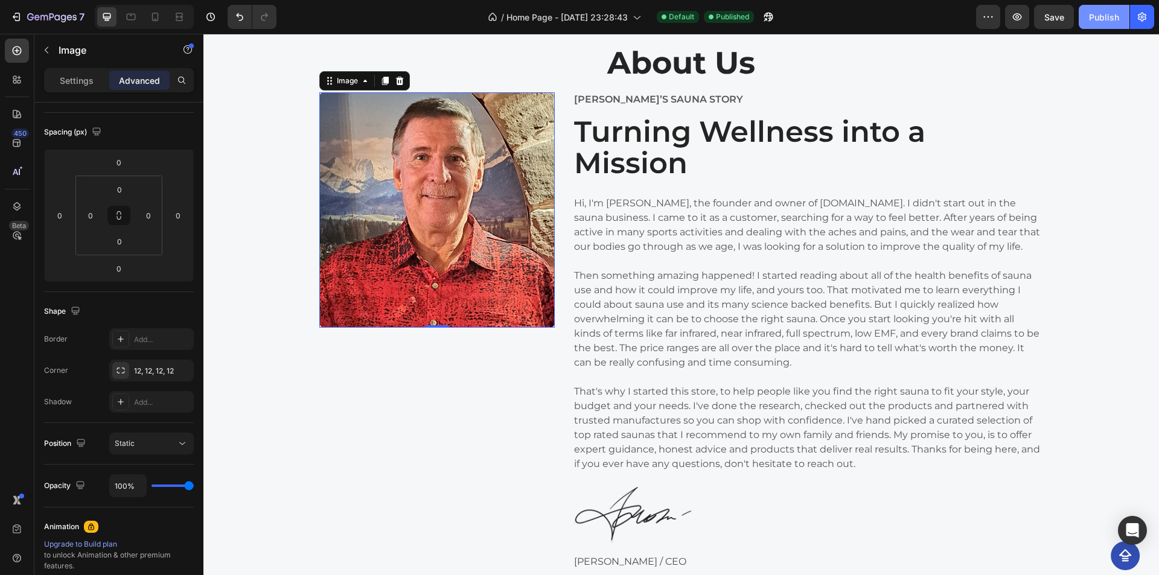
click at [1089, 11] on div "Publish" at bounding box center [1104, 17] width 30 height 13
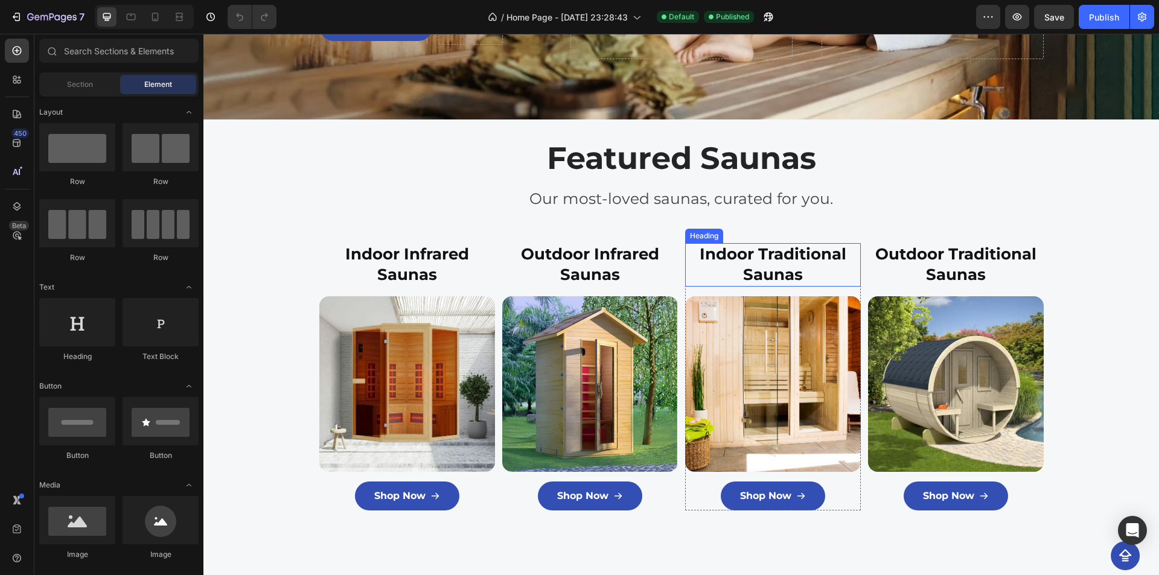
scroll to position [302, 0]
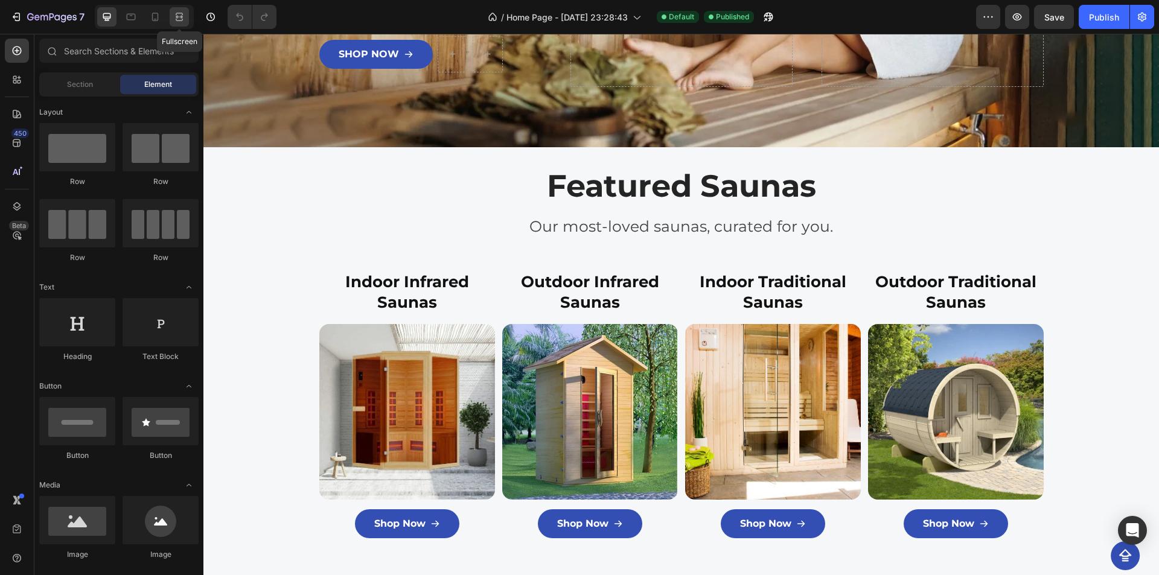
click at [180, 21] on icon at bounding box center [179, 20] width 7 height 2
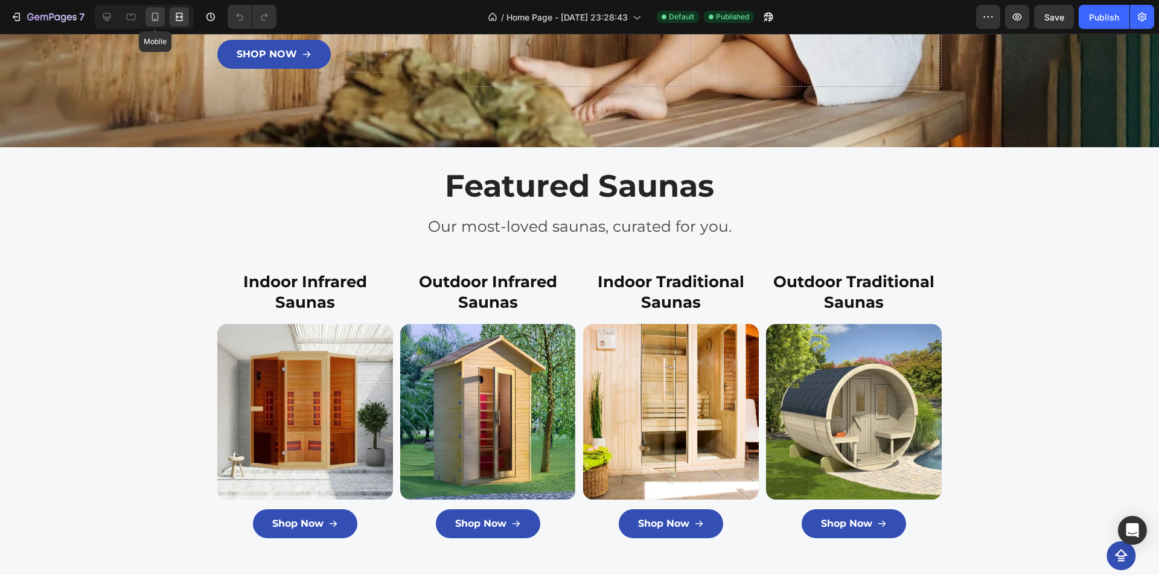
click at [156, 14] on icon at bounding box center [155, 17] width 12 height 12
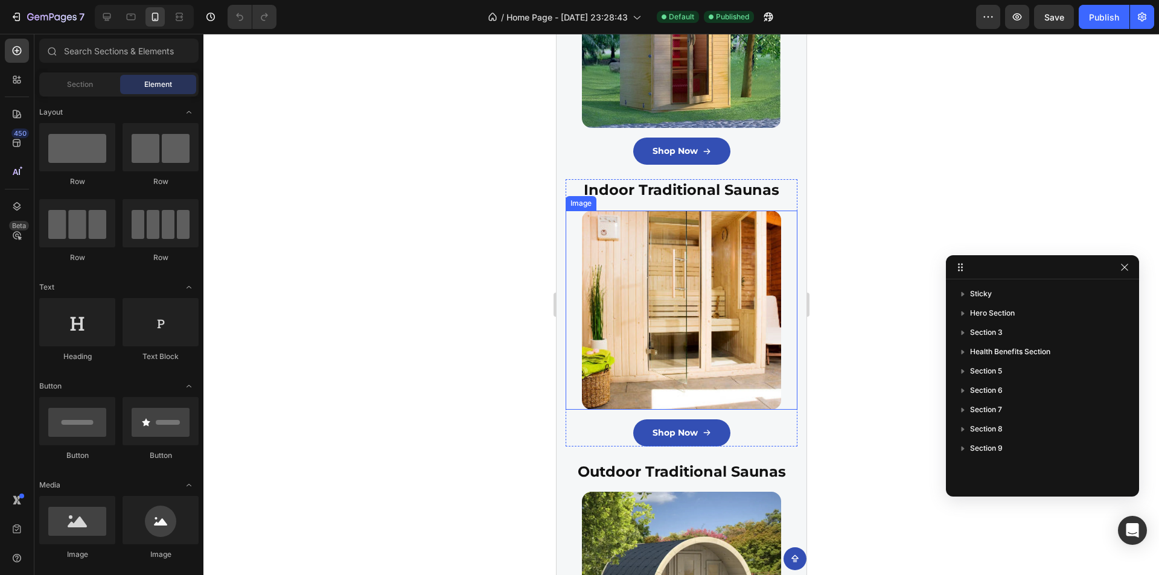
scroll to position [664, 0]
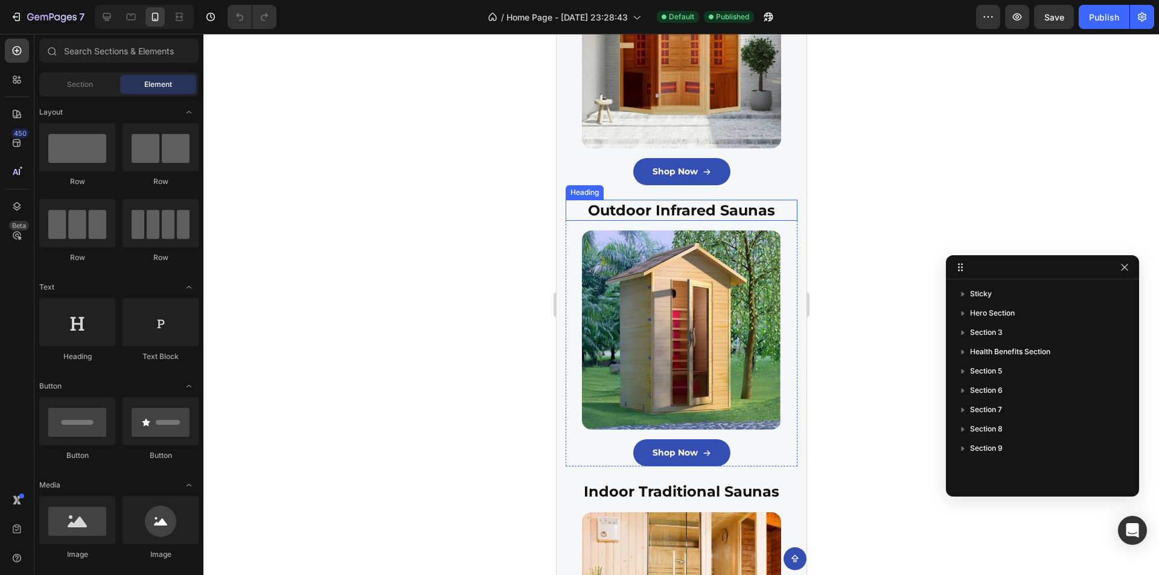
click at [701, 216] on h3 "Outdoor Infrared Saunas" at bounding box center [681, 210] width 232 height 21
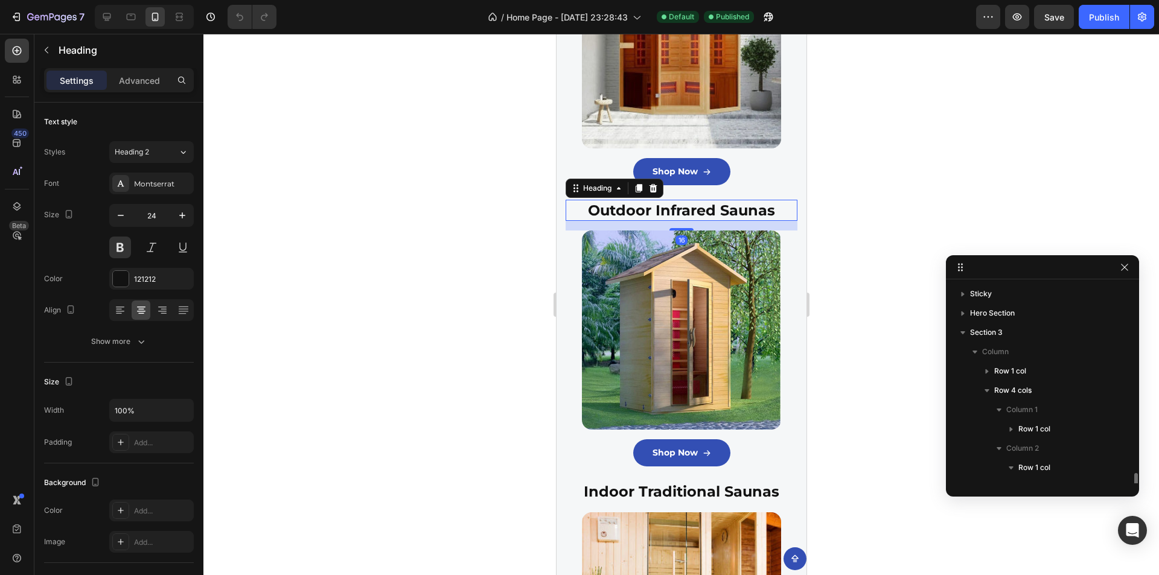
scroll to position [132, 0]
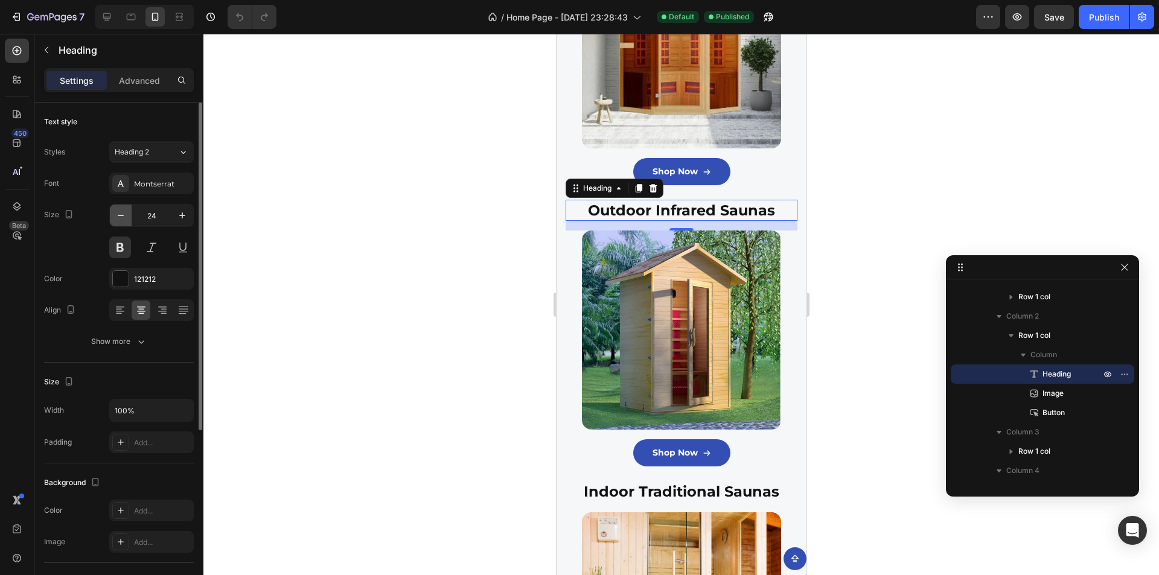
click at [125, 215] on icon "button" at bounding box center [121, 215] width 12 height 12
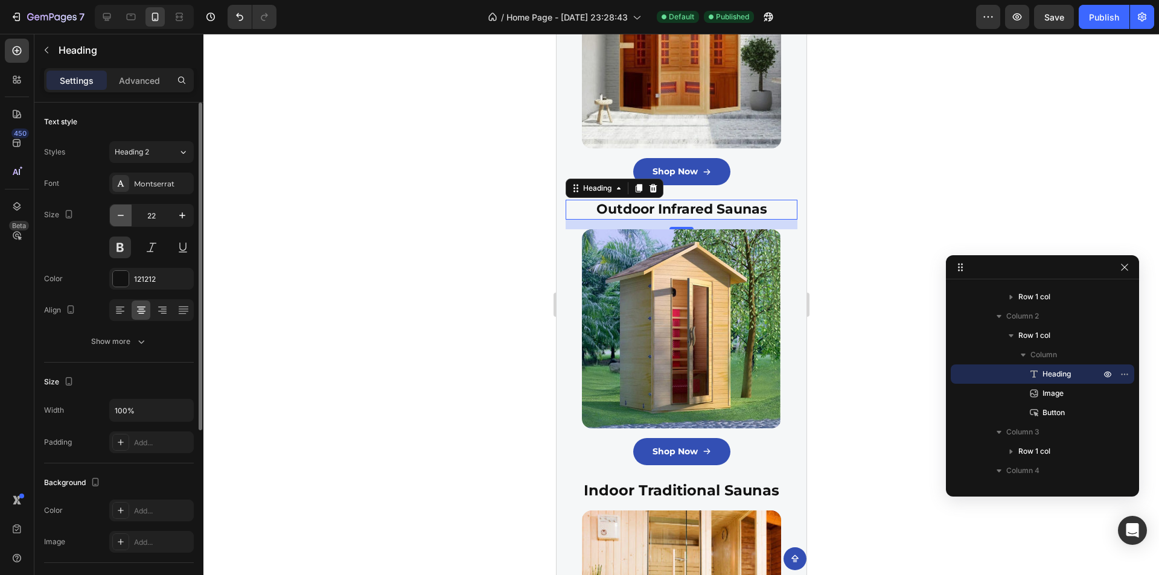
click at [125, 215] on icon "button" at bounding box center [121, 215] width 12 height 12
type input "20"
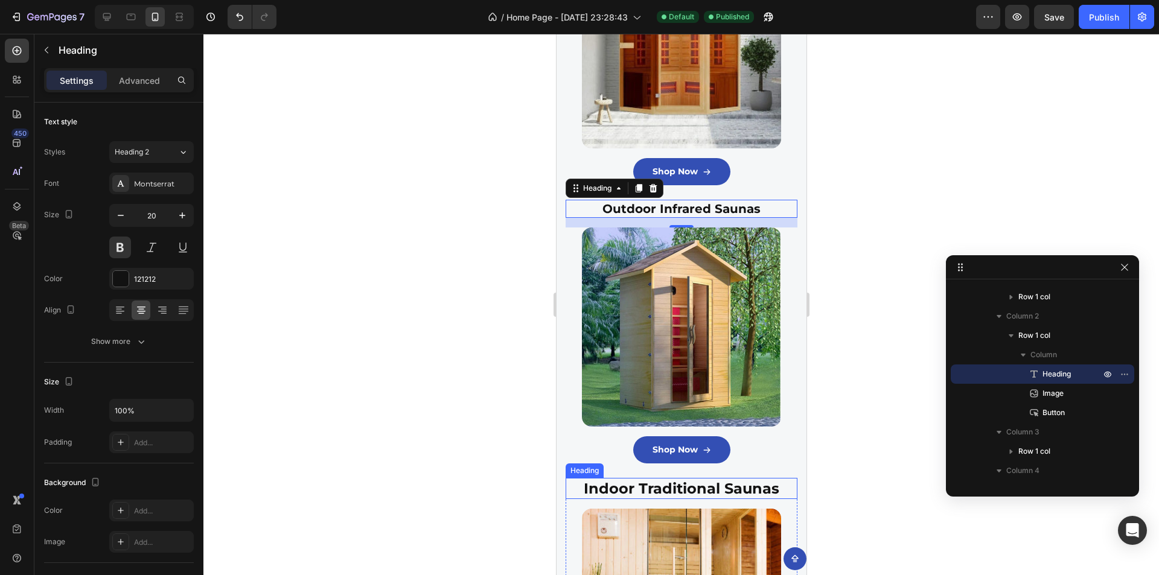
click at [701, 492] on h3 "Indoor Traditional Saunas" at bounding box center [681, 488] width 232 height 21
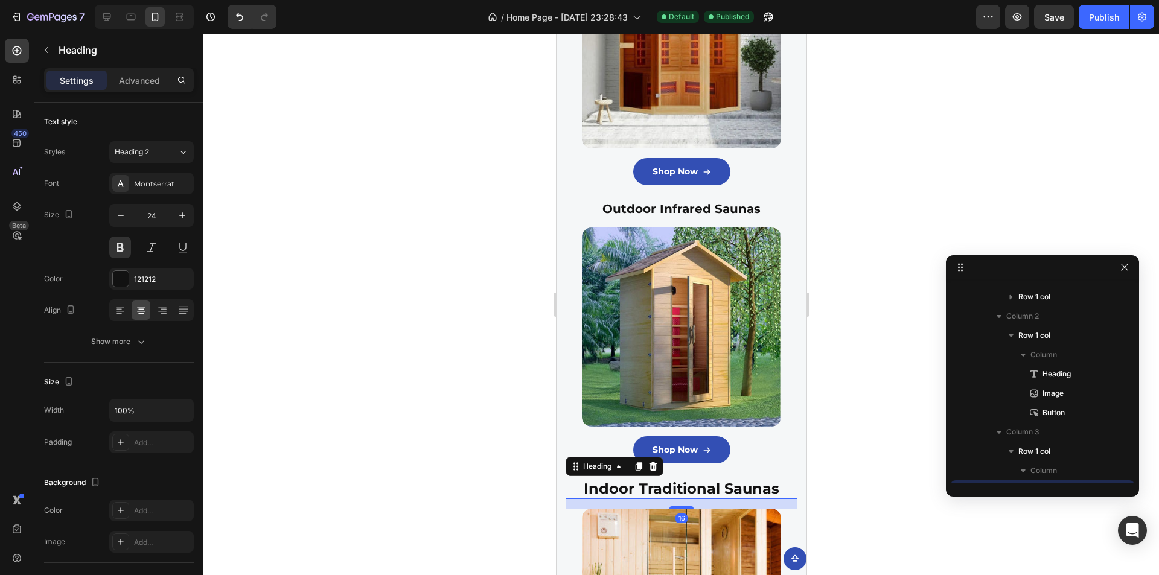
scroll to position [248, 0]
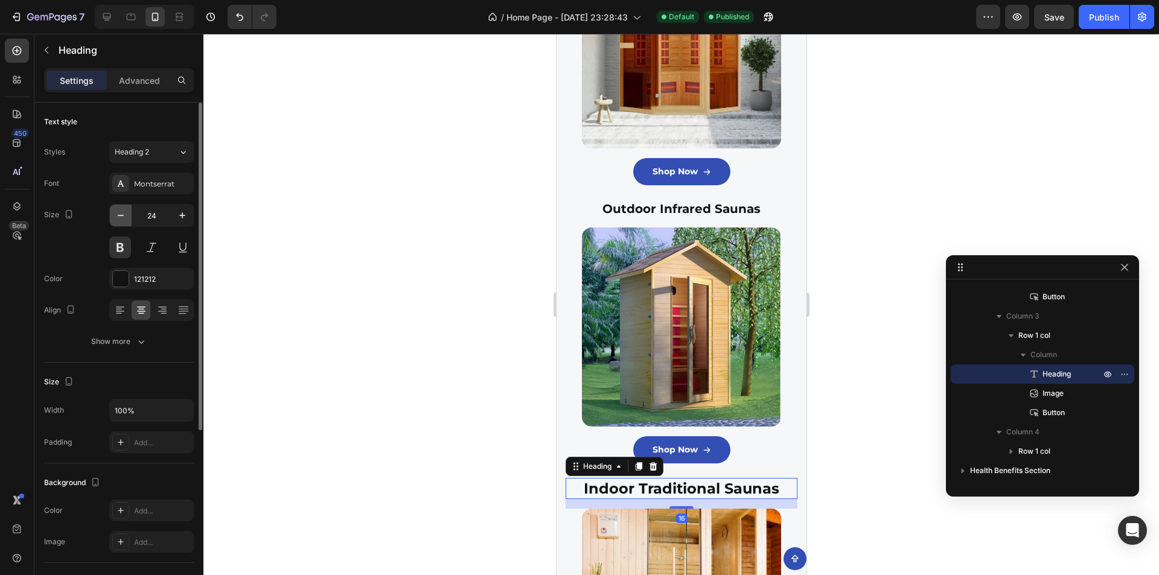
click at [121, 216] on icon "button" at bounding box center [121, 215] width 12 height 12
type input "20"
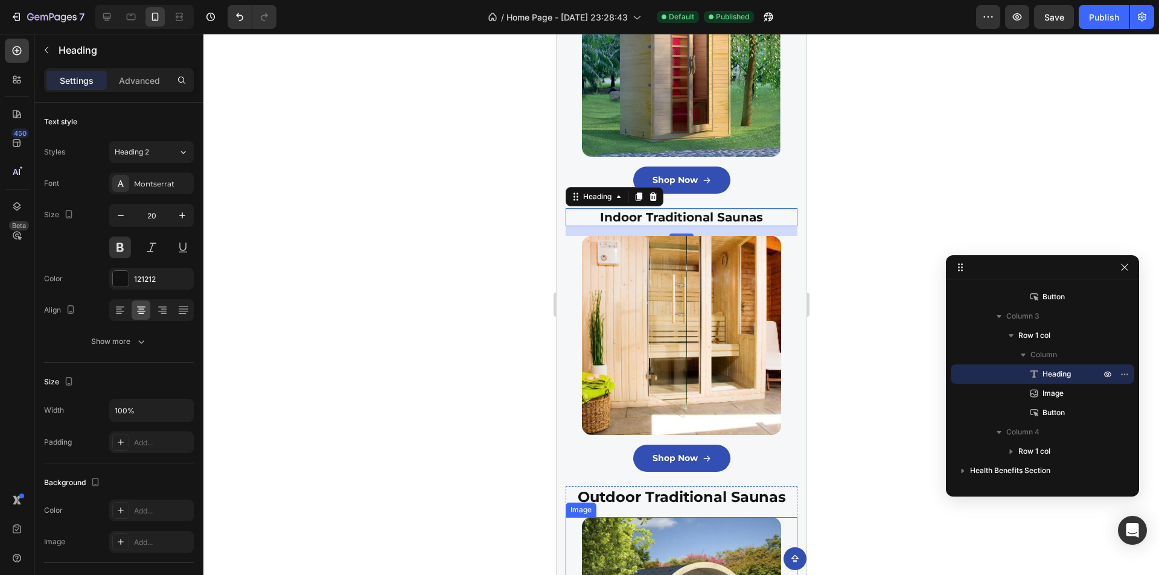
scroll to position [1026, 0]
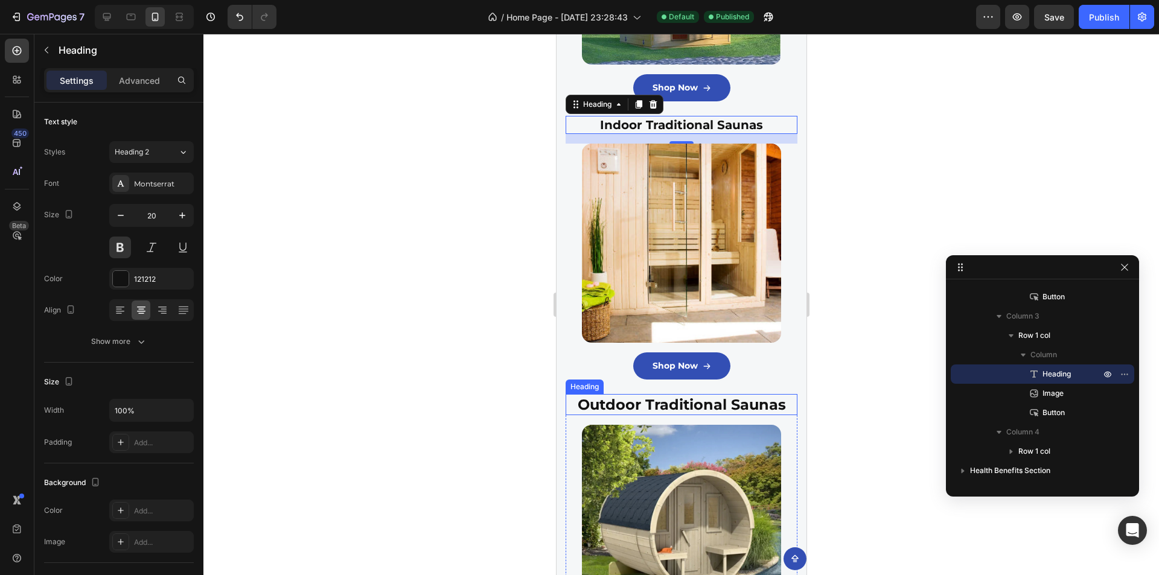
click at [669, 395] on h3 "Outdoor Traditional Saunas" at bounding box center [681, 404] width 232 height 21
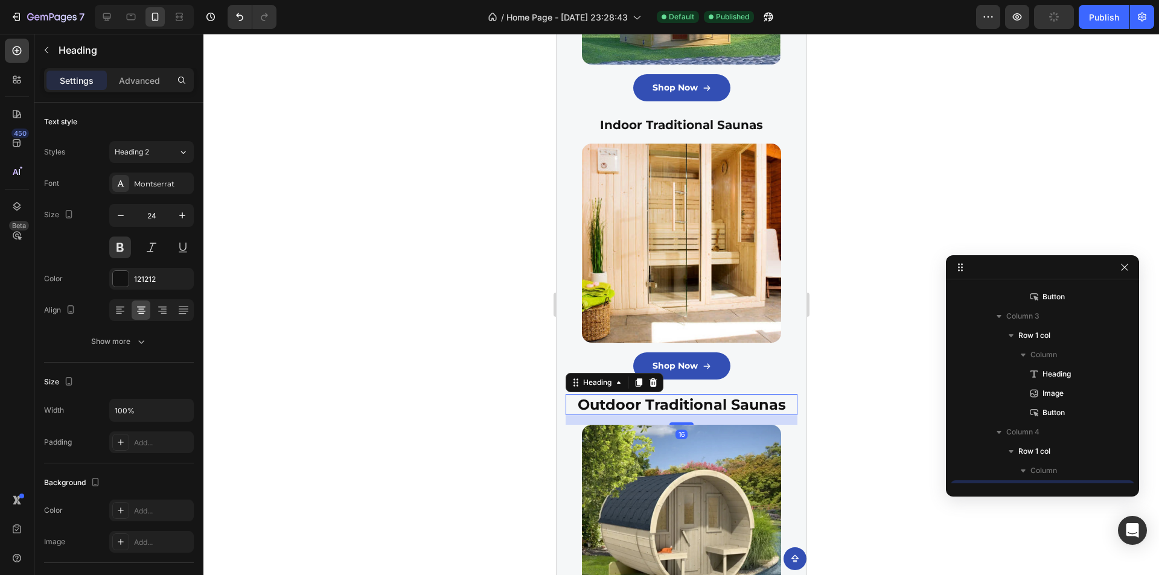
scroll to position [364, 0]
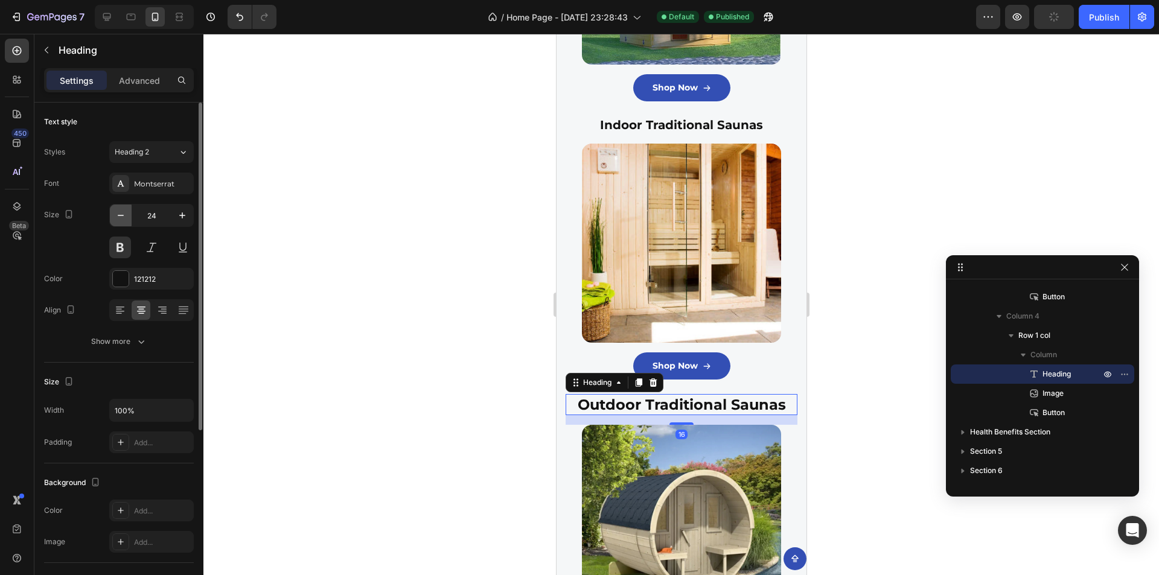
click at [123, 213] on icon "button" at bounding box center [121, 215] width 12 height 12
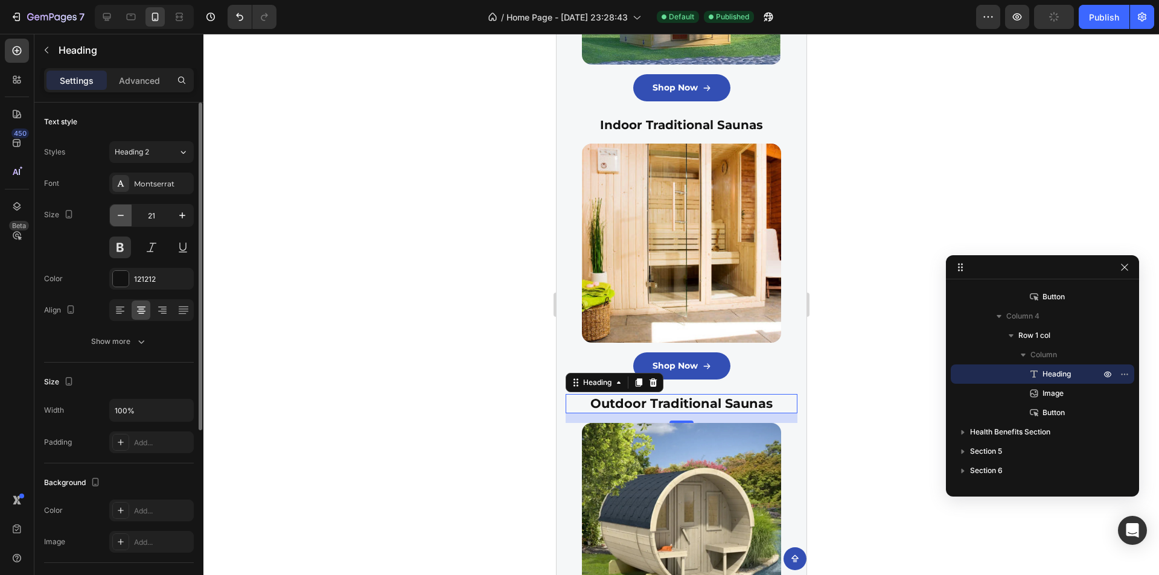
type input "20"
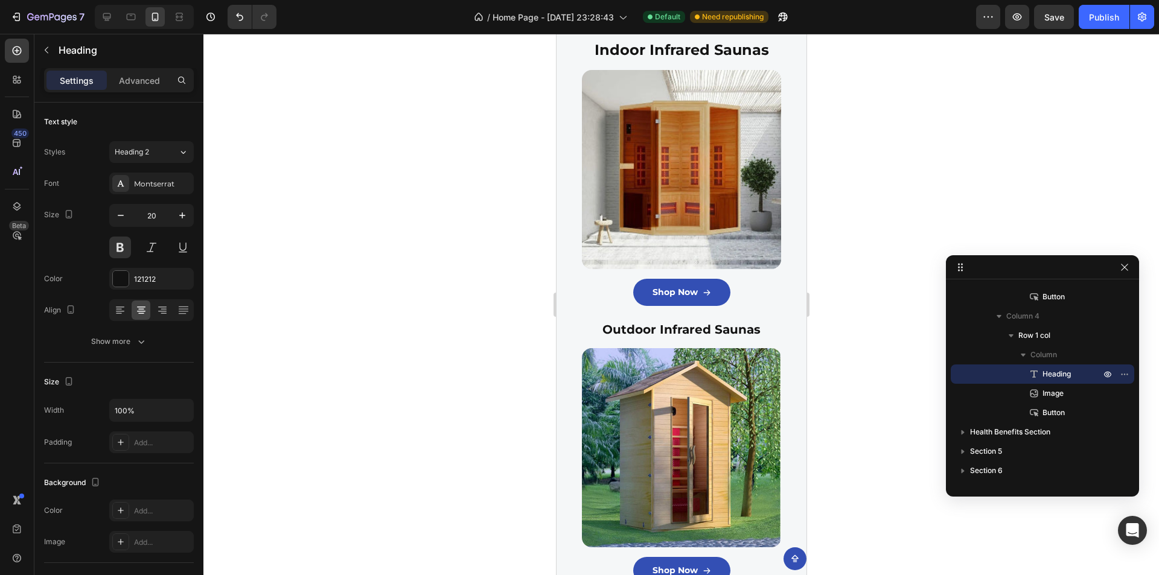
scroll to position [348, 0]
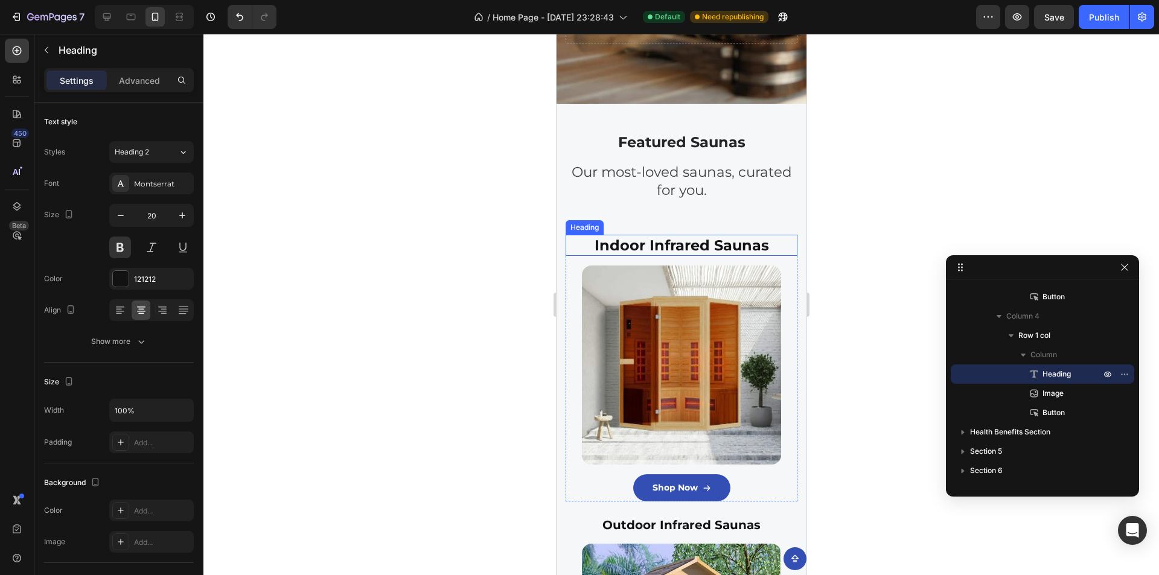
click at [681, 246] on h3 "Indoor Infrared Saunas" at bounding box center [681, 245] width 232 height 21
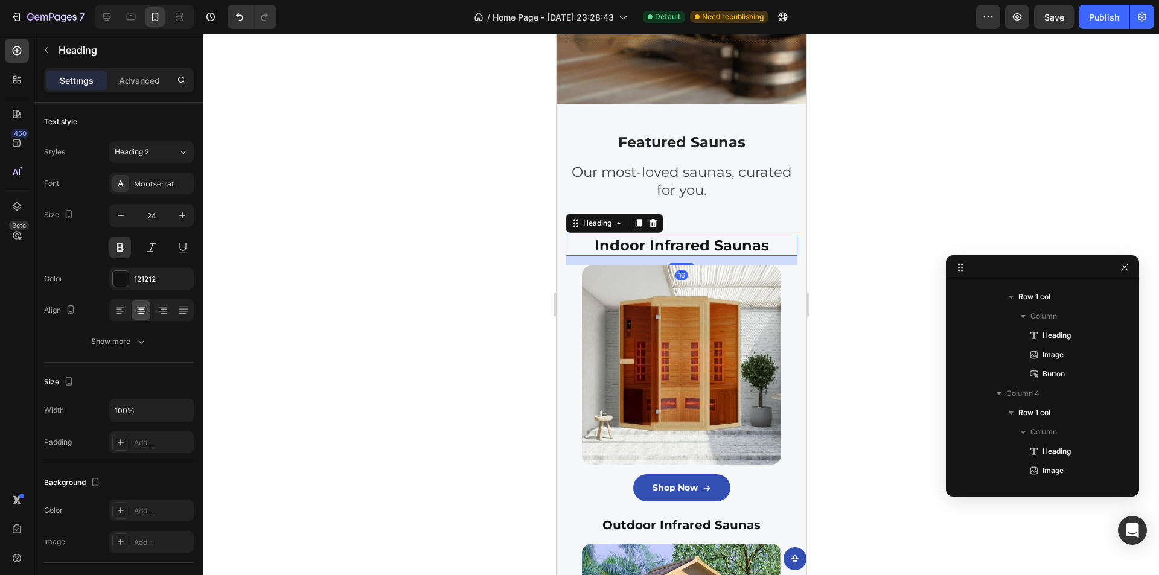
scroll to position [94, 0]
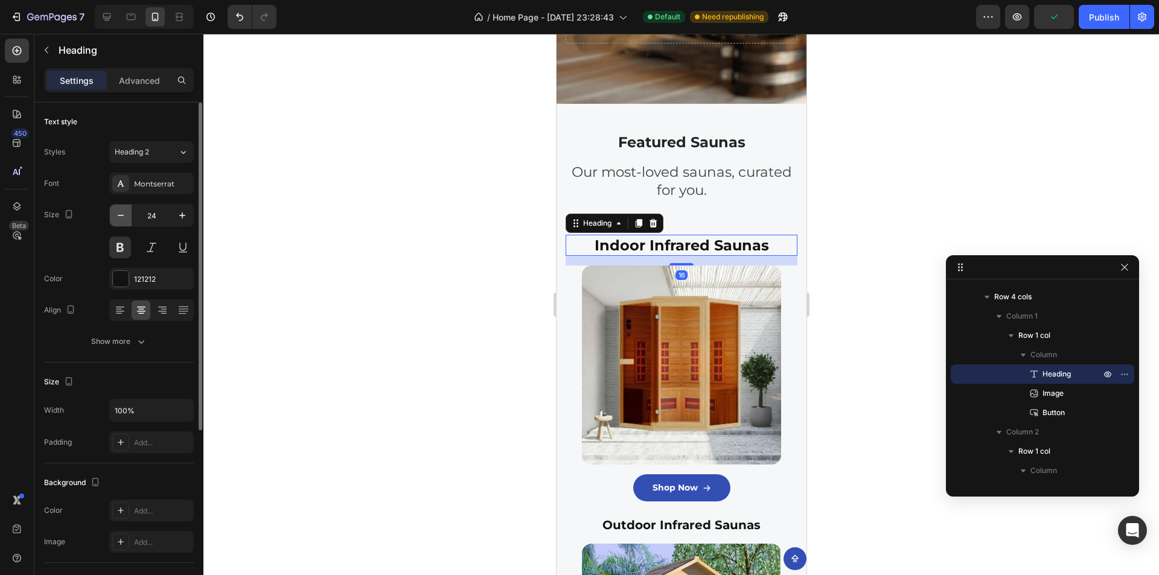
click at [122, 215] on icon "button" at bounding box center [121, 215] width 6 height 1
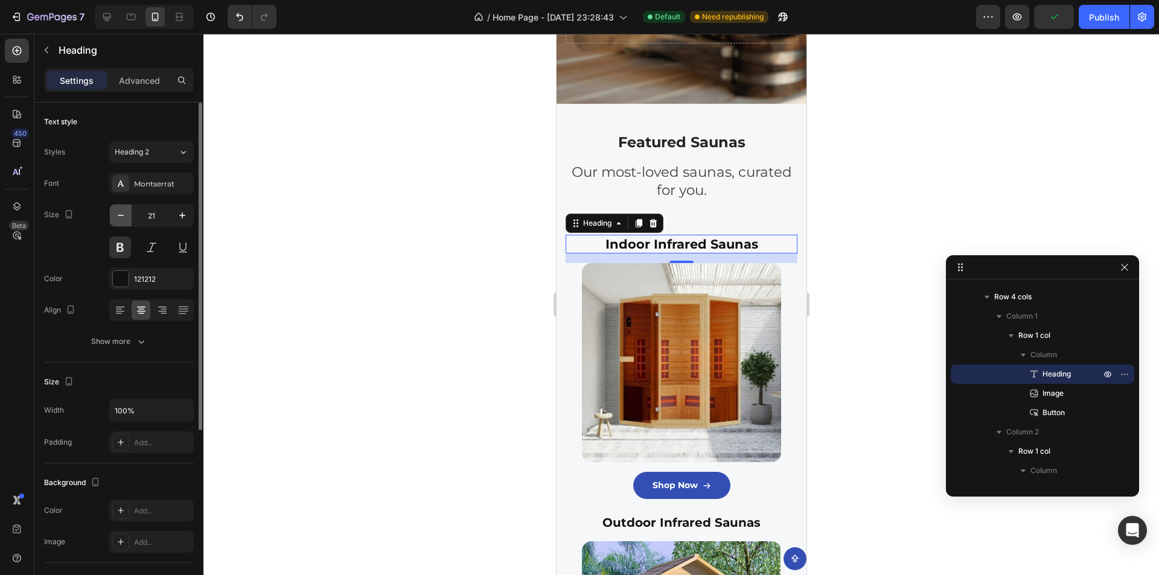
click at [122, 215] on icon "button" at bounding box center [121, 215] width 6 height 1
type input "20"
click at [1087, 21] on button "Publish" at bounding box center [1103, 17] width 51 height 24
